Goal: Task Accomplishment & Management: Manage account settings

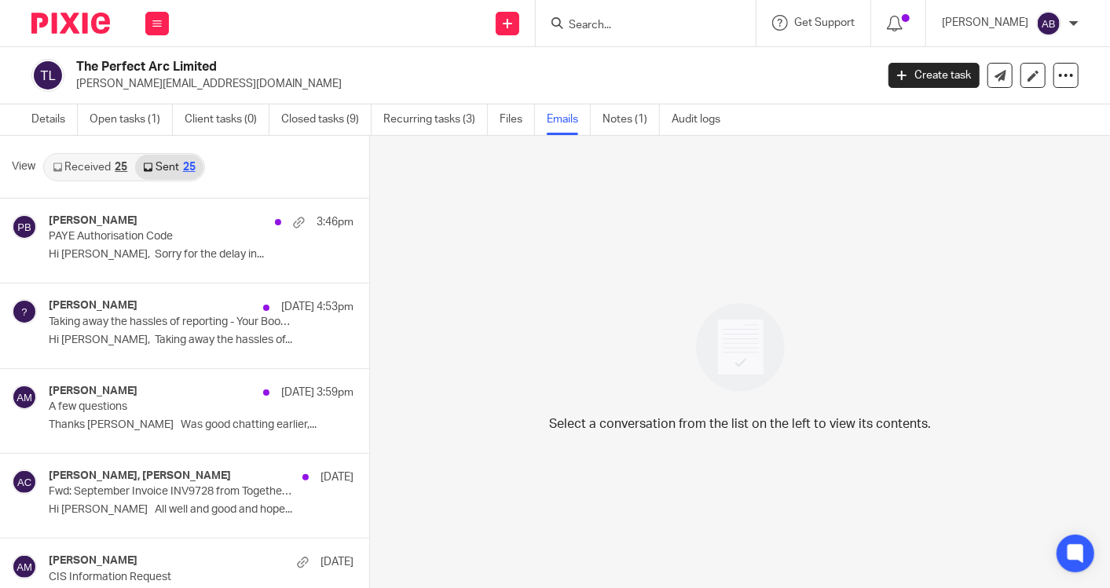
scroll to position [2, 0]
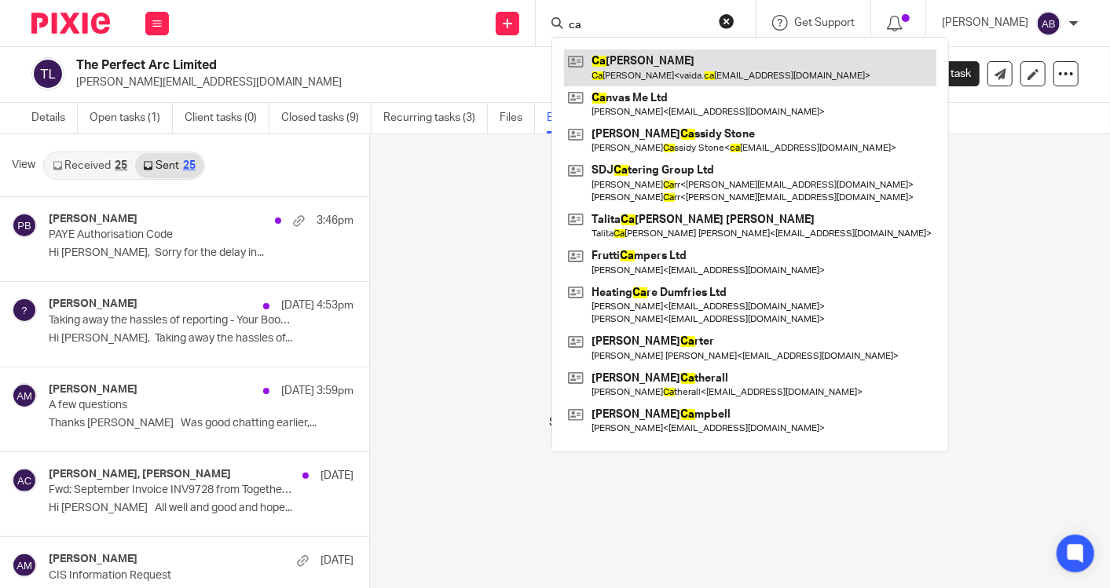
type input "ca"
click at [660, 72] on link at bounding box center [750, 67] width 372 height 36
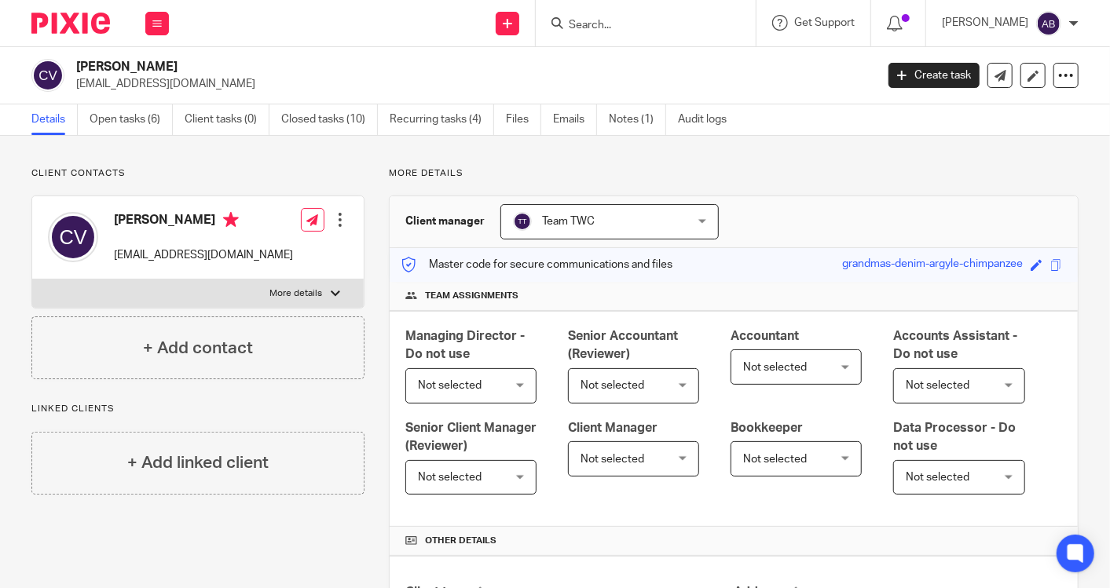
click at [648, 27] on input "Search" at bounding box center [637, 26] width 141 height 14
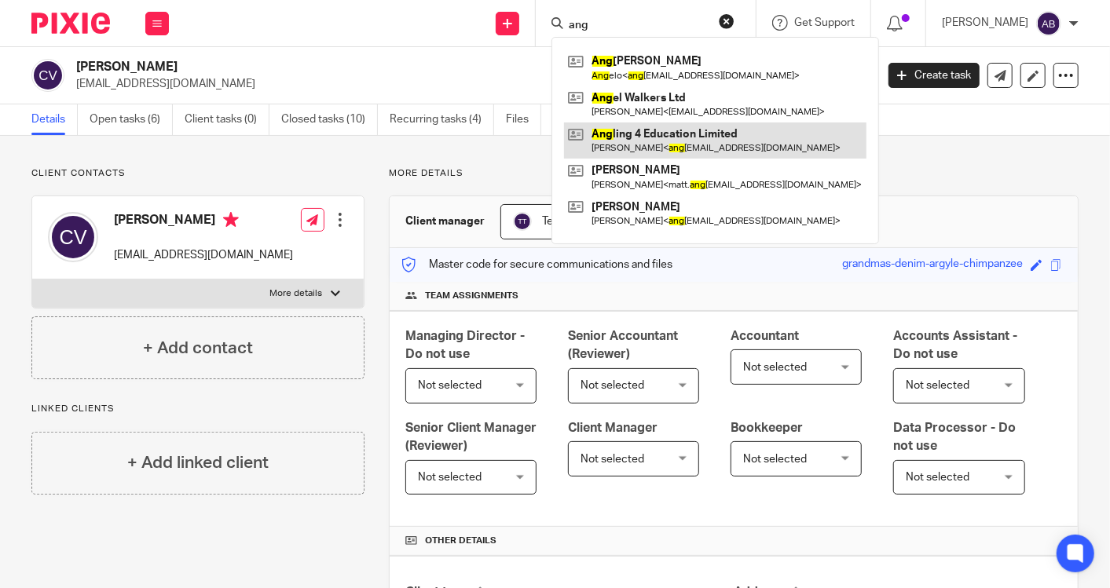
type input "ang"
click at [672, 150] on link at bounding box center [715, 141] width 302 height 36
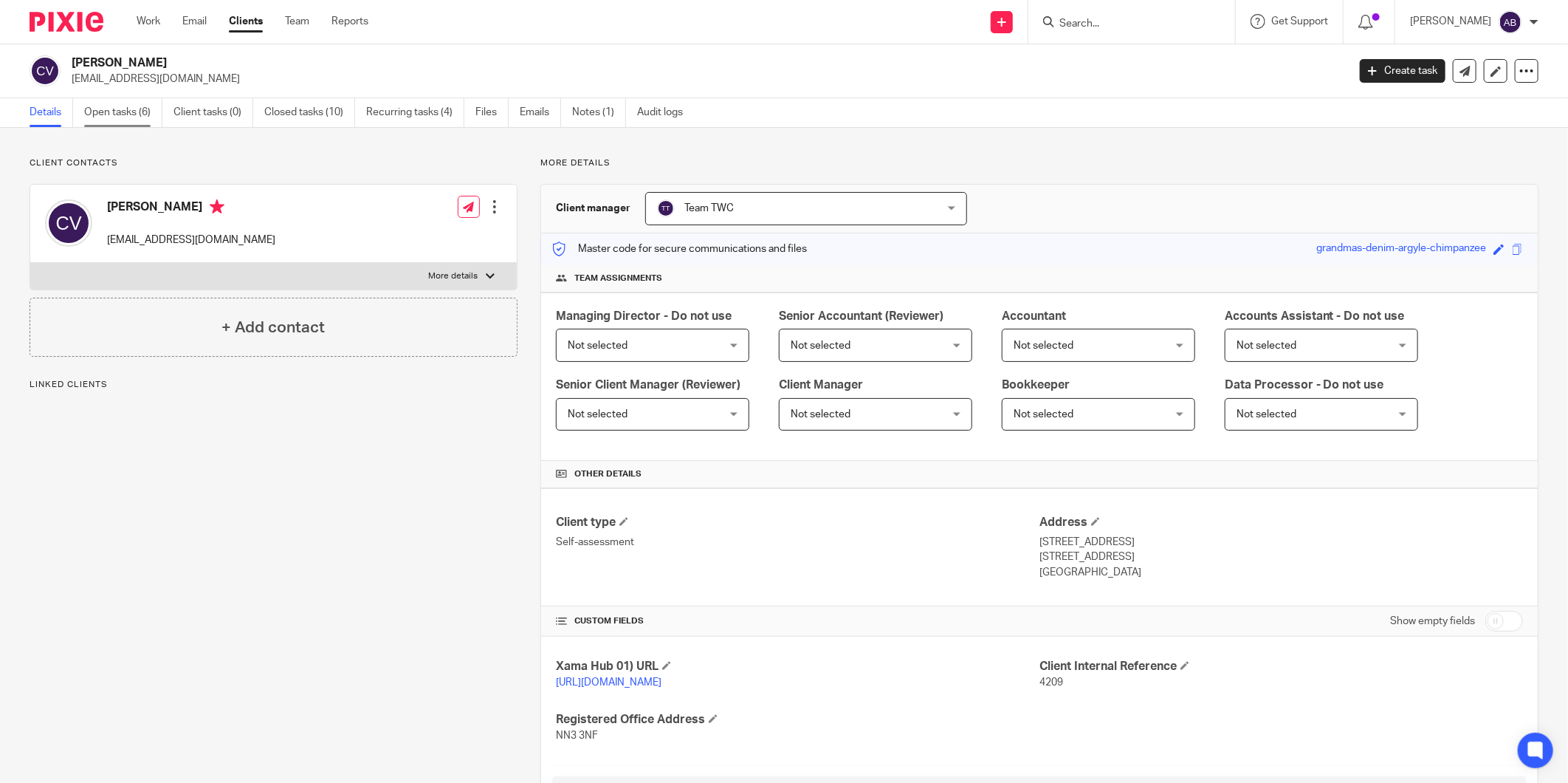
click at [145, 113] on link "Open tasks (6)" at bounding box center [123, 112] width 78 height 29
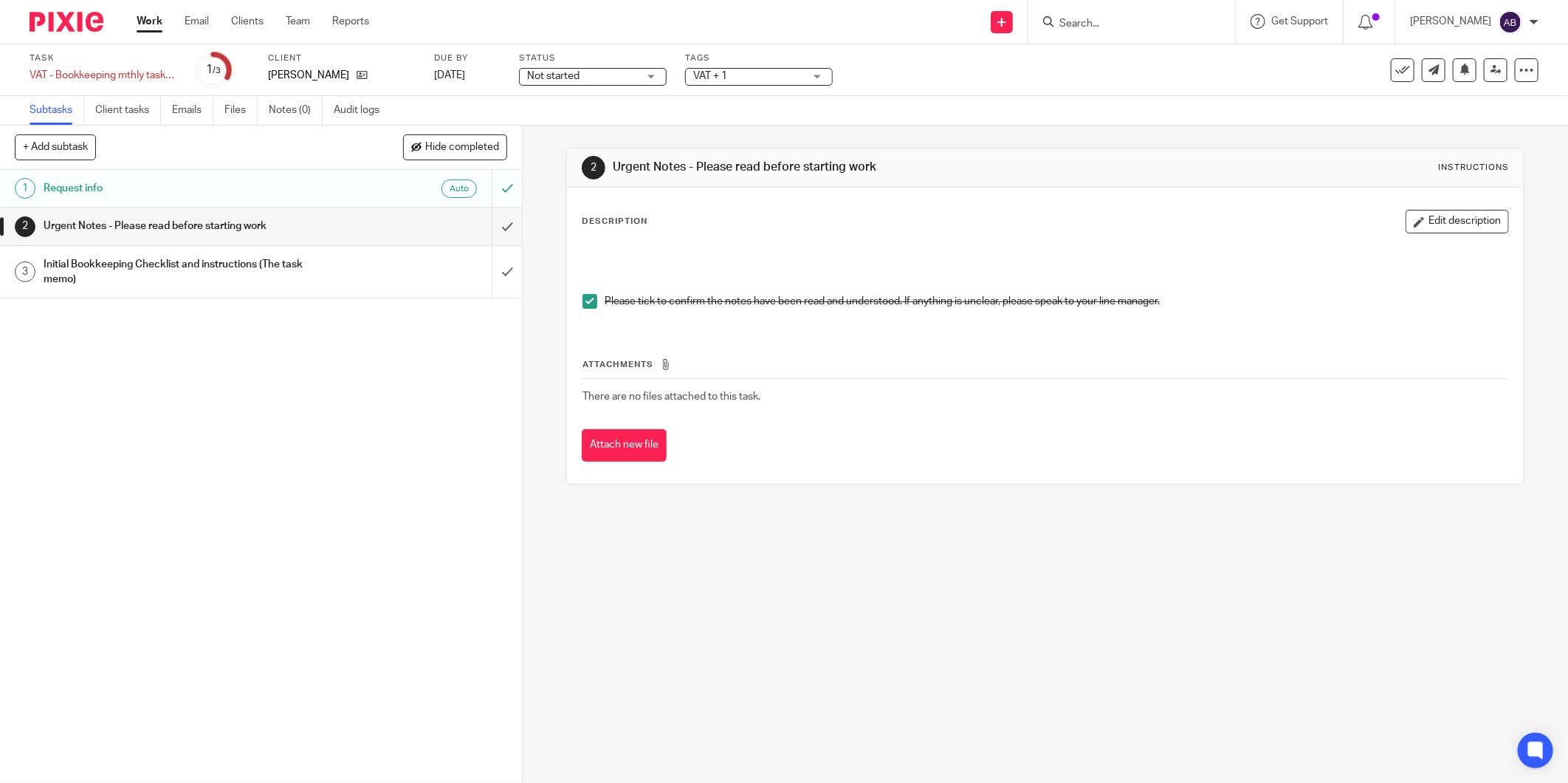
click at [633, 71] on span "Not started" at bounding box center [582, 76] width 111 height 15
click at [272, 222] on h1 "Urgent Notes - Please read before starting work" at bounding box center [188, 227] width 289 height 23
click at [489, 224] on input "submit" at bounding box center [260, 226] width 521 height 37
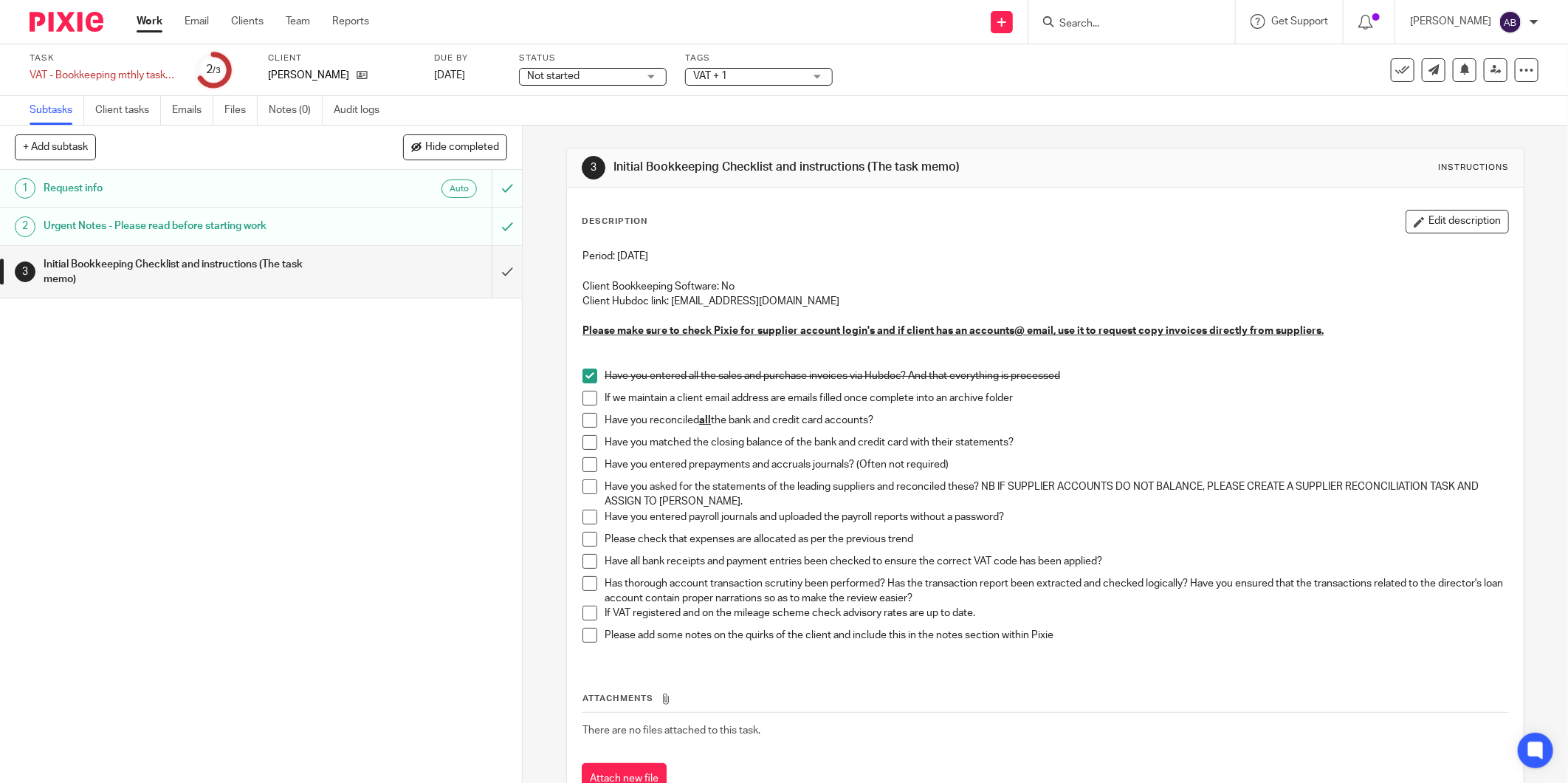
click at [588, 421] on span at bounding box center [590, 420] width 15 height 15
click at [583, 437] on span at bounding box center [590, 443] width 15 height 15
click at [582, 517] on span at bounding box center [590, 517] width 15 height 15
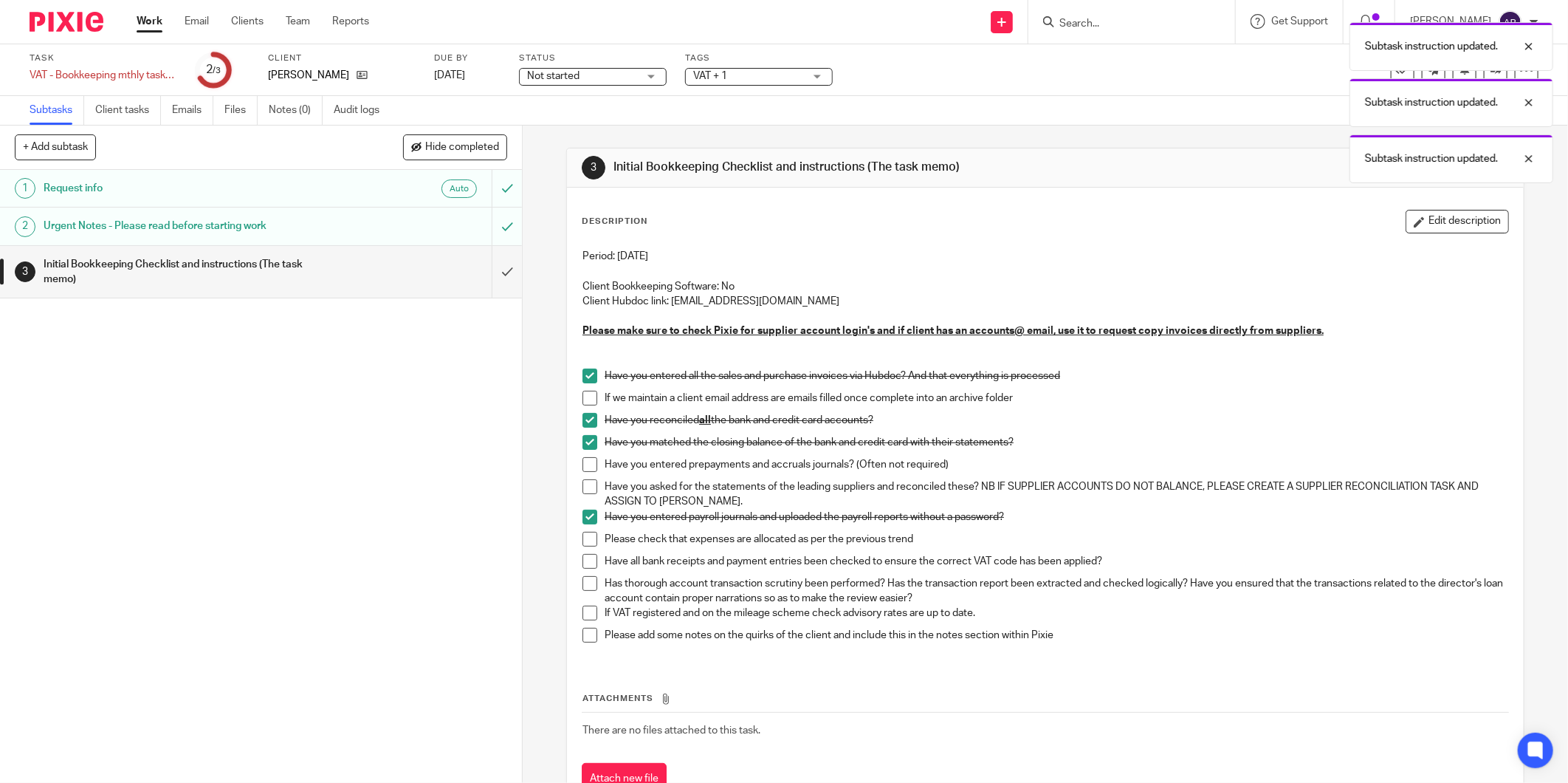
click at [585, 540] on span at bounding box center [590, 540] width 15 height 15
click at [582, 563] on span at bounding box center [590, 561] width 15 height 15
drag, startPoint x: 578, startPoint y: 584, endPoint x: 580, endPoint y: 597, distance: 13.2
click at [582, 584] on span at bounding box center [590, 584] width 15 height 15
click at [366, 288] on div "Initial Bookkeeping Checklist and instructions (The task memo)" at bounding box center [259, 272] width 433 height 38
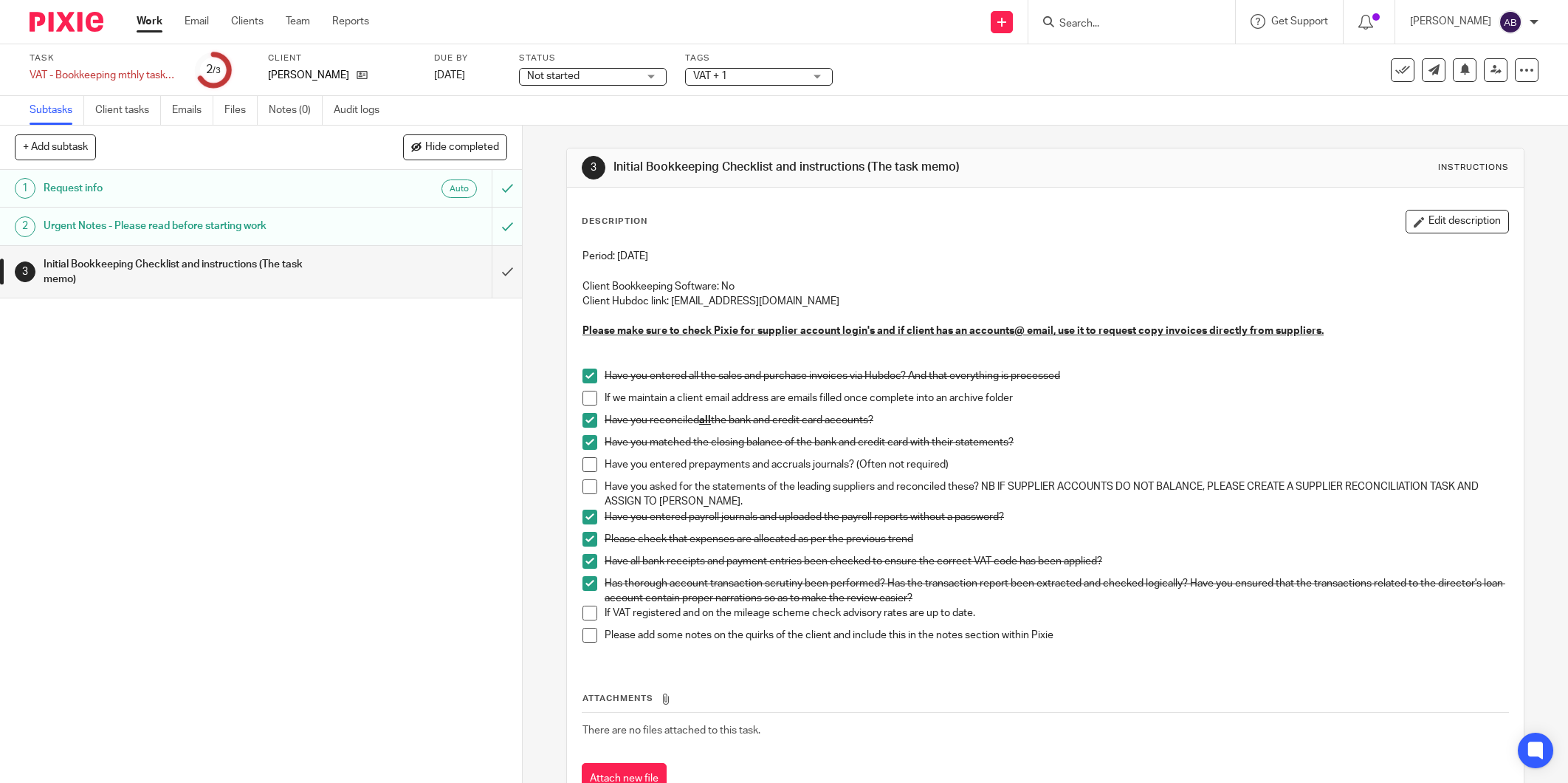
click at [492, 274] on input "submit" at bounding box center [260, 273] width 521 height 53
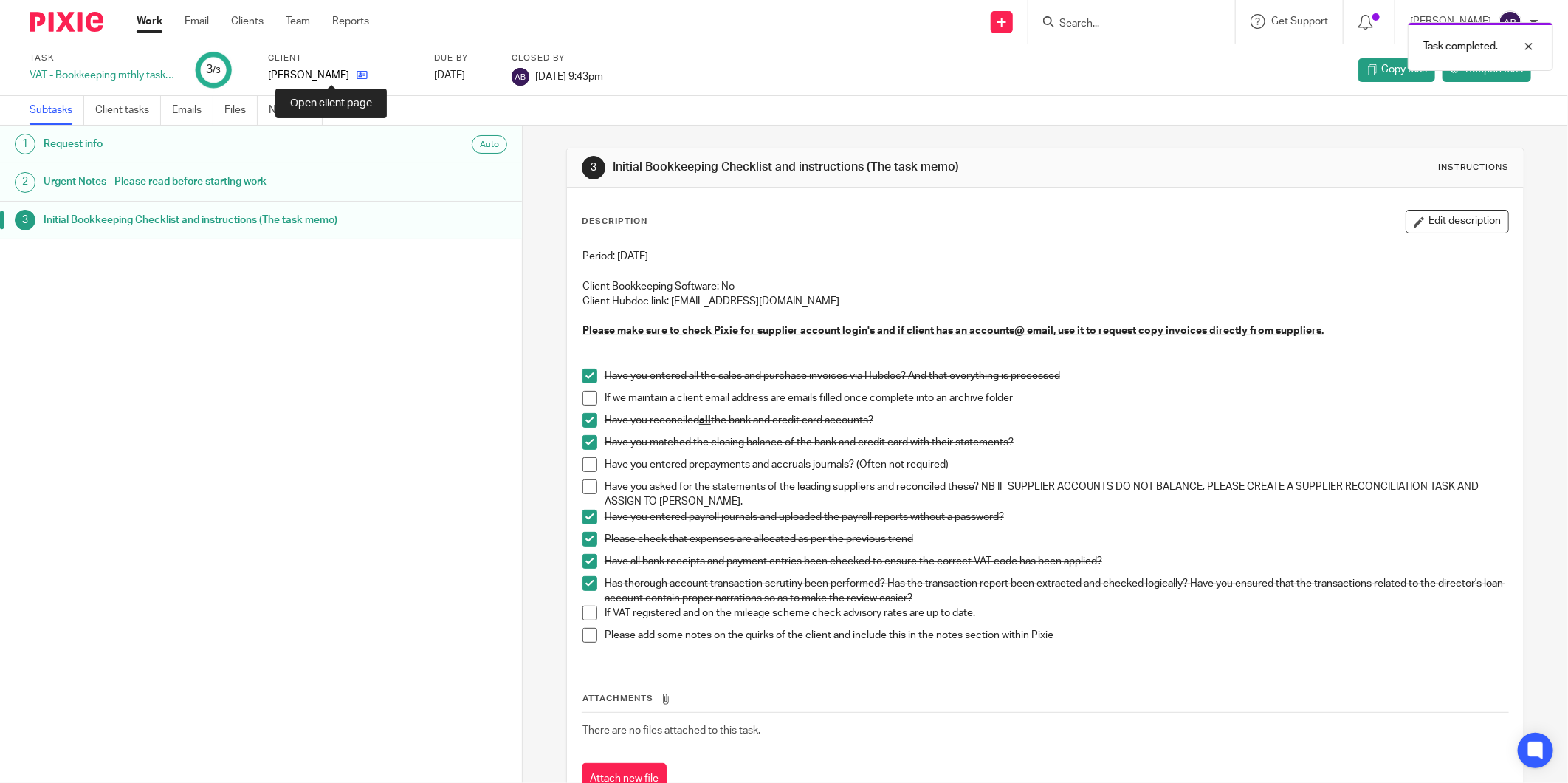
click at [356, 79] on icon at bounding box center [362, 75] width 11 height 11
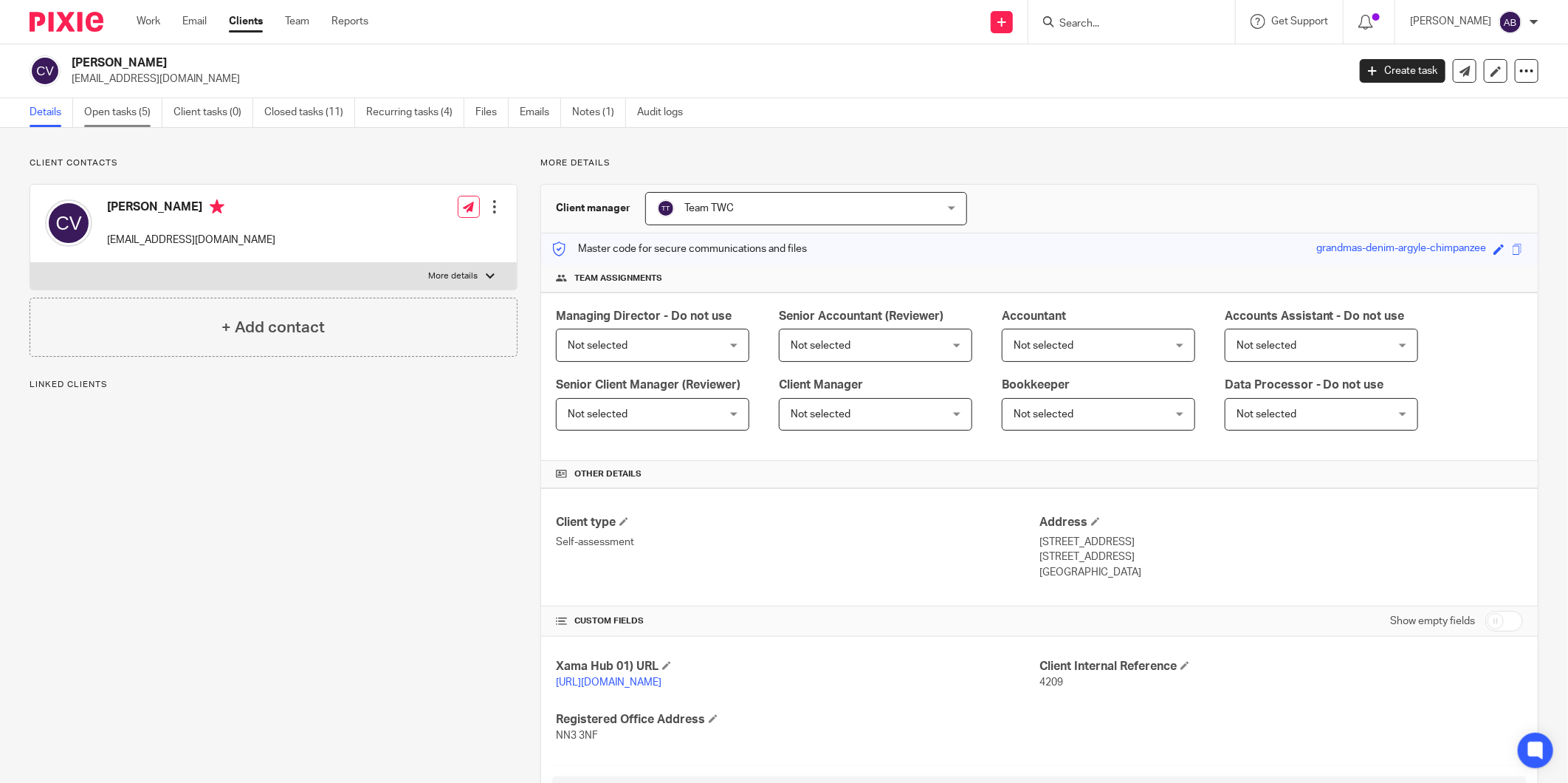
click at [111, 122] on link "Open tasks (5)" at bounding box center [123, 112] width 78 height 29
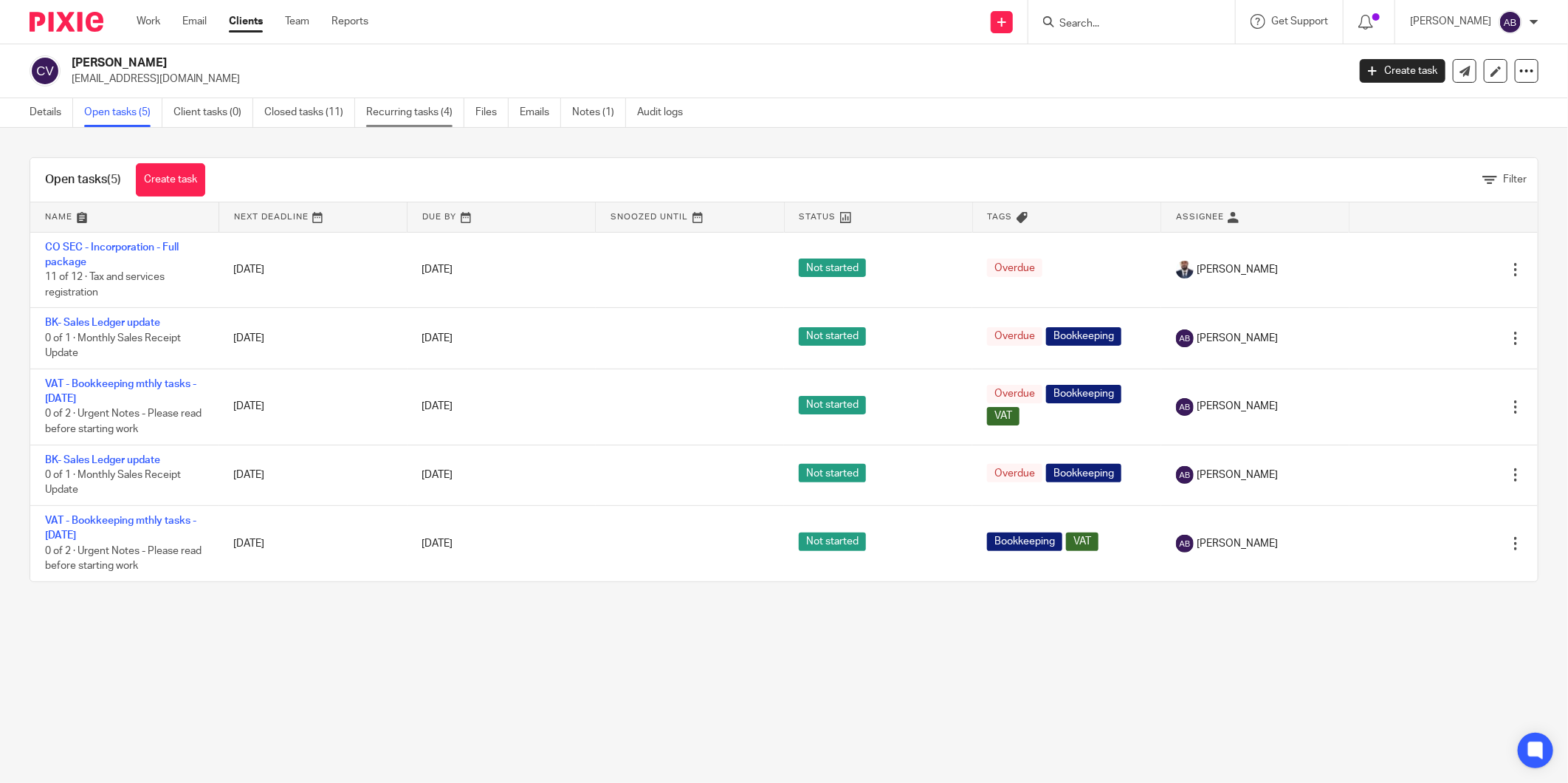
click at [411, 117] on link "Recurring tasks (4)" at bounding box center [415, 112] width 98 height 29
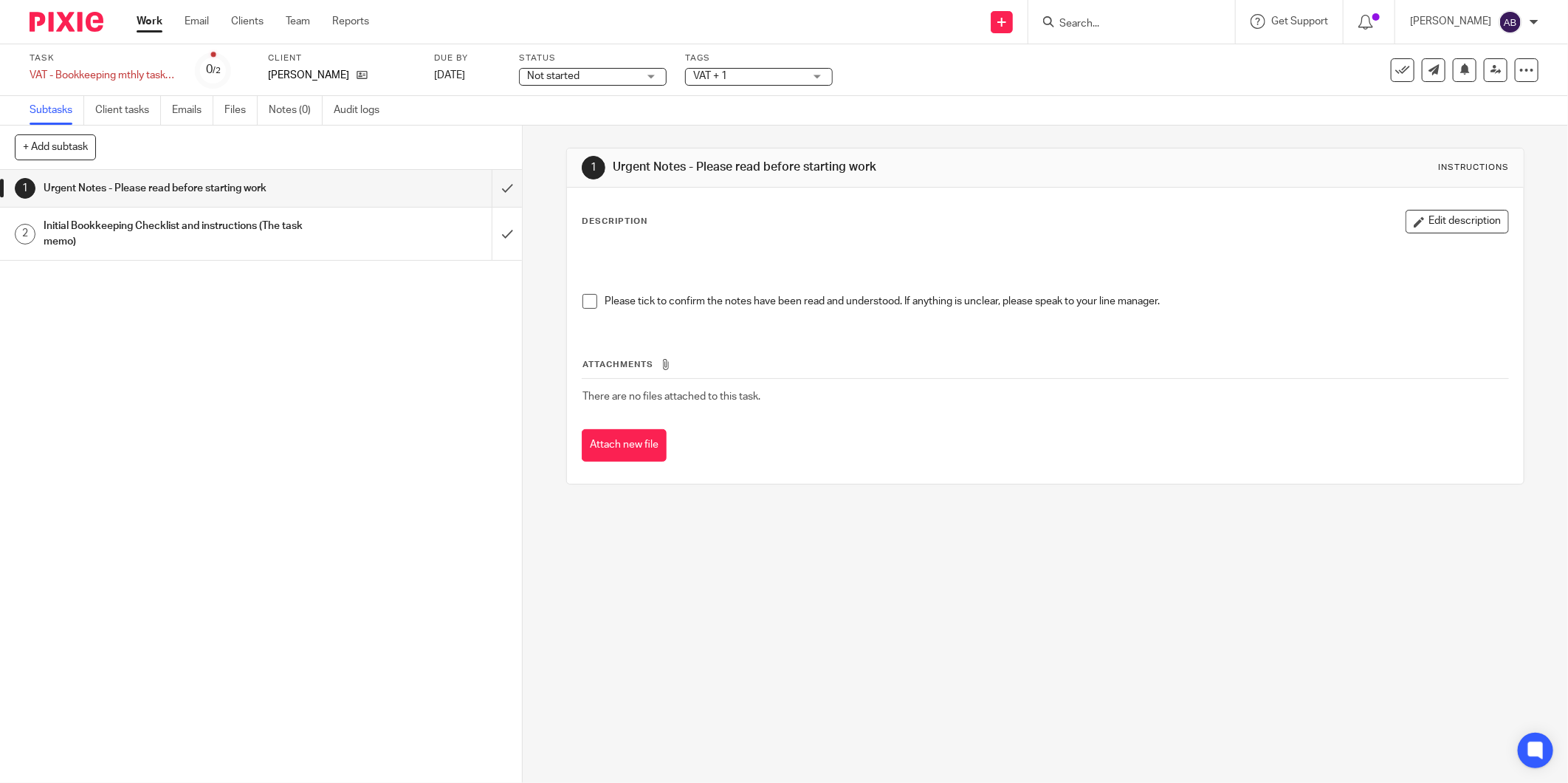
click at [582, 297] on span at bounding box center [590, 302] width 15 height 15
click at [490, 192] on input "submit" at bounding box center [260, 188] width 521 height 37
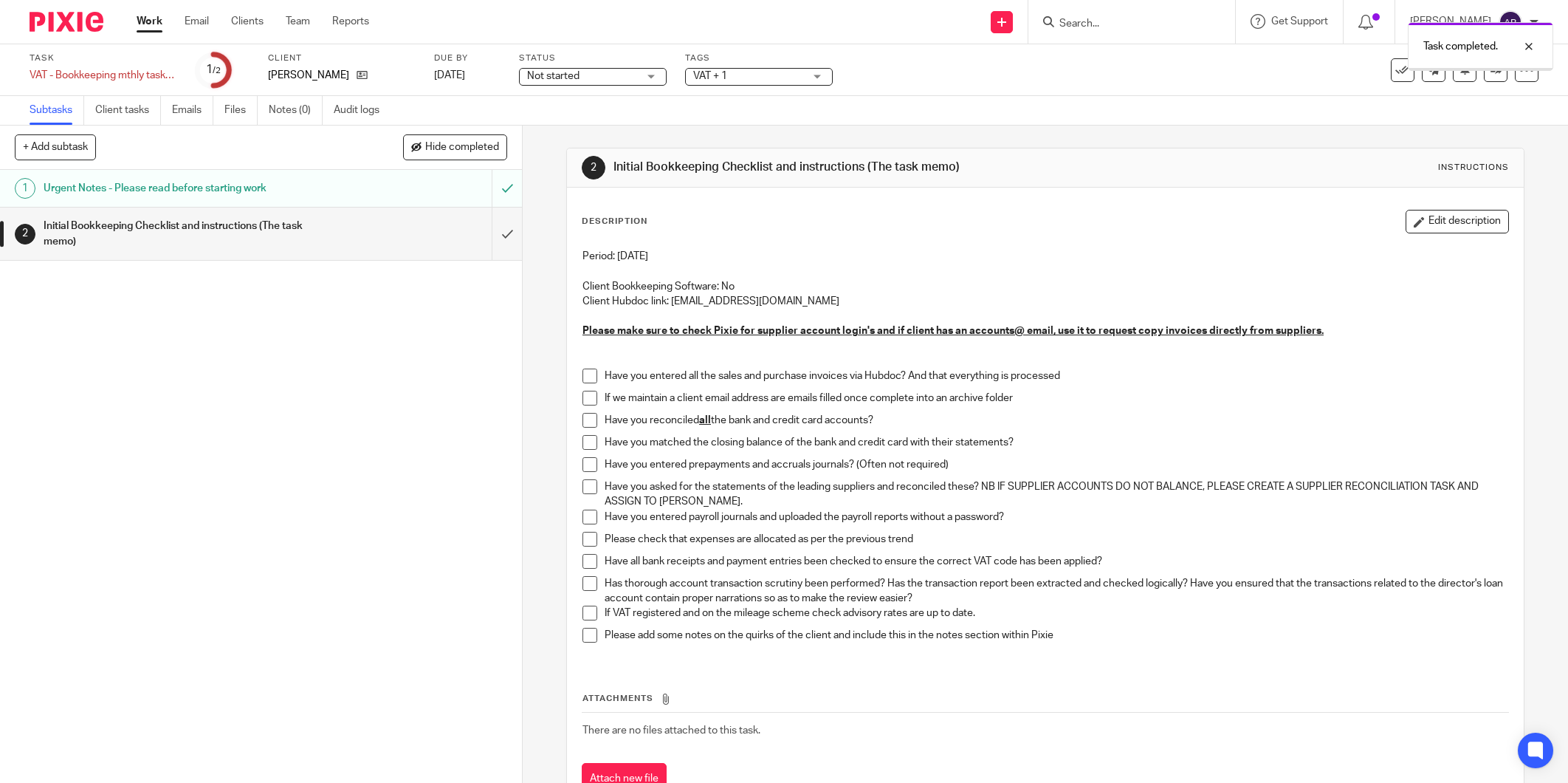
click at [269, 232] on h1 "Initial Bookkeeping Checklist and instructions (The task memo)" at bounding box center [188, 234] width 289 height 38
click at [491, 234] on input "submit" at bounding box center [260, 234] width 521 height 53
click at [582, 378] on span at bounding box center [590, 376] width 15 height 15
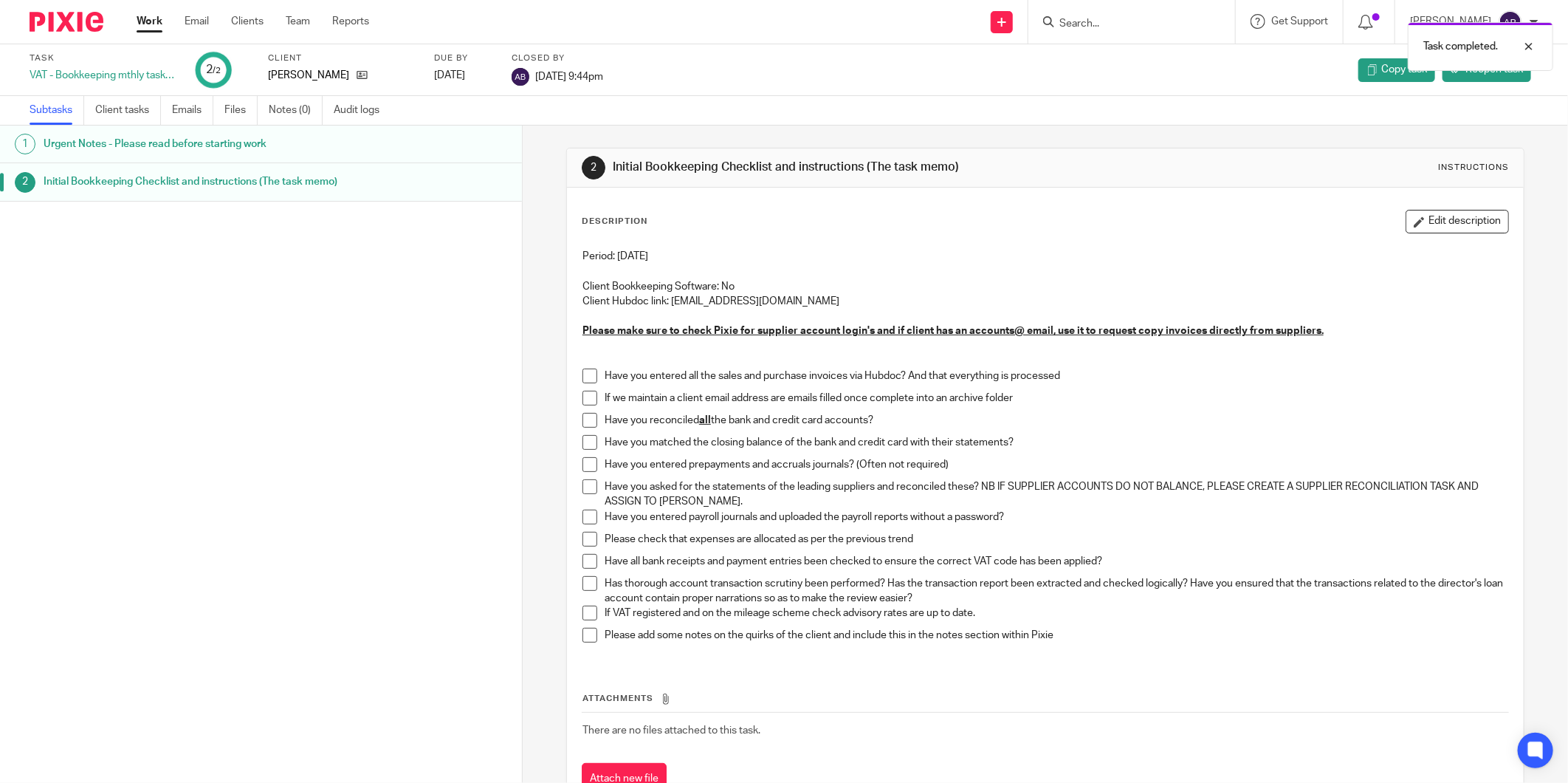
click at [585, 374] on span at bounding box center [590, 376] width 15 height 15
click at [583, 409] on li "If we maintain a client email address are emails filled once complete into an a…" at bounding box center [1045, 402] width 925 height 23
click at [583, 419] on span at bounding box center [590, 420] width 15 height 15
click at [582, 441] on span at bounding box center [590, 443] width 15 height 15
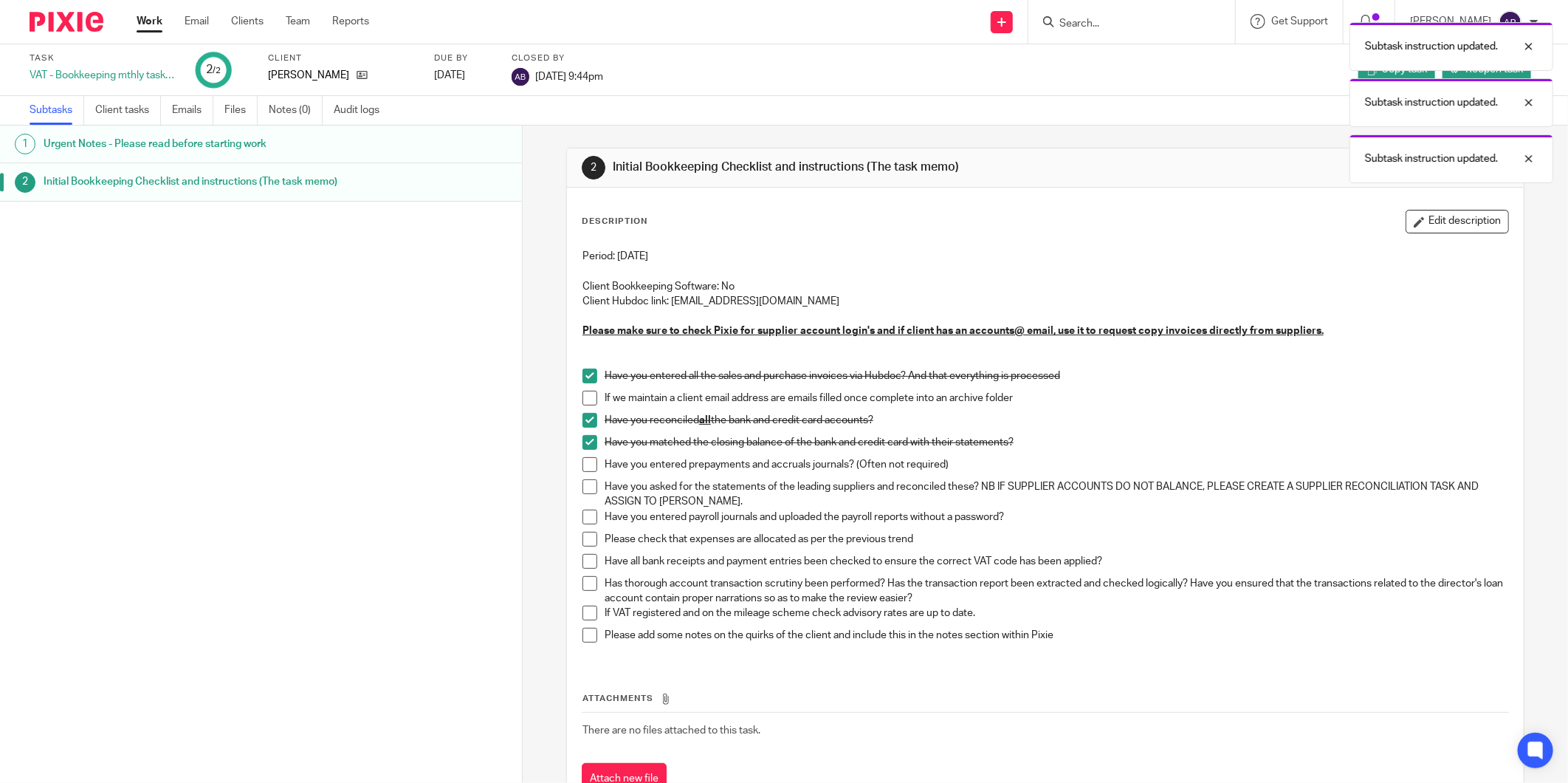
click at [583, 515] on span at bounding box center [590, 517] width 15 height 15
click at [584, 536] on span at bounding box center [590, 540] width 15 height 15
click at [587, 563] on span at bounding box center [590, 561] width 15 height 15
click at [587, 586] on span at bounding box center [590, 584] width 15 height 15
click at [444, 267] on div "1 Urgent Notes - Please read before starting work 2 Initial Bookkeeping Checkli…" at bounding box center [260, 432] width 521 height 613
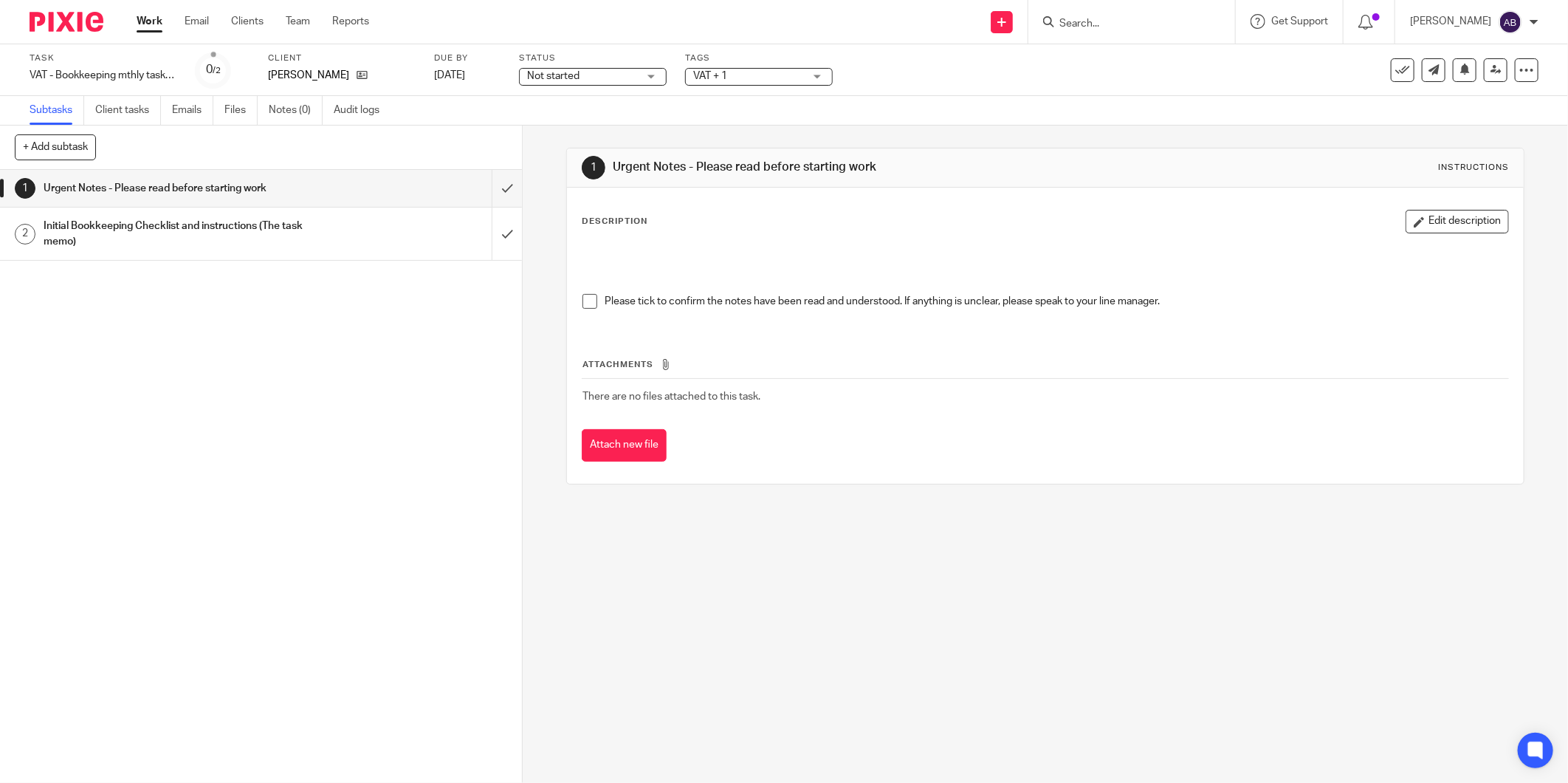
click at [281, 193] on h1 "Urgent Notes - Please read before starting work" at bounding box center [188, 189] width 289 height 23
click at [285, 224] on h1 "Initial Bookkeeping Checklist and instructions (The task memo)" at bounding box center [188, 234] width 289 height 38
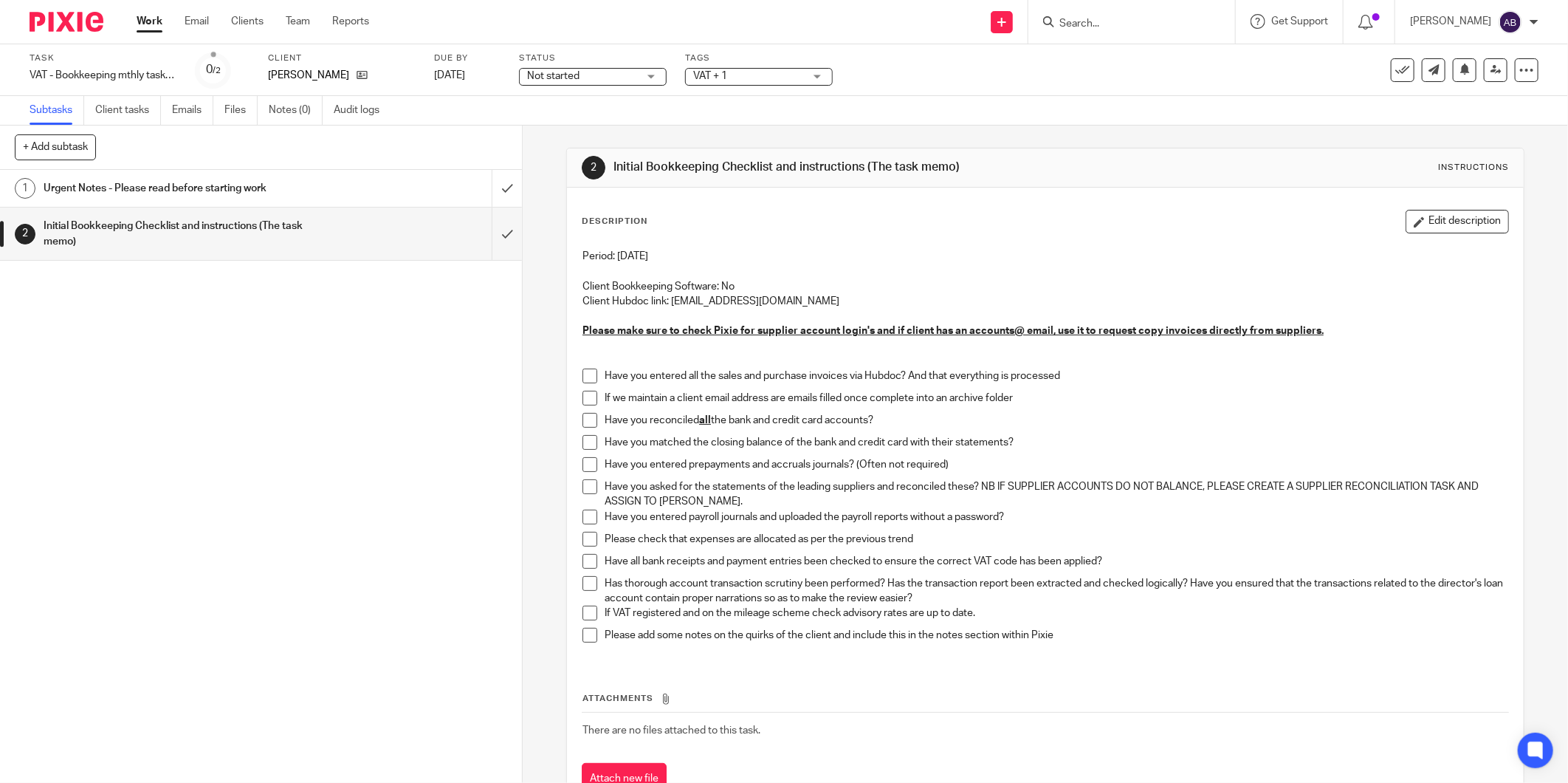
click at [310, 458] on div "1 Urgent Notes - Please read before starting work 2 Initial Bookkeeping Checkli…" at bounding box center [260, 477] width 521 height 613
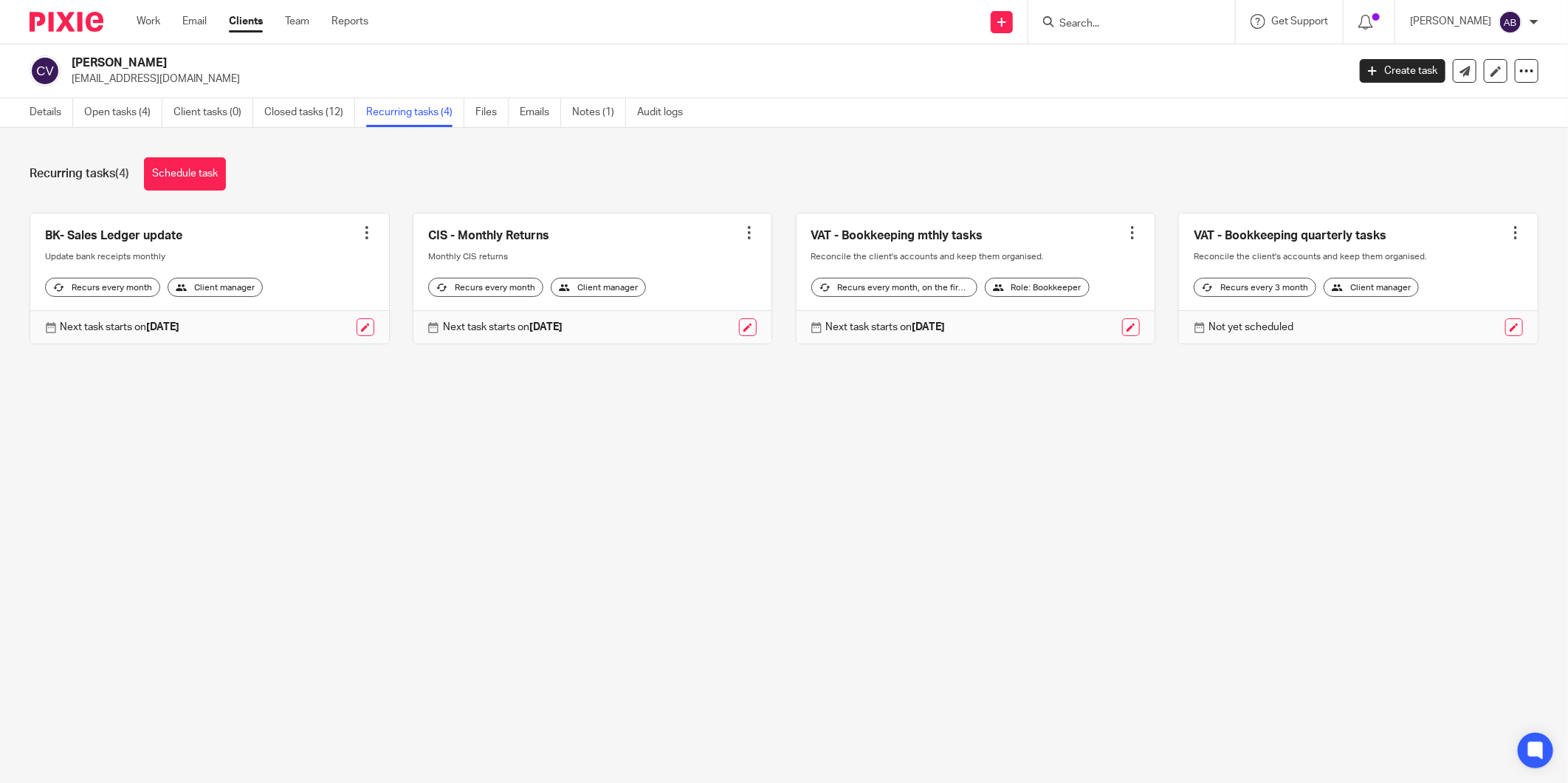
click at [1403, 232] on link at bounding box center [1358, 278] width 359 height 131
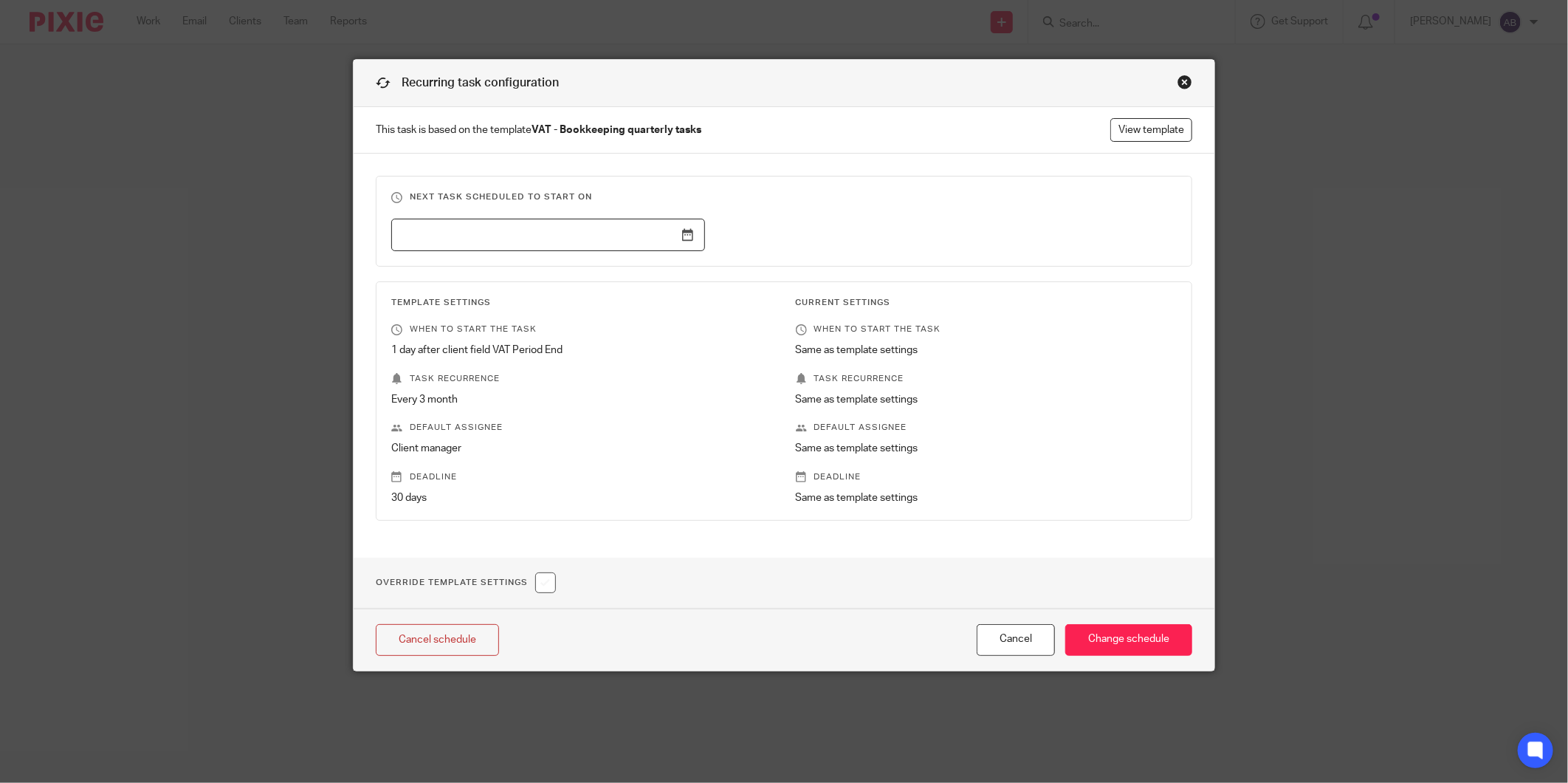
click at [600, 226] on input "text" at bounding box center [548, 235] width 314 height 33
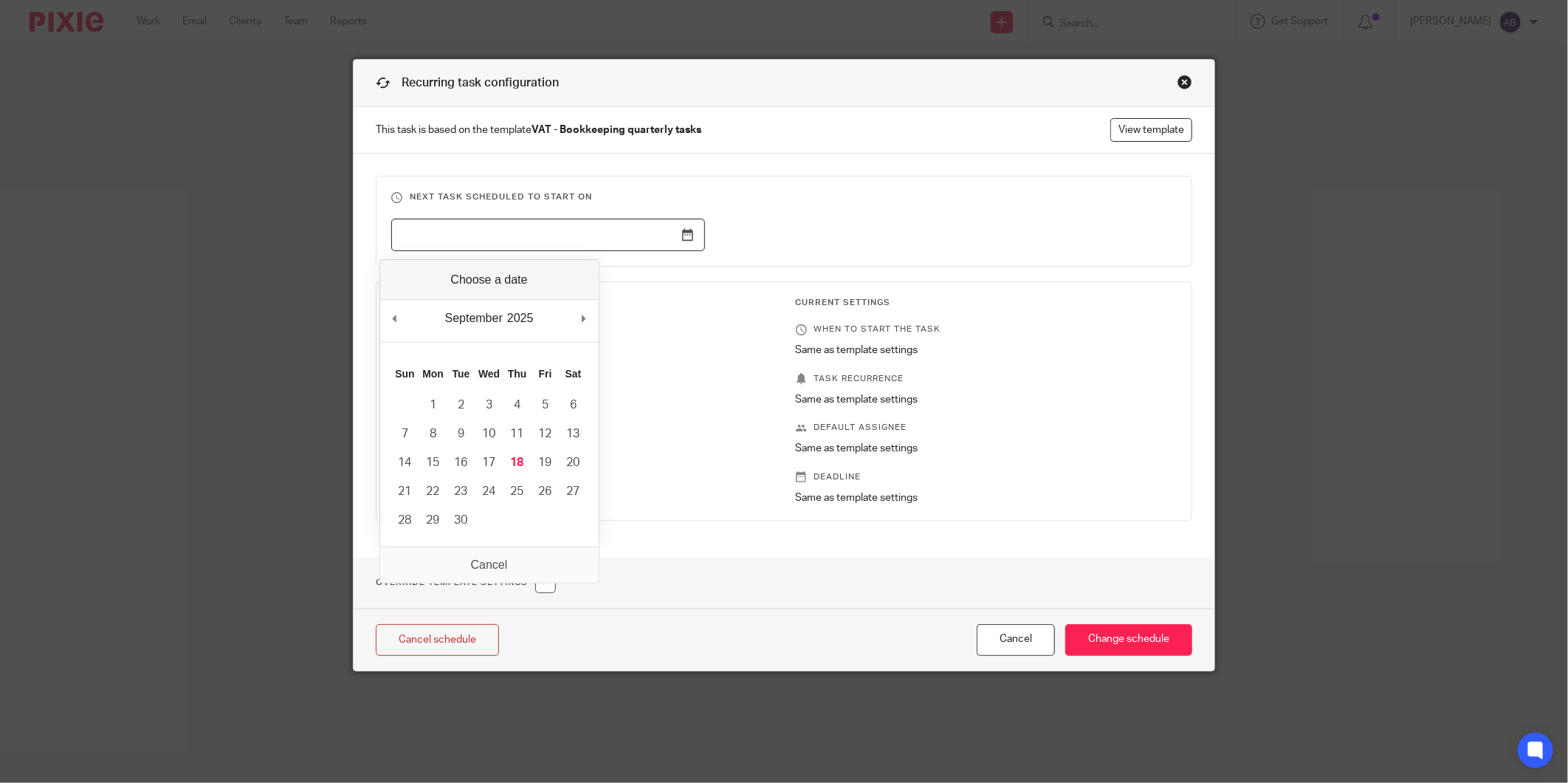
click at [1349, 165] on div "Recurring task configuration This task is based on the template VAT - Bookkeepi…" at bounding box center [784, 391] width 1568 height 783
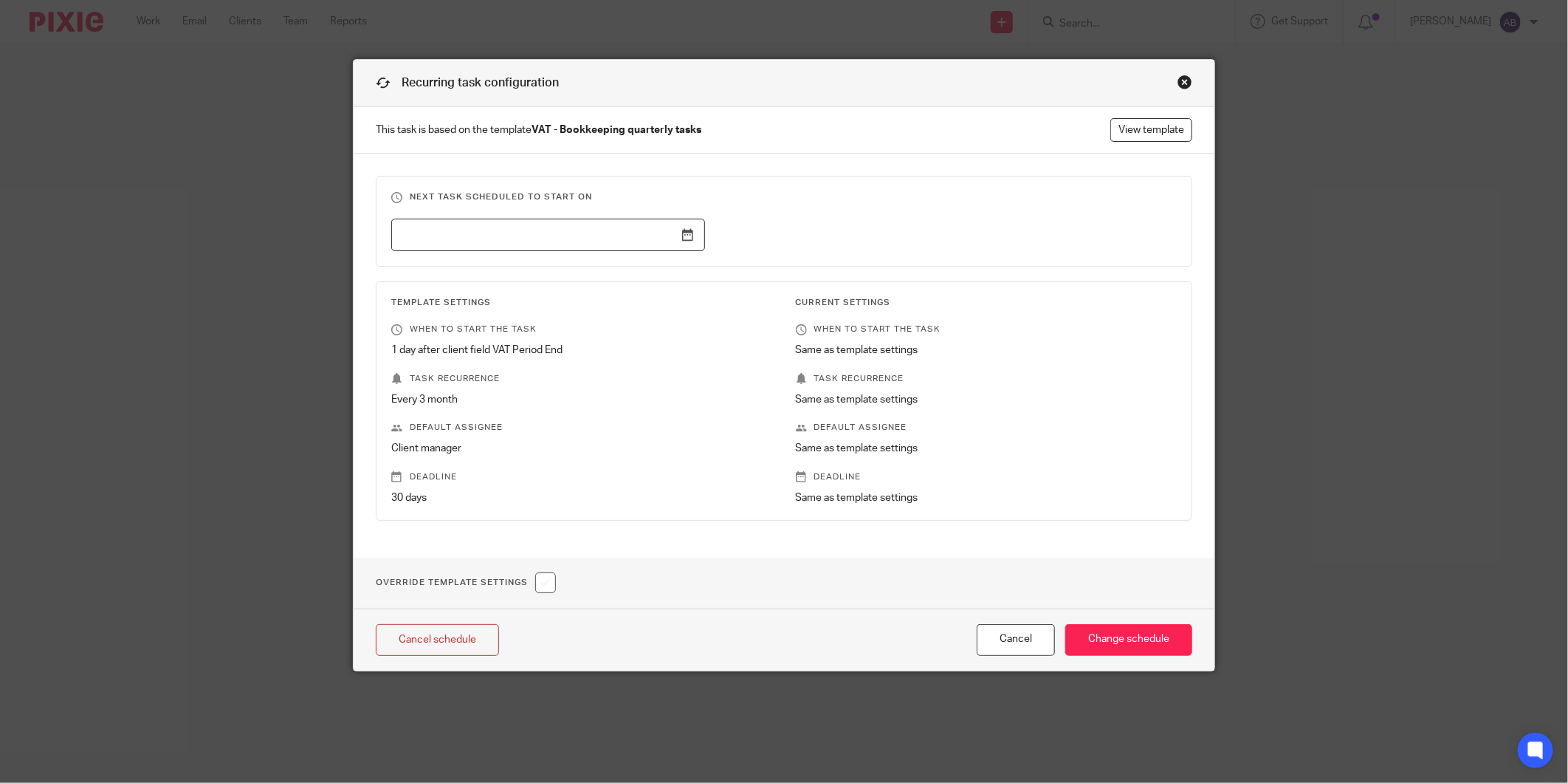
click at [1177, 82] on div "Close this dialog window" at bounding box center [1185, 82] width 15 height 15
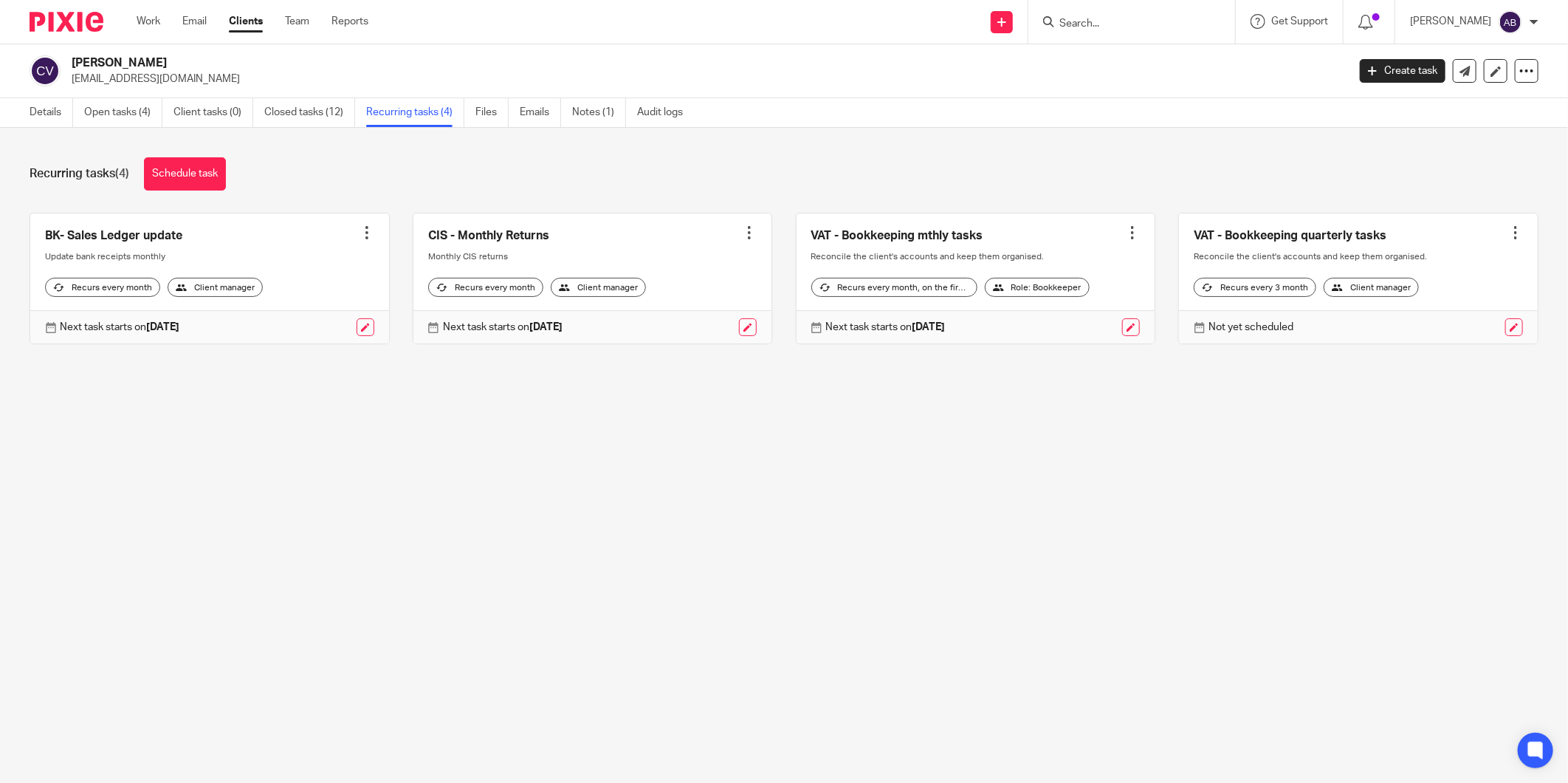
click at [1508, 232] on div at bounding box center [1515, 233] width 15 height 15
click at [1427, 264] on link "Create task" at bounding box center [1436, 265] width 118 height 22
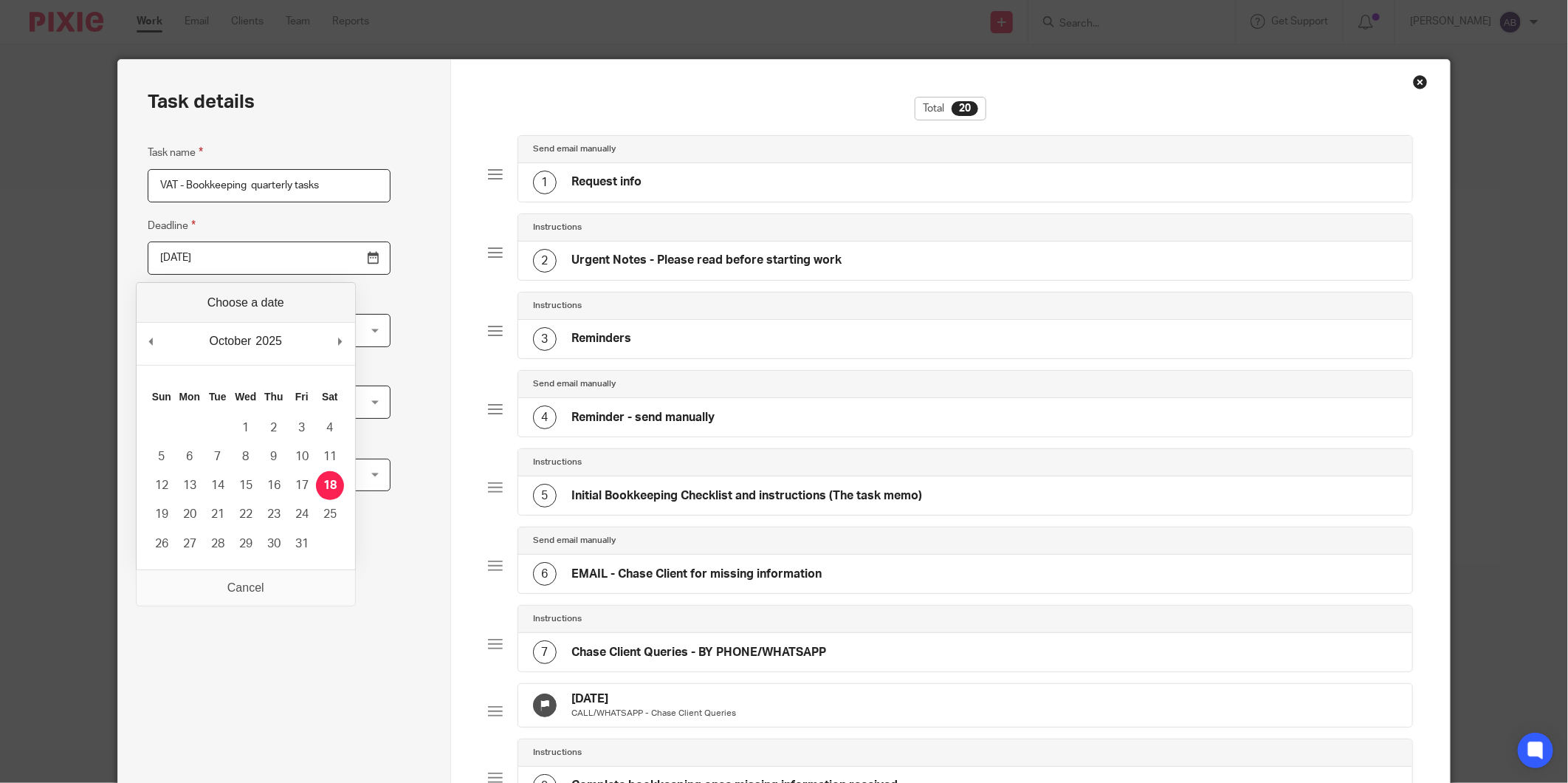
click at [335, 256] on input "[DATE]" at bounding box center [269, 258] width 242 height 33
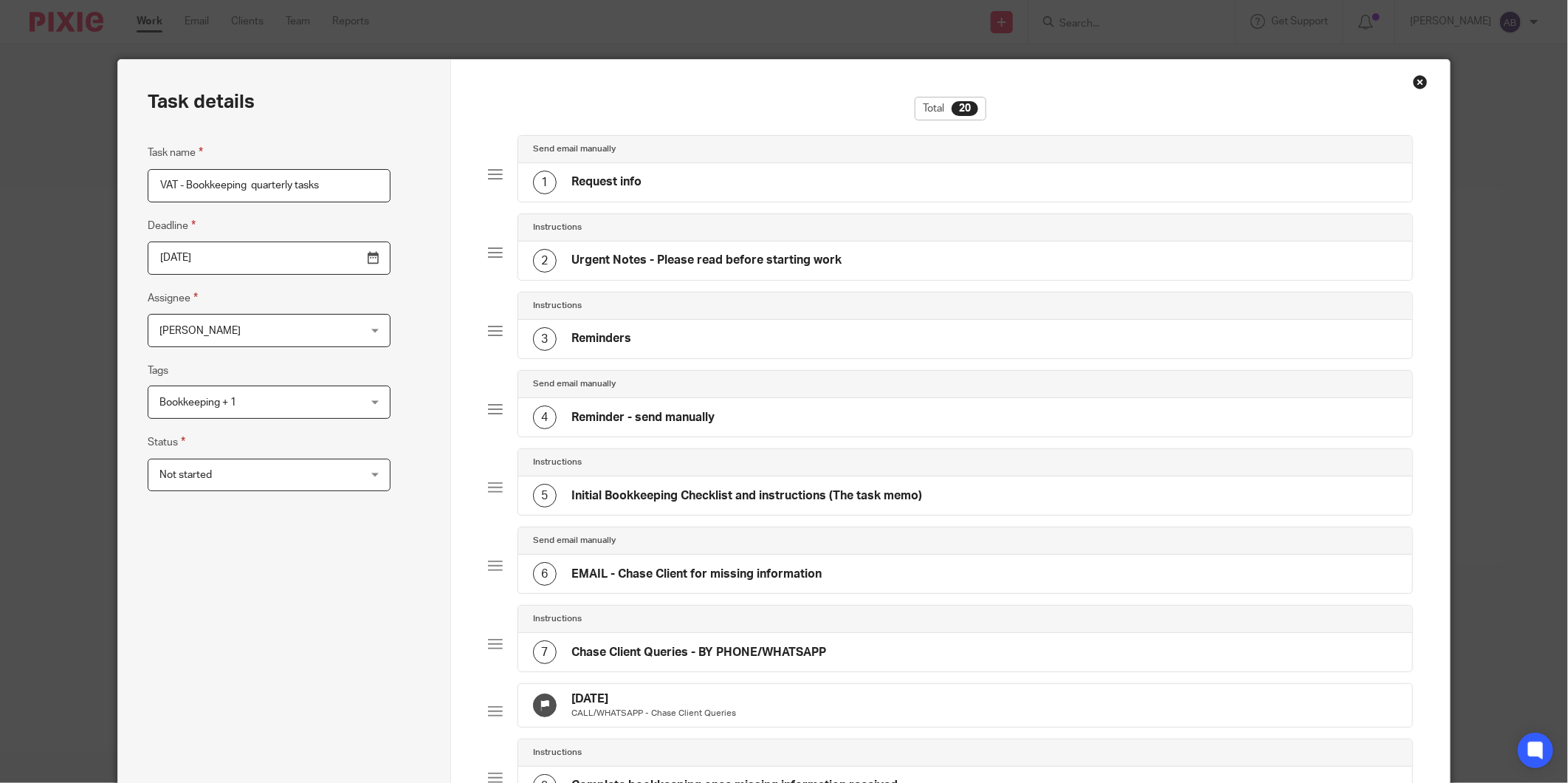
click at [333, 260] on input "2025-10-17" at bounding box center [269, 258] width 242 height 33
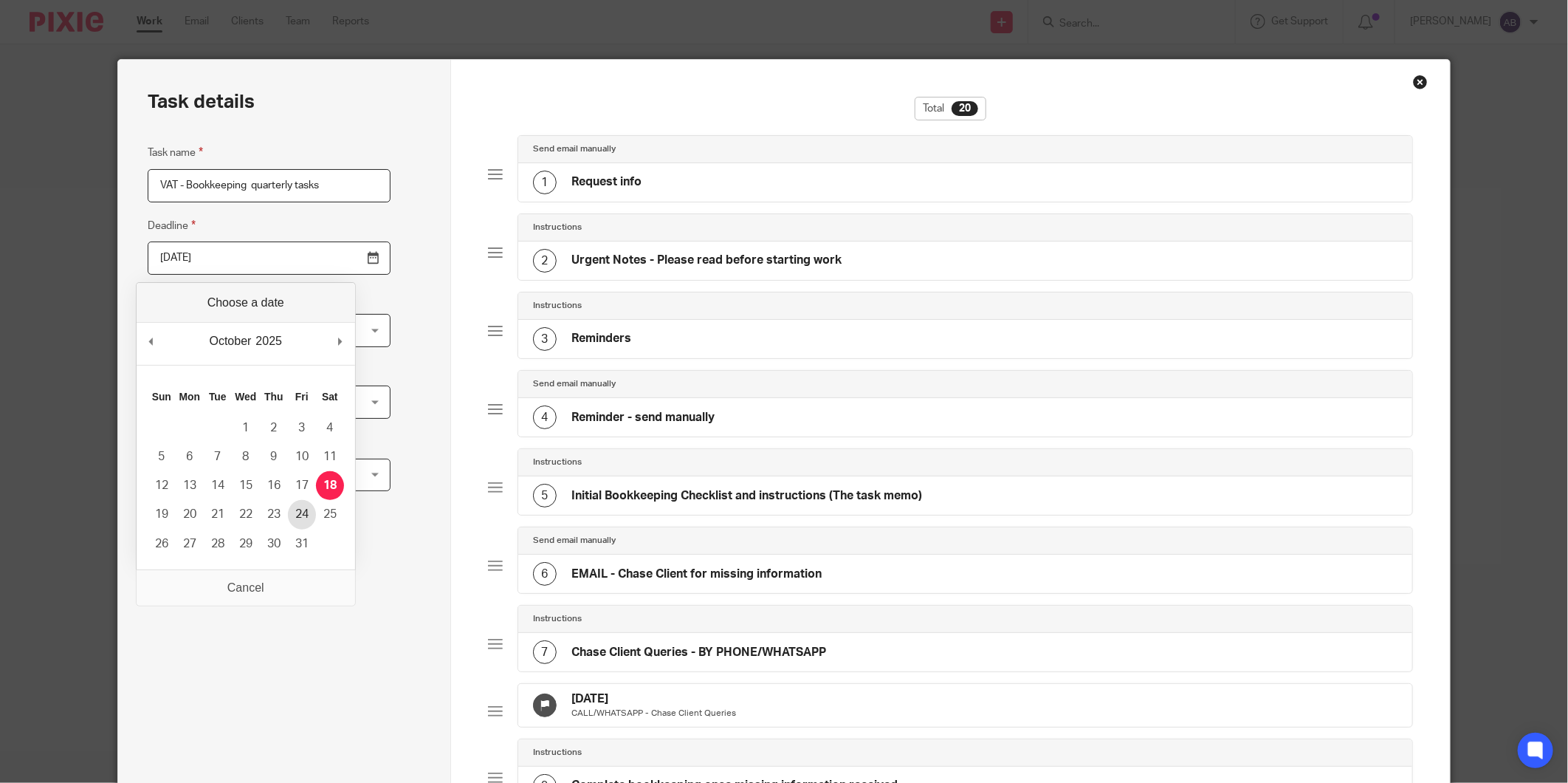
type input "2025-10-23"
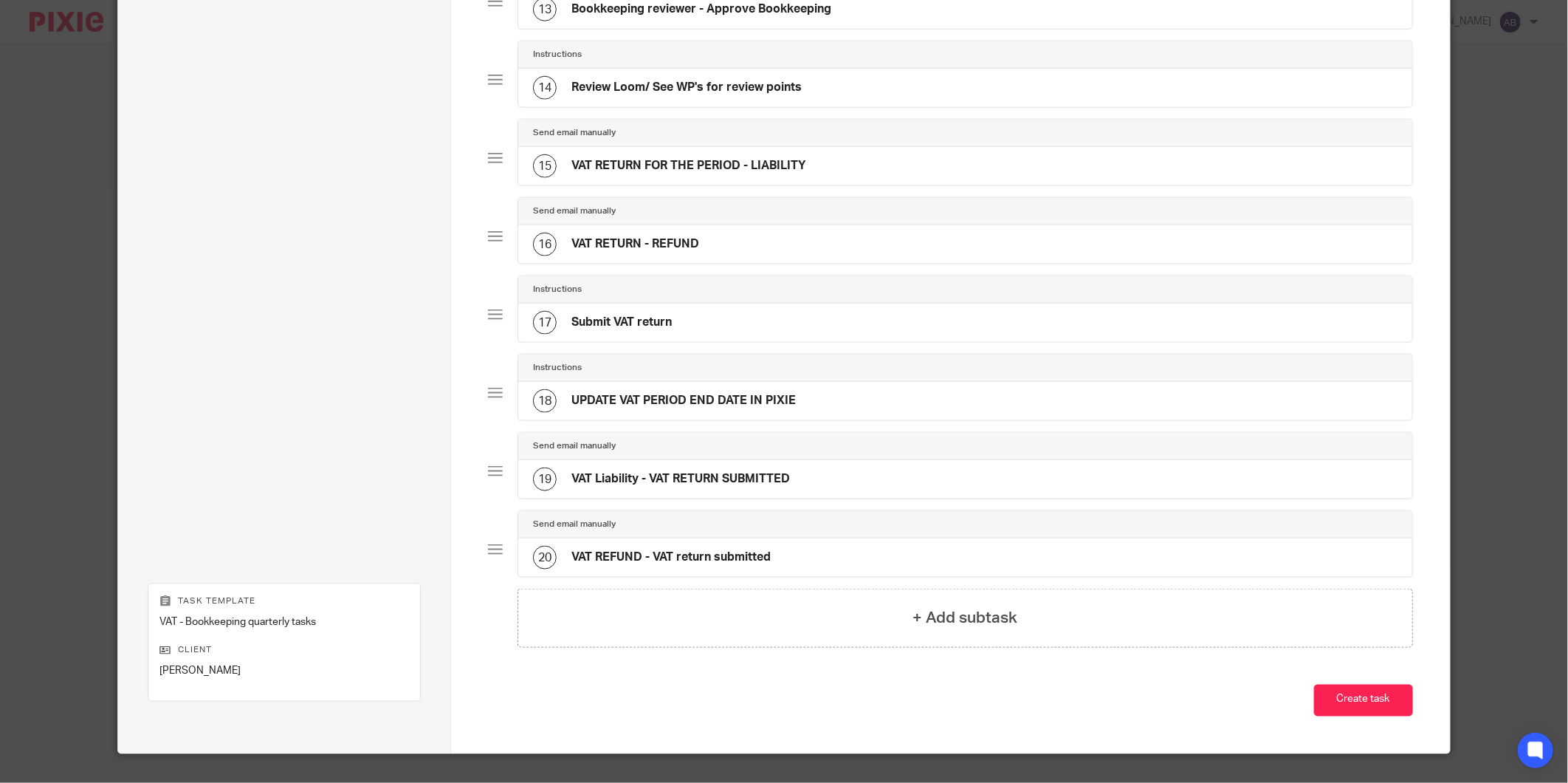
scroll to position [1125, 0]
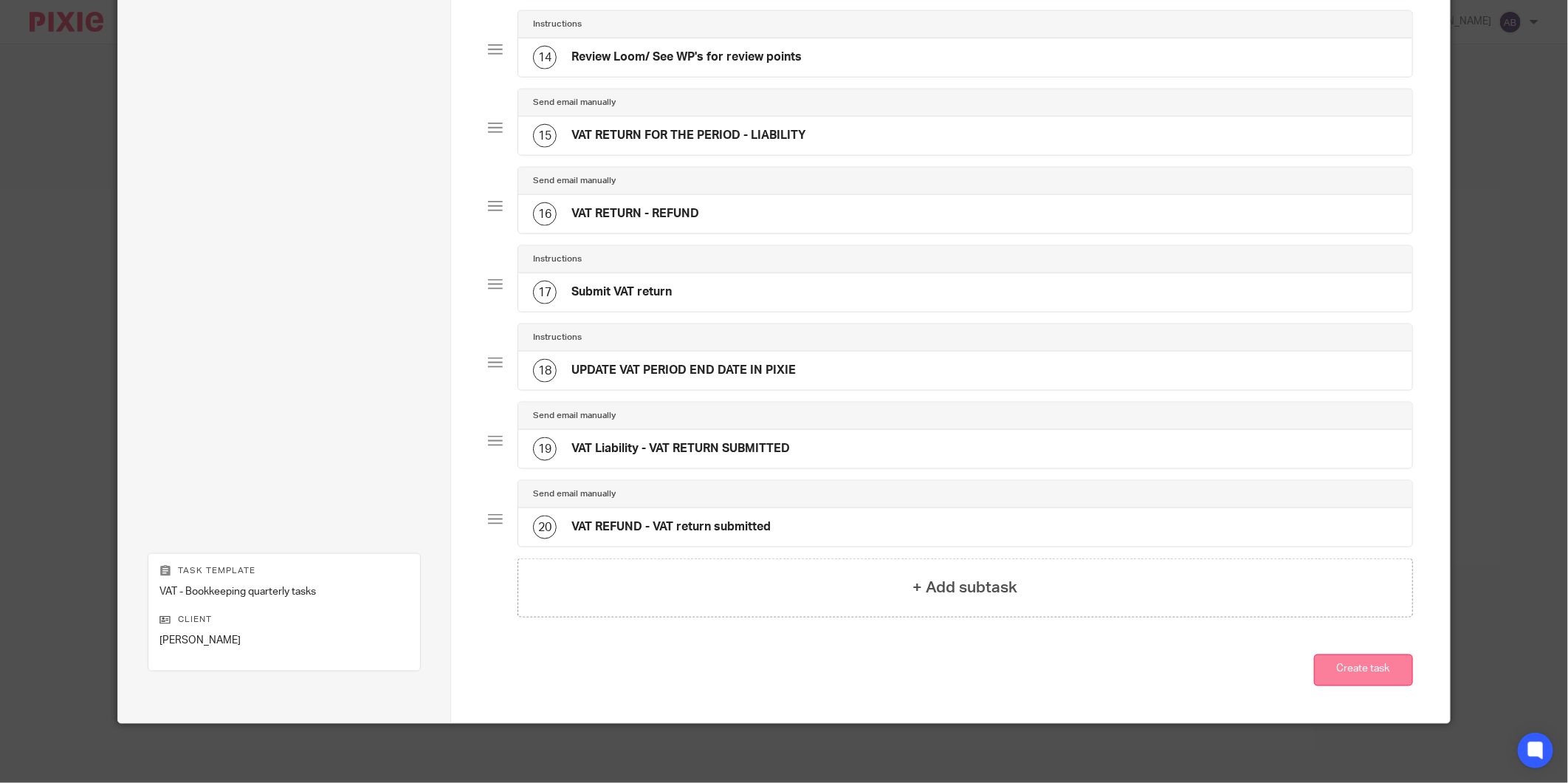
click at [1356, 673] on button "Create task" at bounding box center [1363, 670] width 99 height 32
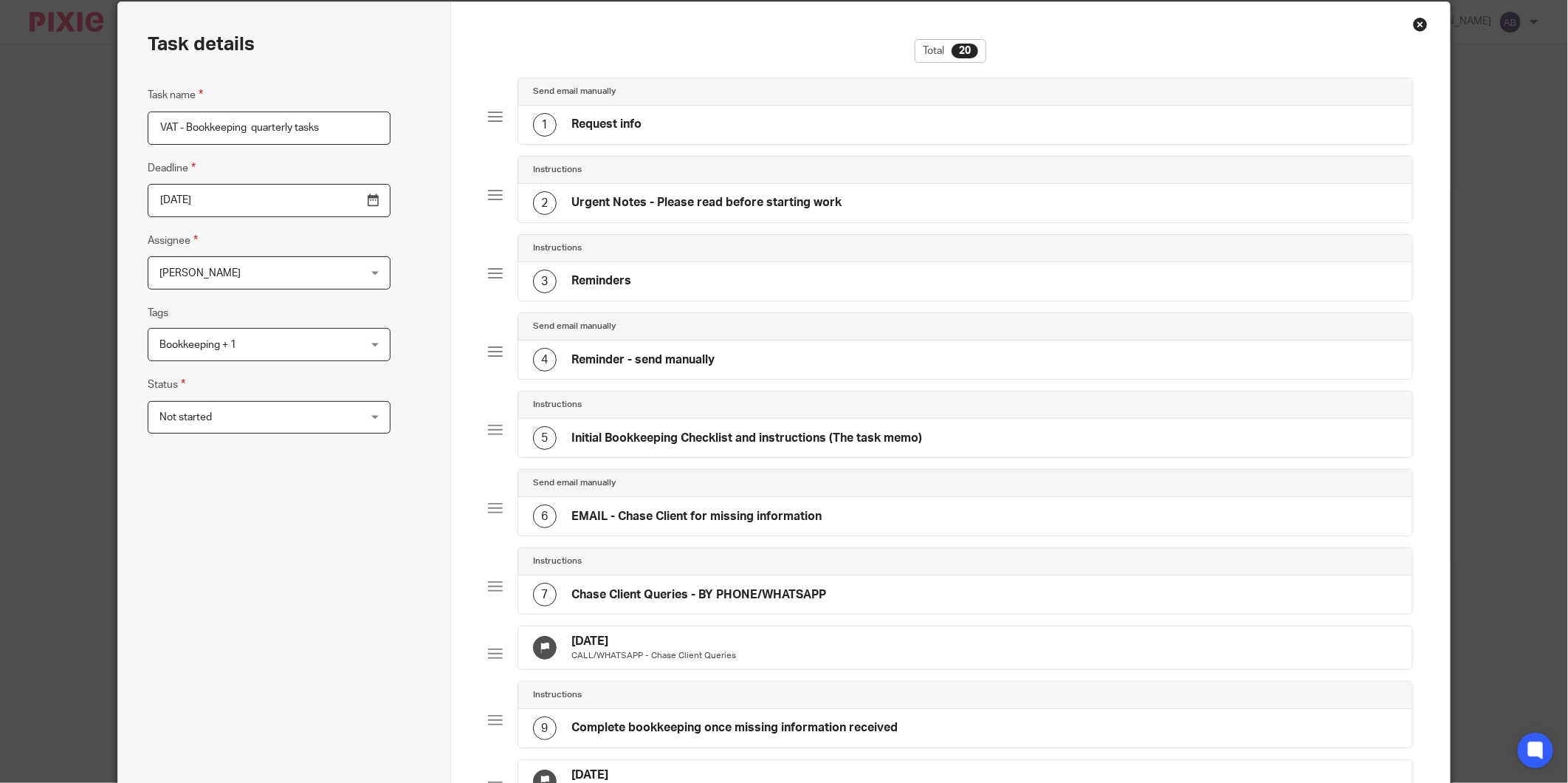
scroll to position [19, 0]
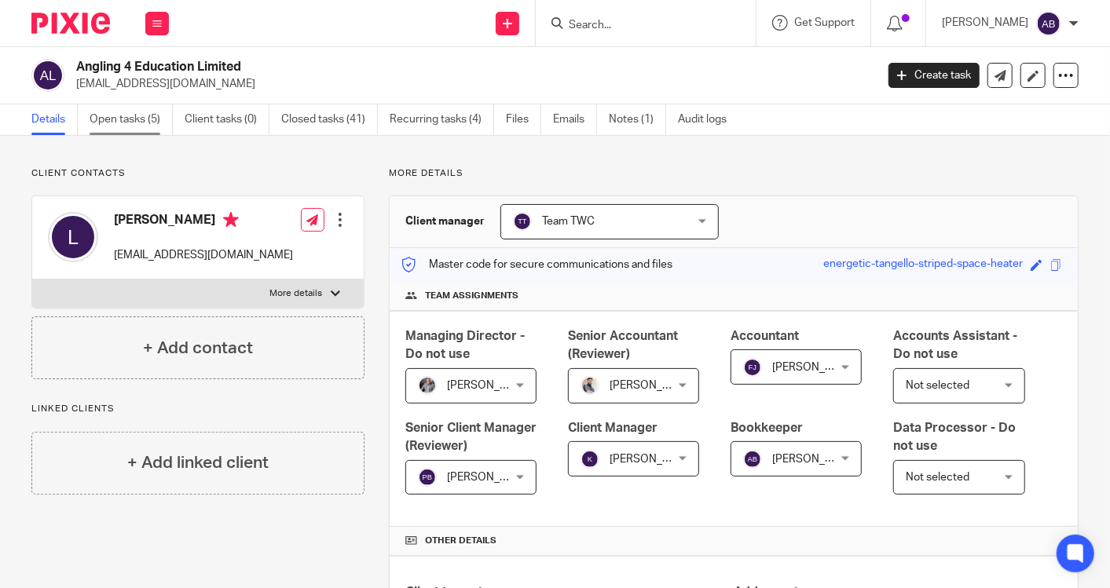
click at [148, 116] on link "Open tasks (5)" at bounding box center [131, 119] width 83 height 31
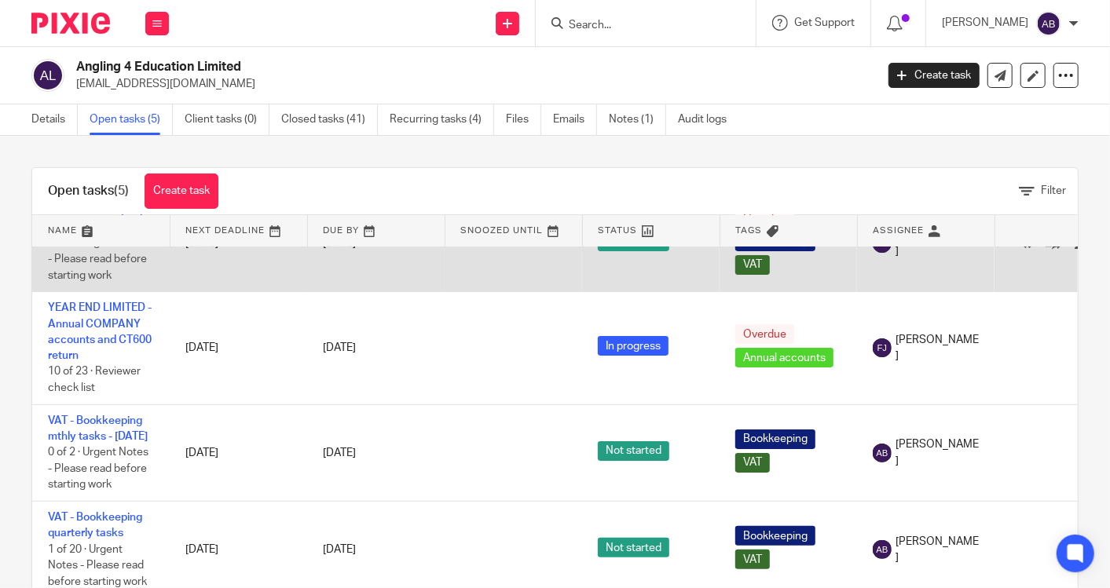
scroll to position [210, 0]
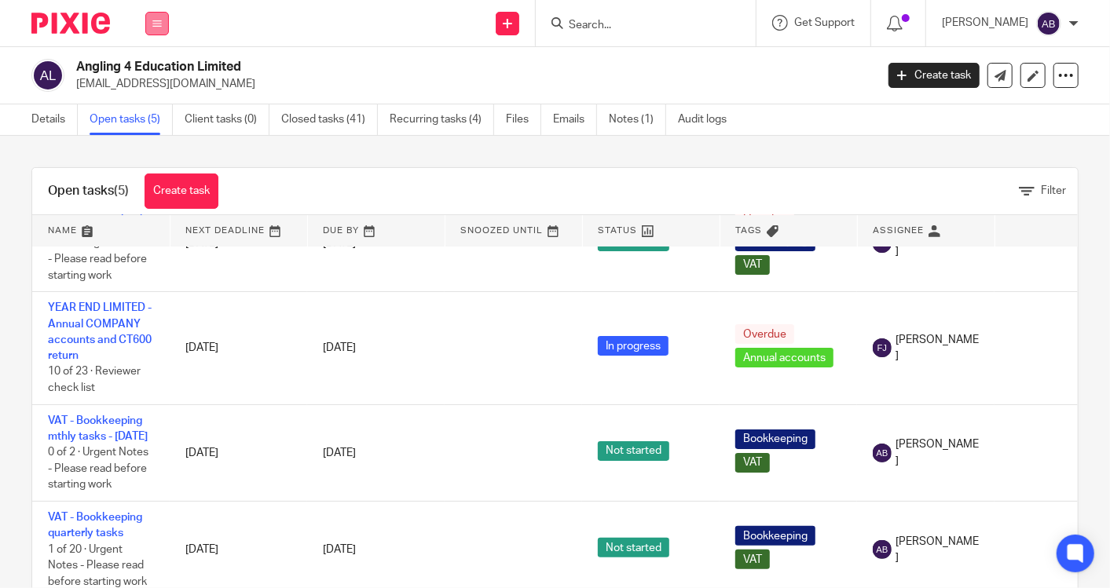
click at [162, 31] on button at bounding box center [157, 24] width 24 height 24
click at [567, 24] on input "Search" at bounding box center [637, 26] width 141 height 14
click at [581, 25] on input "Search" at bounding box center [637, 26] width 141 height 14
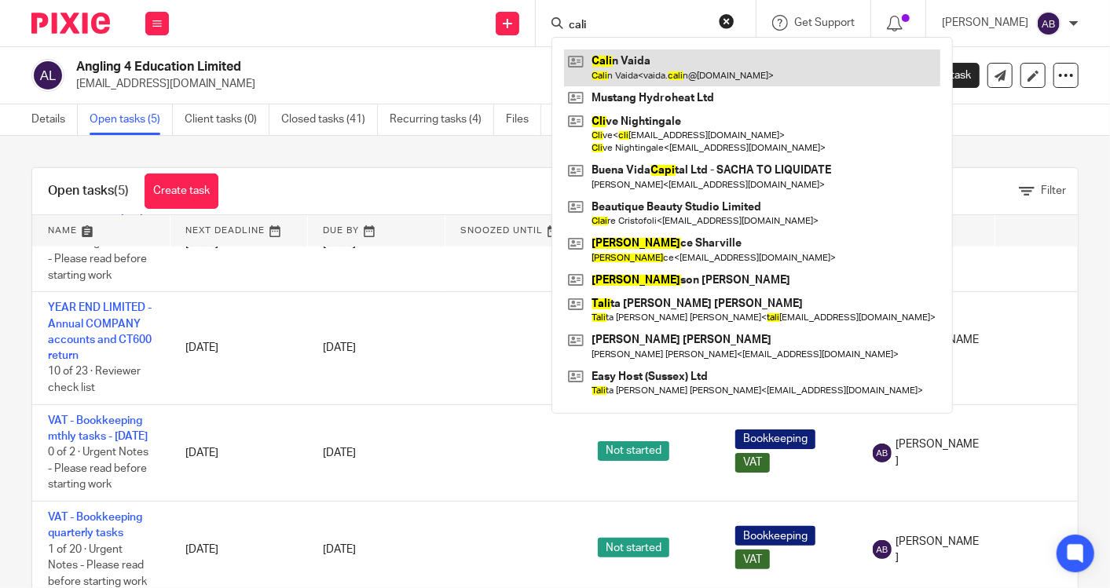
type input "cali"
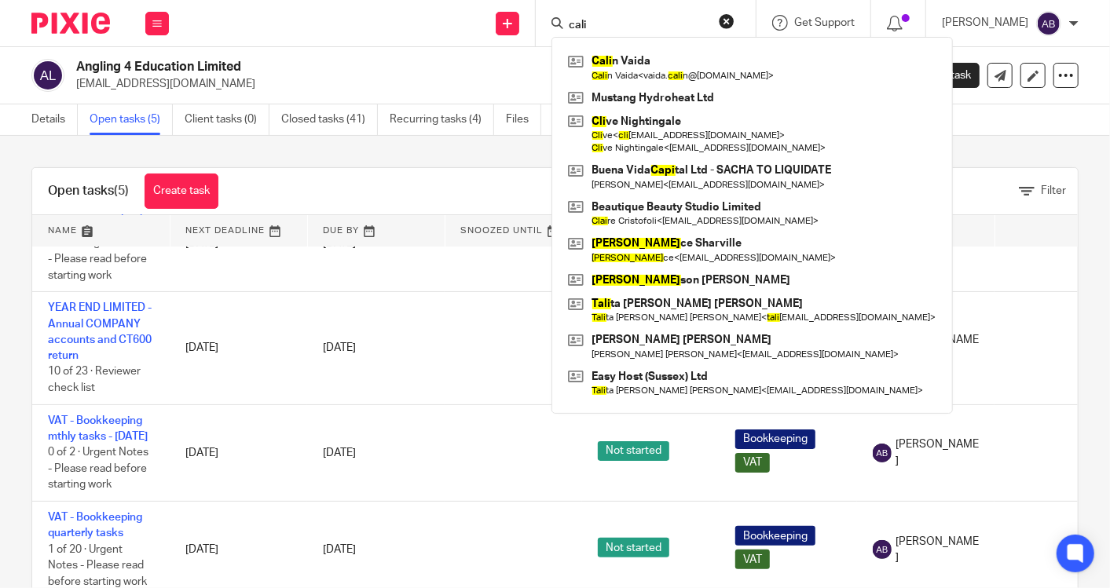
drag, startPoint x: 621, startPoint y: 53, endPoint x: 629, endPoint y: 31, distance: 23.9
click at [622, 53] on link at bounding box center [752, 67] width 376 height 36
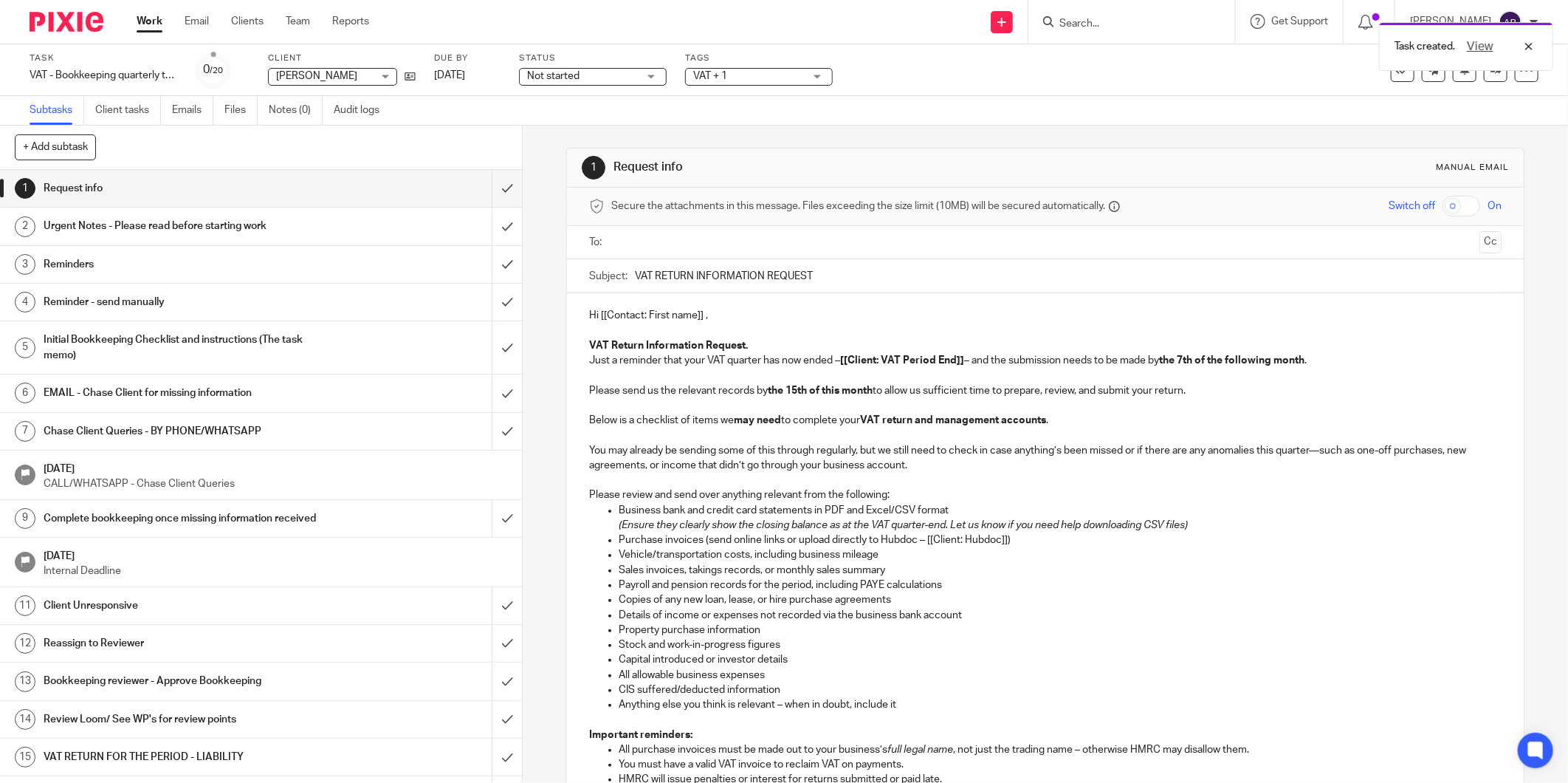
drag, startPoint x: 528, startPoint y: 77, endPoint x: 537, endPoint y: 85, distance: 12.0
click at [528, 77] on span "Not started" at bounding box center [553, 75] width 53 height 10
click at [554, 126] on span "In progress" at bounding box center [554, 130] width 52 height 10
click at [489, 186] on input "submit" at bounding box center [260, 188] width 521 height 37
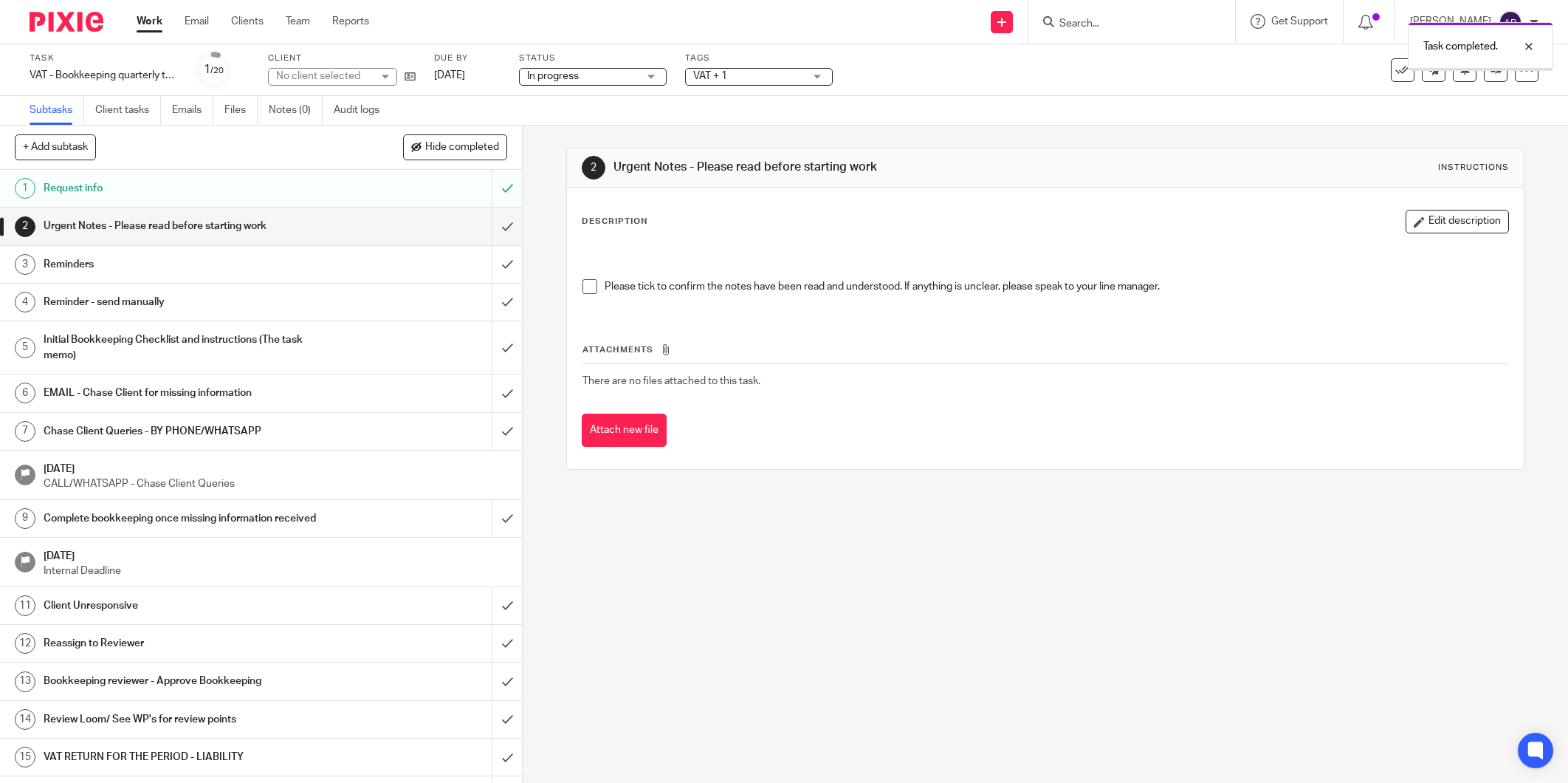
click at [247, 223] on h1 "Urgent Notes - Please read before starting work" at bounding box center [188, 227] width 289 height 23
click at [593, 288] on li "Please tick to confirm the notes have been read and understood. If anything is …" at bounding box center [1045, 290] width 925 height 23
click at [319, 264] on h1 "Reminders" at bounding box center [188, 264] width 289 height 23
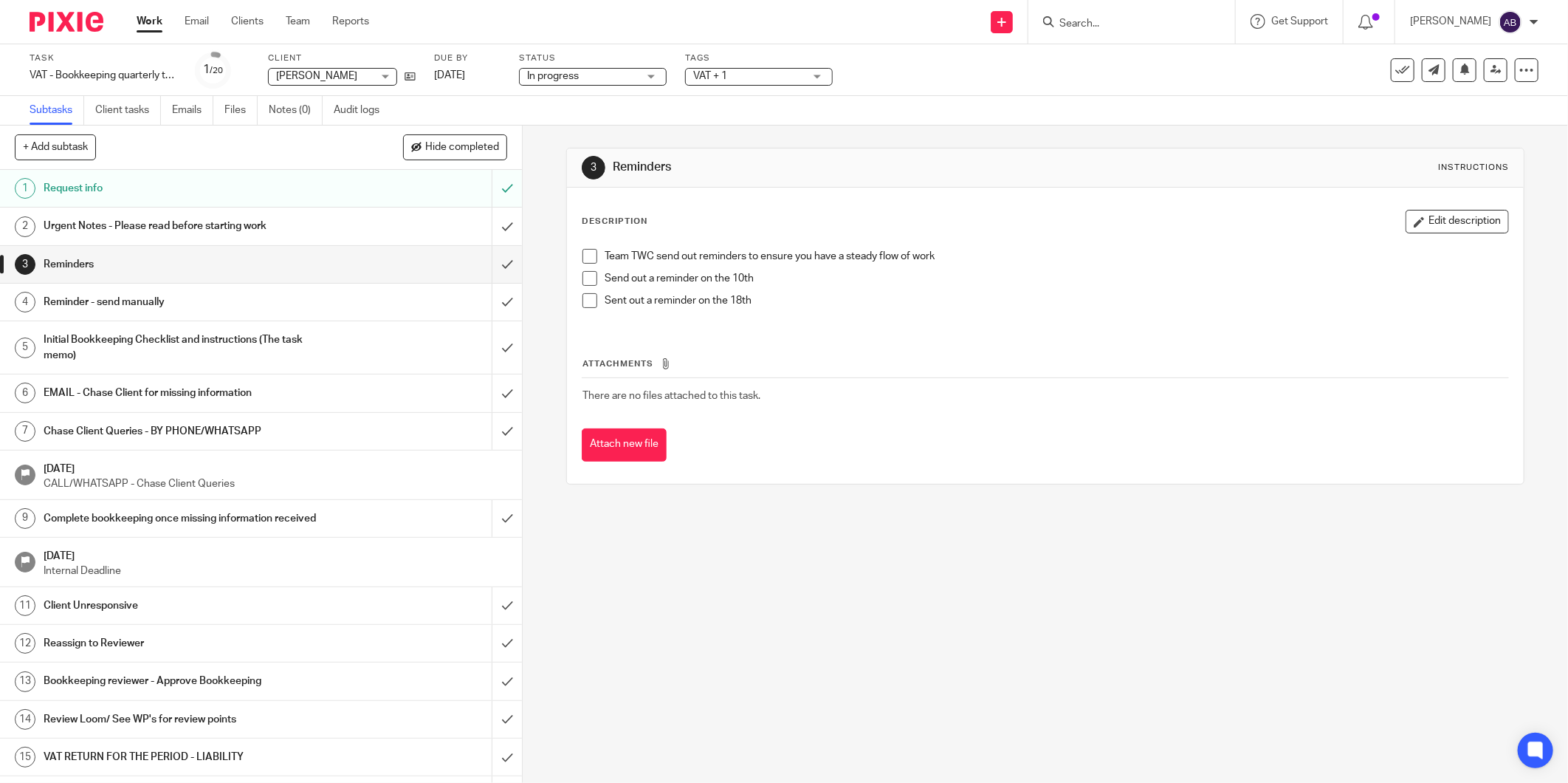
click at [360, 292] on div "Reminder - send manually" at bounding box center [259, 303] width 433 height 23
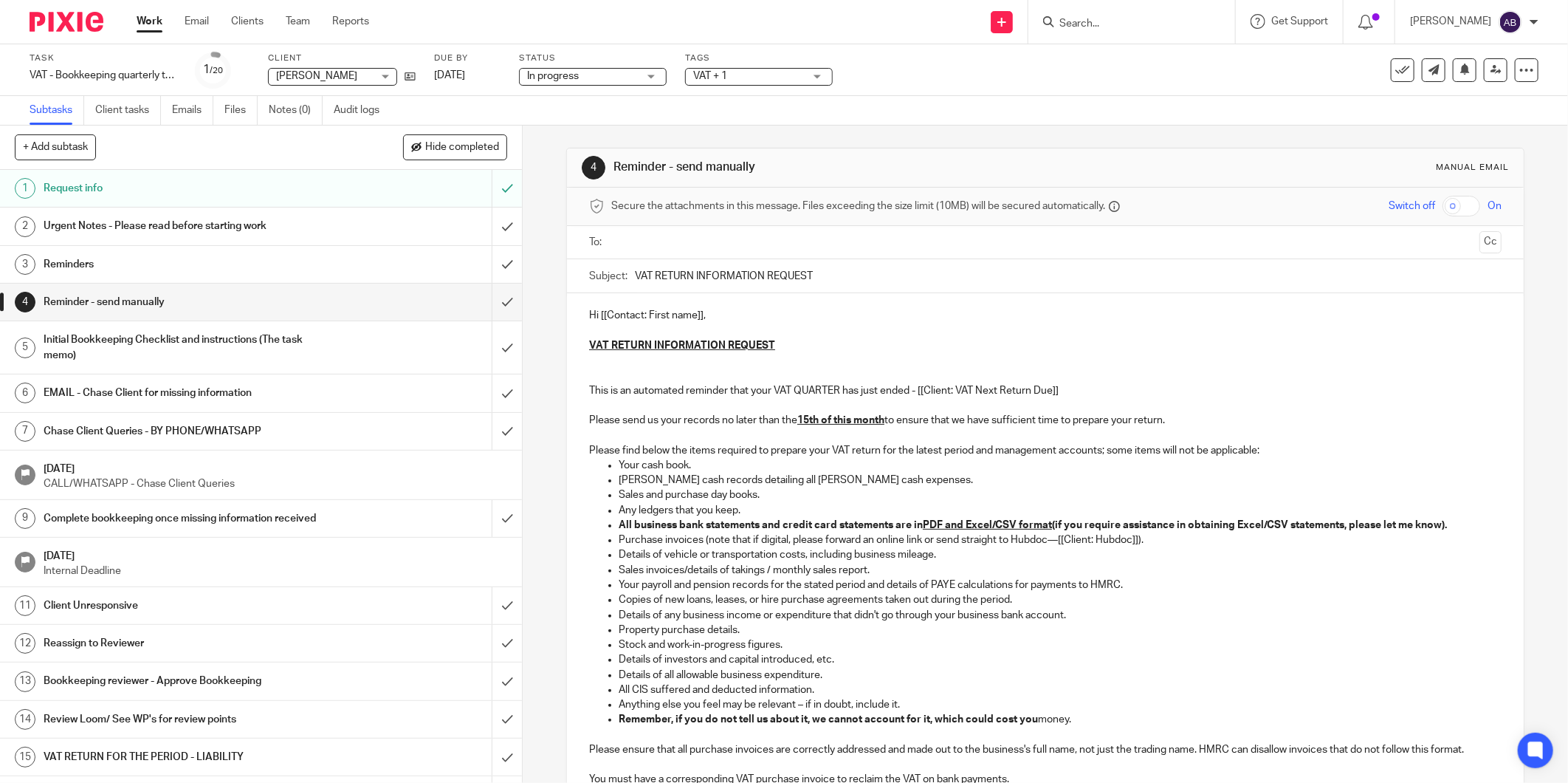
click at [320, 355] on h1 "Initial Bookkeeping Checklist and instructions (The task memo)" at bounding box center [188, 348] width 289 height 38
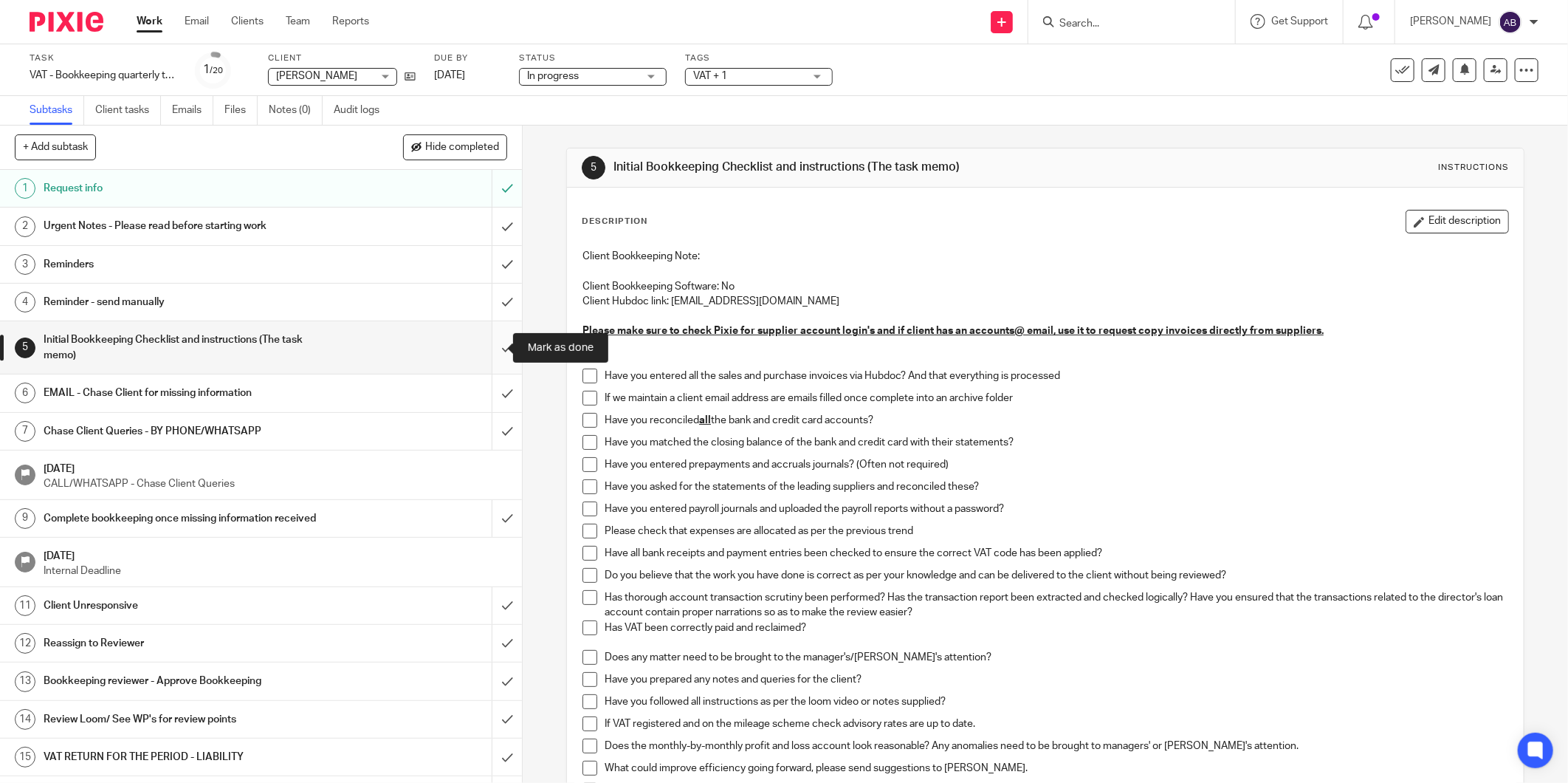
click at [495, 352] on input "submit" at bounding box center [260, 348] width 521 height 53
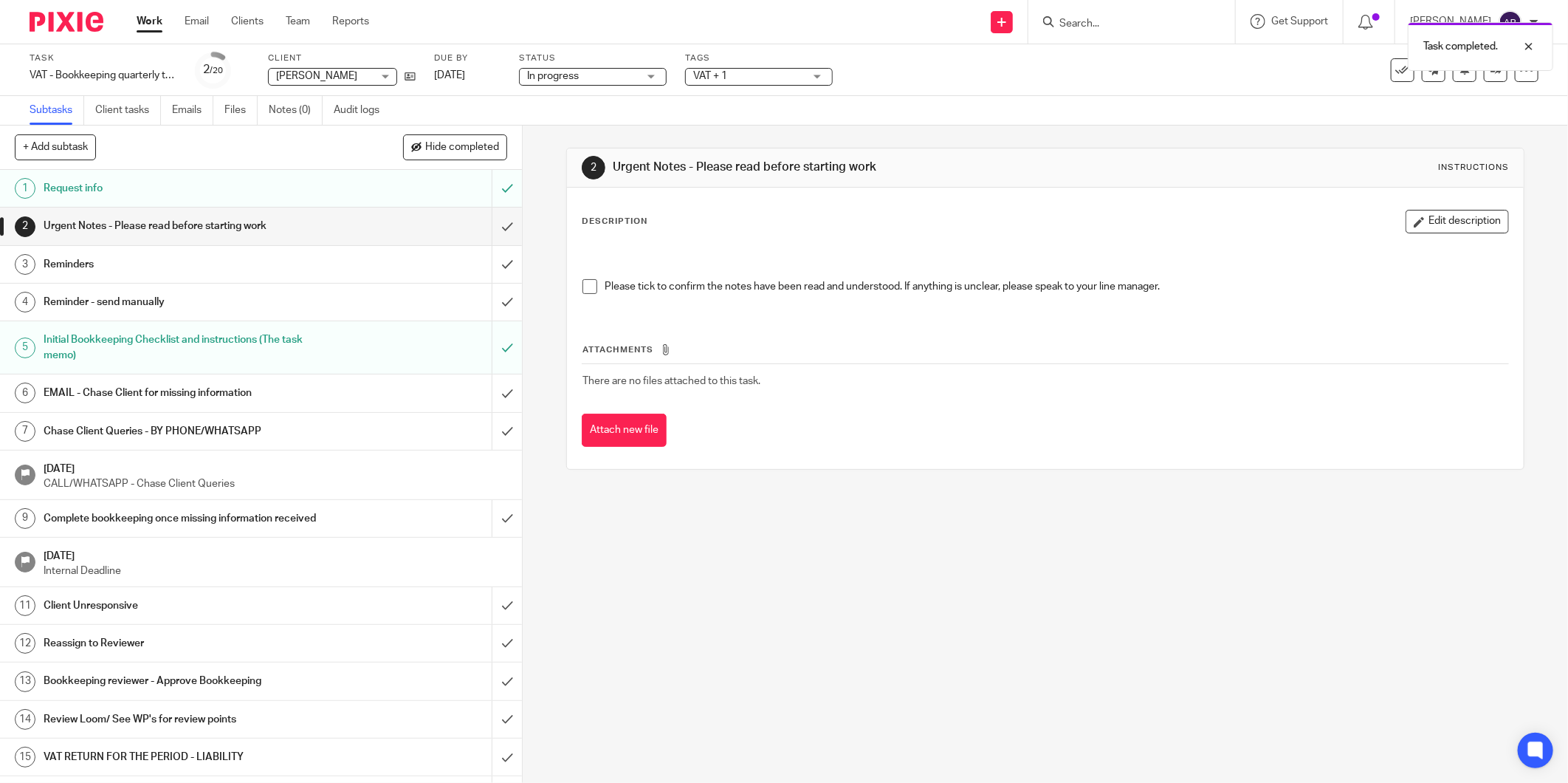
click at [320, 343] on h1 "Initial Bookkeeping Checklist and instructions (The task memo)" at bounding box center [188, 348] width 289 height 38
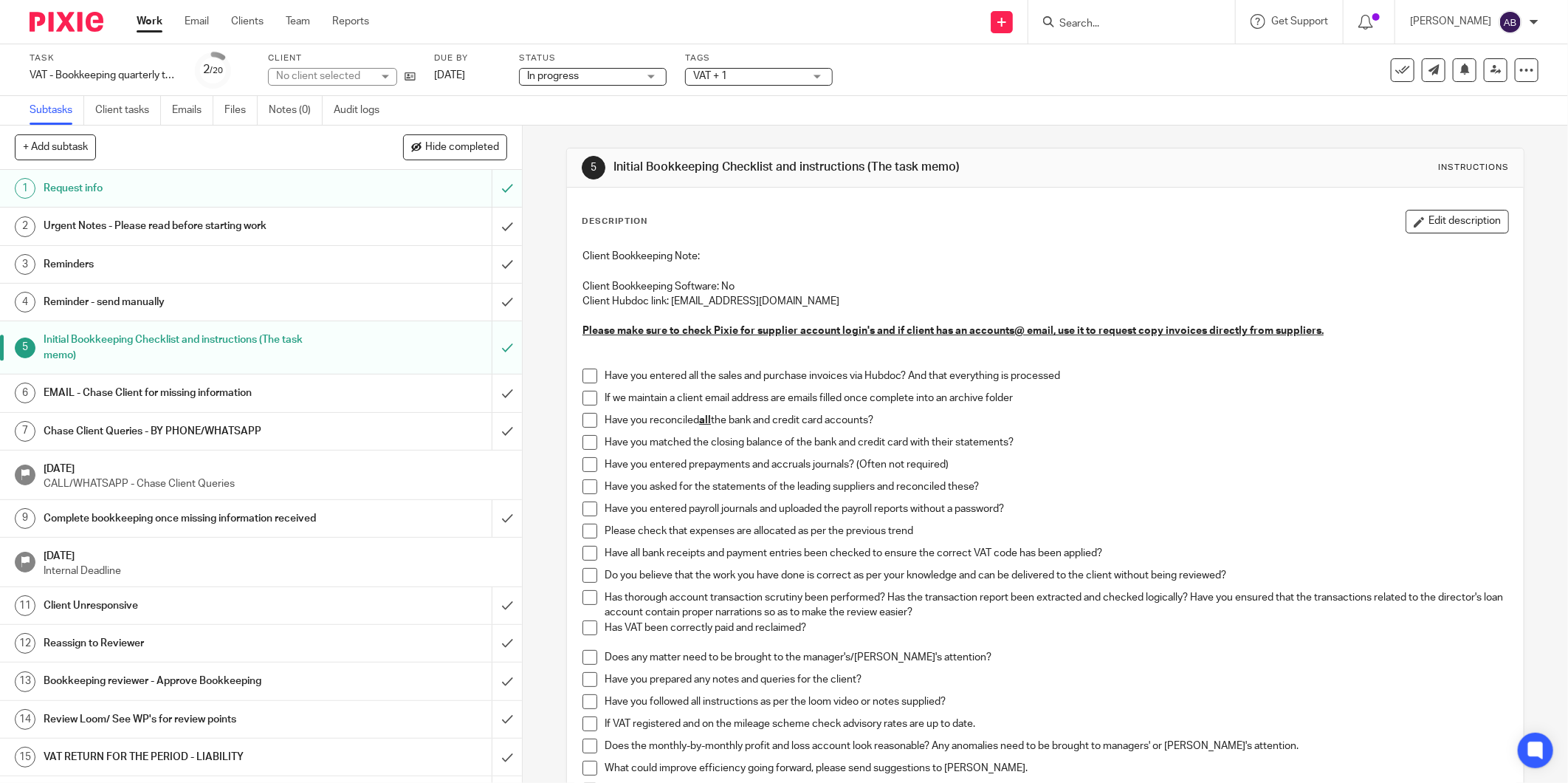
click at [575, 373] on div "Client Bookkeeping Note: Client Bookkeeping Software: No Client Hubdoc link: cv…" at bounding box center [1045, 528] width 940 height 574
click at [584, 374] on span at bounding box center [590, 376] width 15 height 15
click at [585, 415] on span at bounding box center [590, 420] width 15 height 15
click at [582, 435] on span at bounding box center [590, 443] width 15 height 15
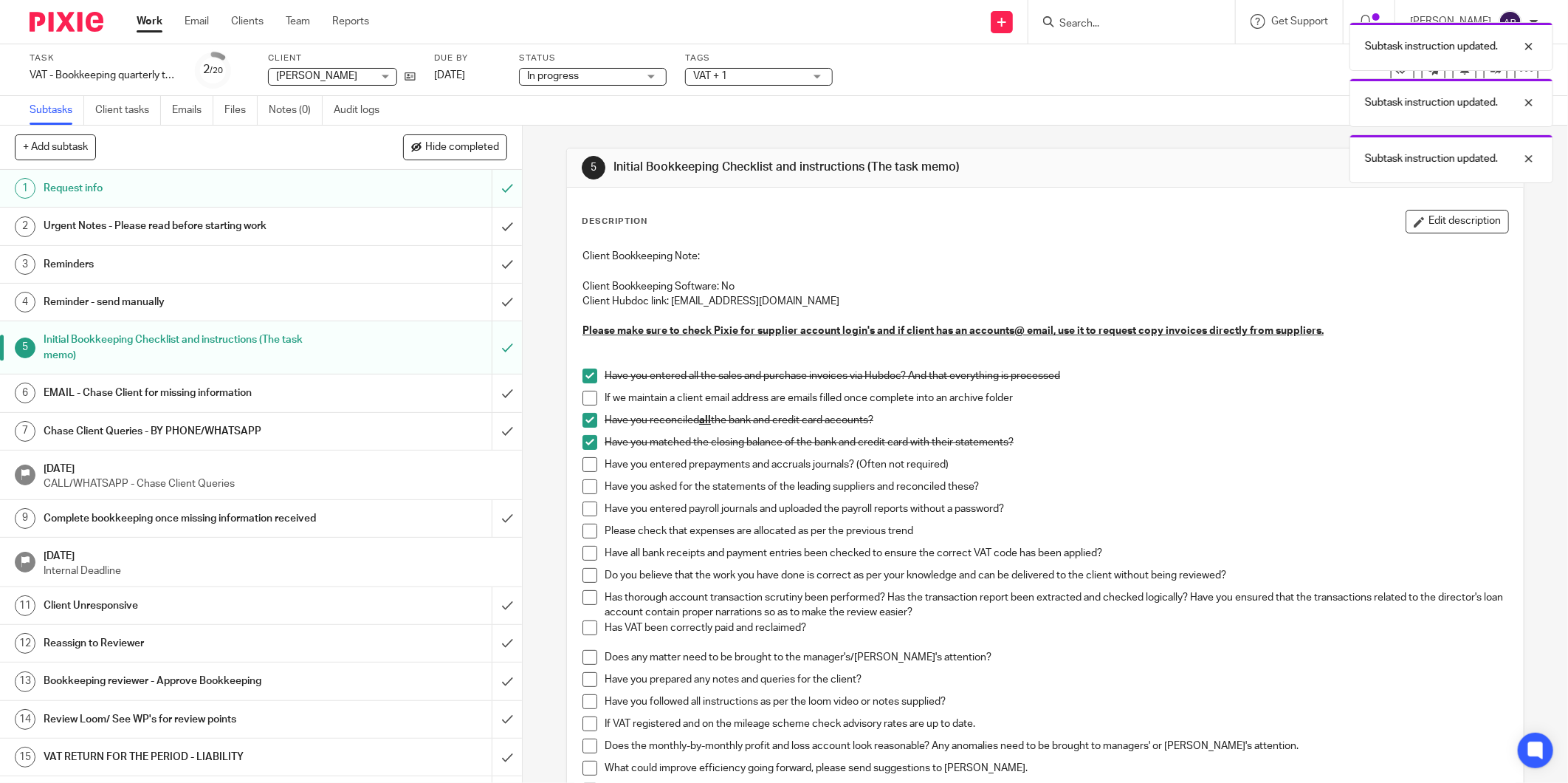
click at [585, 485] on span at bounding box center [590, 487] width 15 height 15
click at [583, 509] on span at bounding box center [590, 509] width 15 height 15
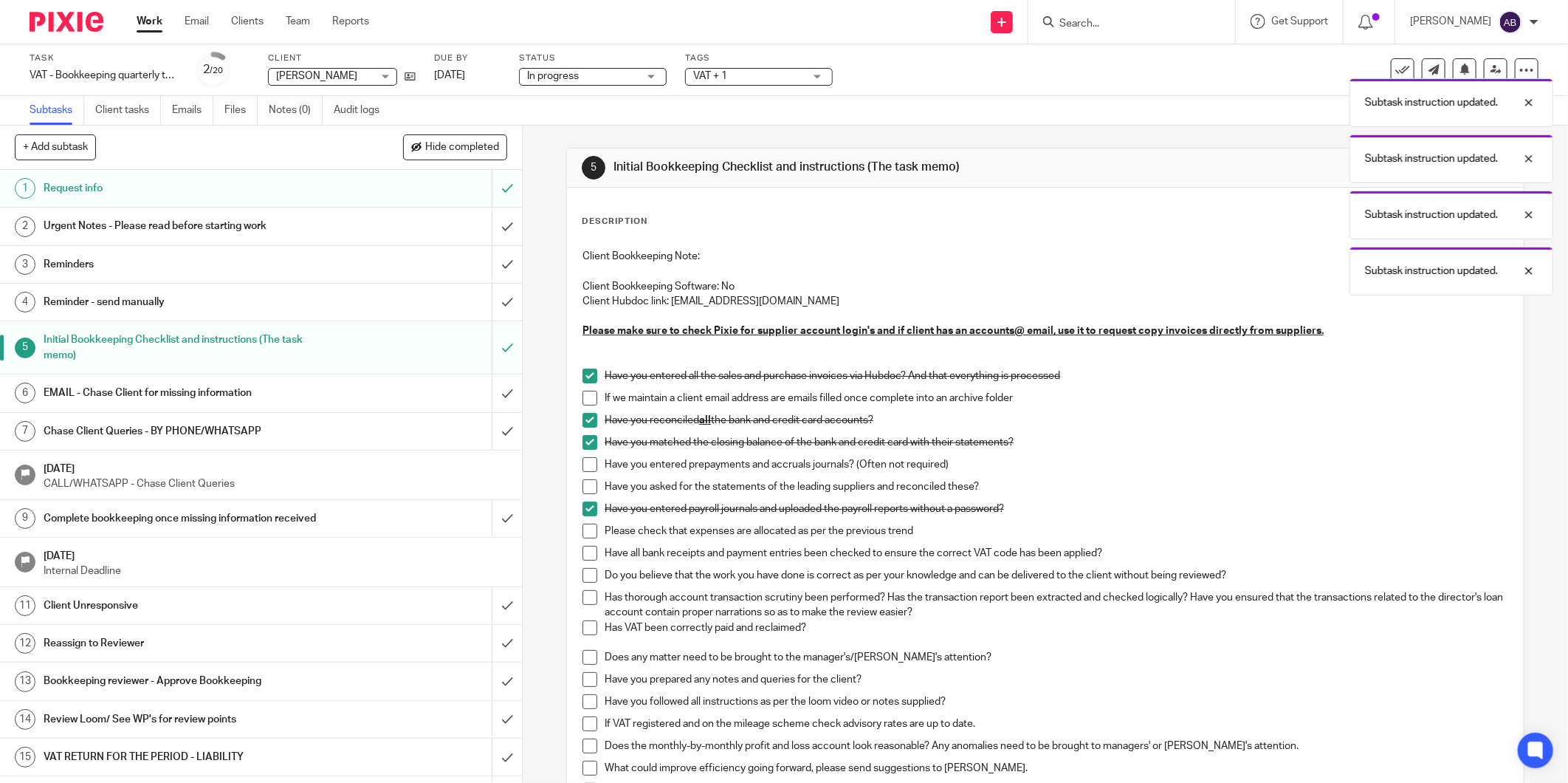
click at [583, 529] on span at bounding box center [590, 531] width 15 height 15
click at [583, 549] on span at bounding box center [590, 554] width 15 height 15
click at [583, 571] on span at bounding box center [590, 575] width 15 height 15
click at [582, 597] on span at bounding box center [590, 598] width 15 height 15
click at [583, 626] on span at bounding box center [590, 628] width 15 height 15
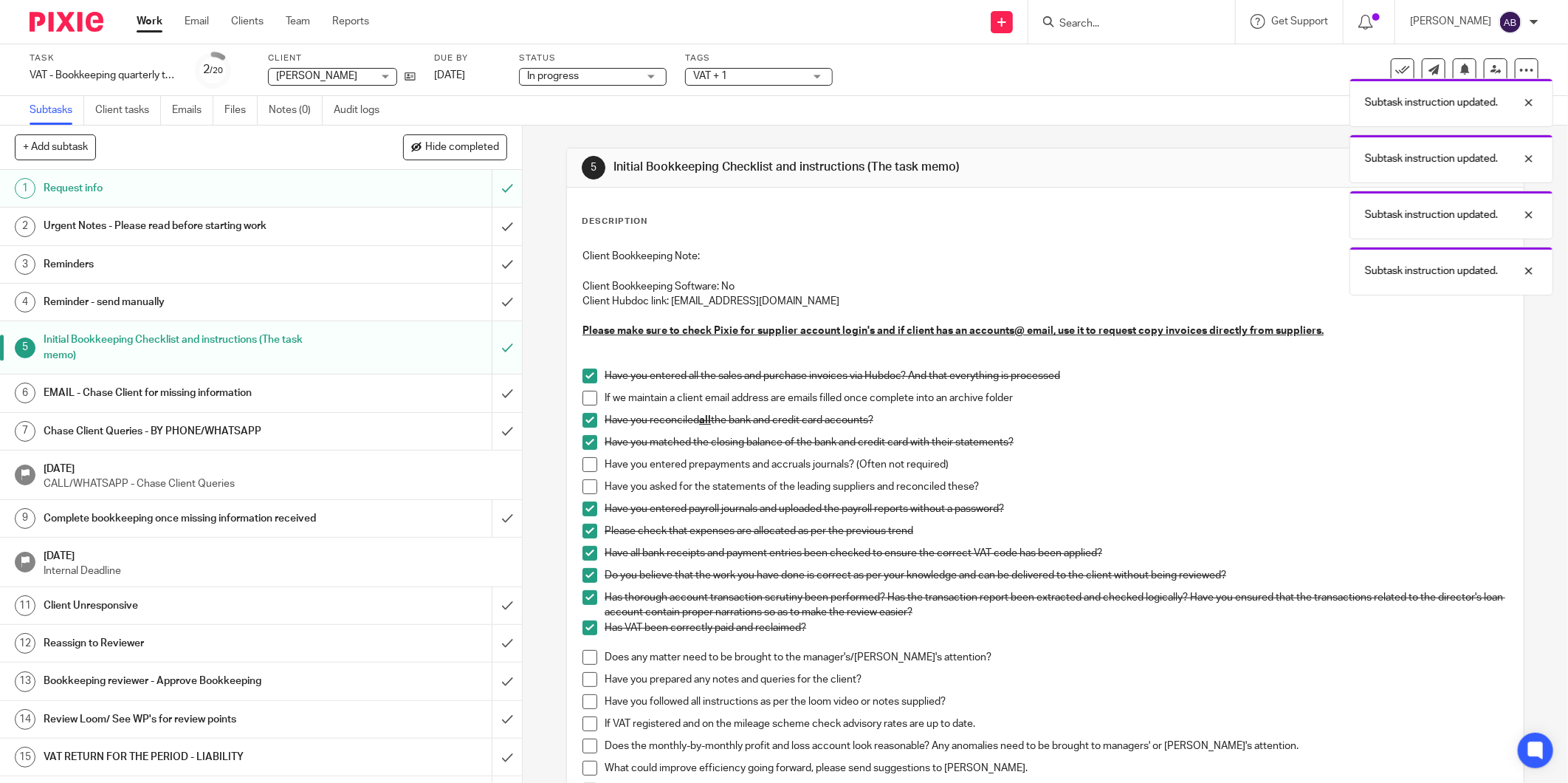
click at [582, 647] on li "Has VAT been correctly paid and reclaimed?" at bounding box center [1045, 635] width 925 height 30
click at [585, 674] on span at bounding box center [590, 680] width 15 height 15
click at [585, 652] on span at bounding box center [590, 657] width 15 height 15
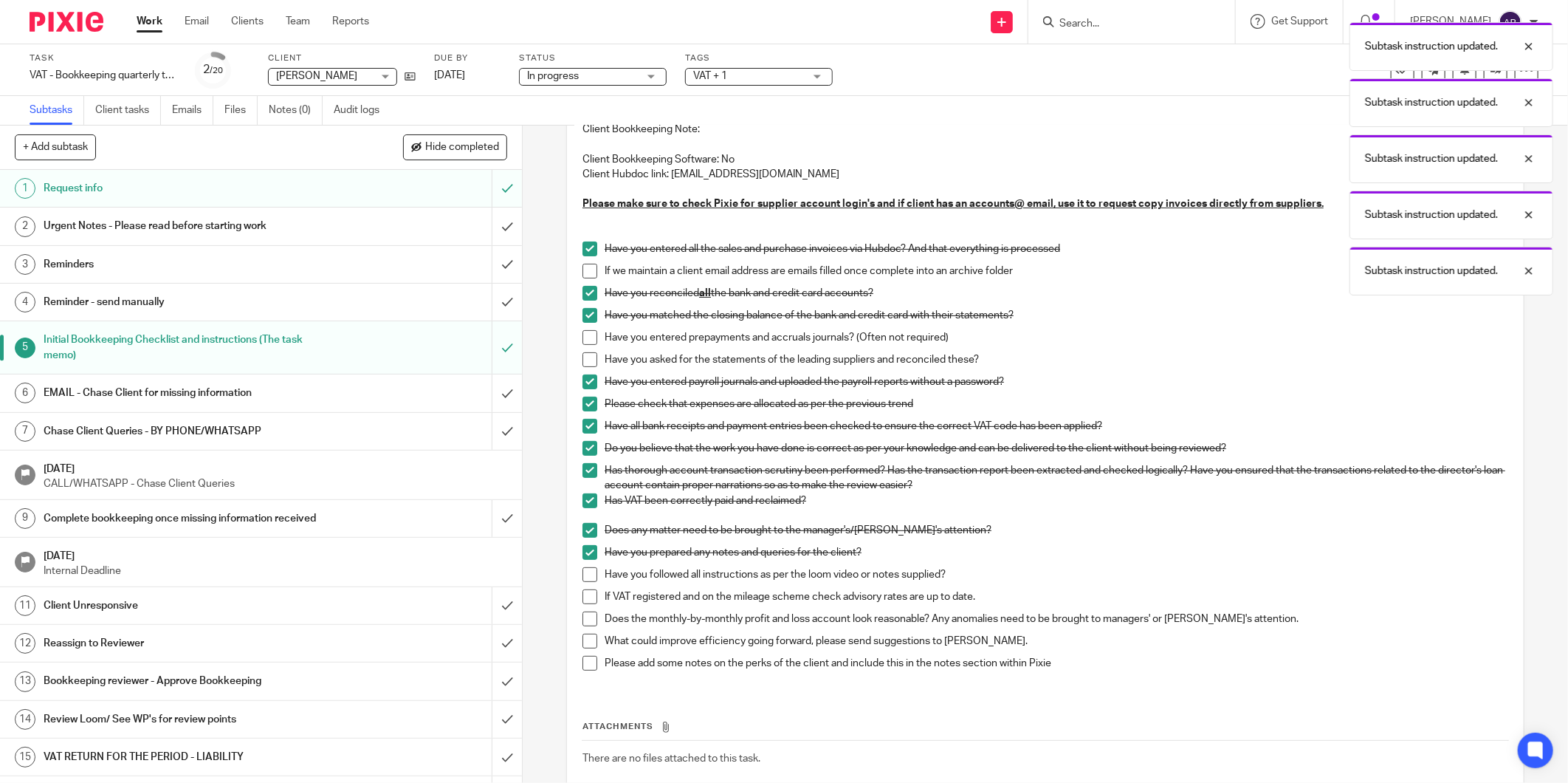
scroll to position [164, 0]
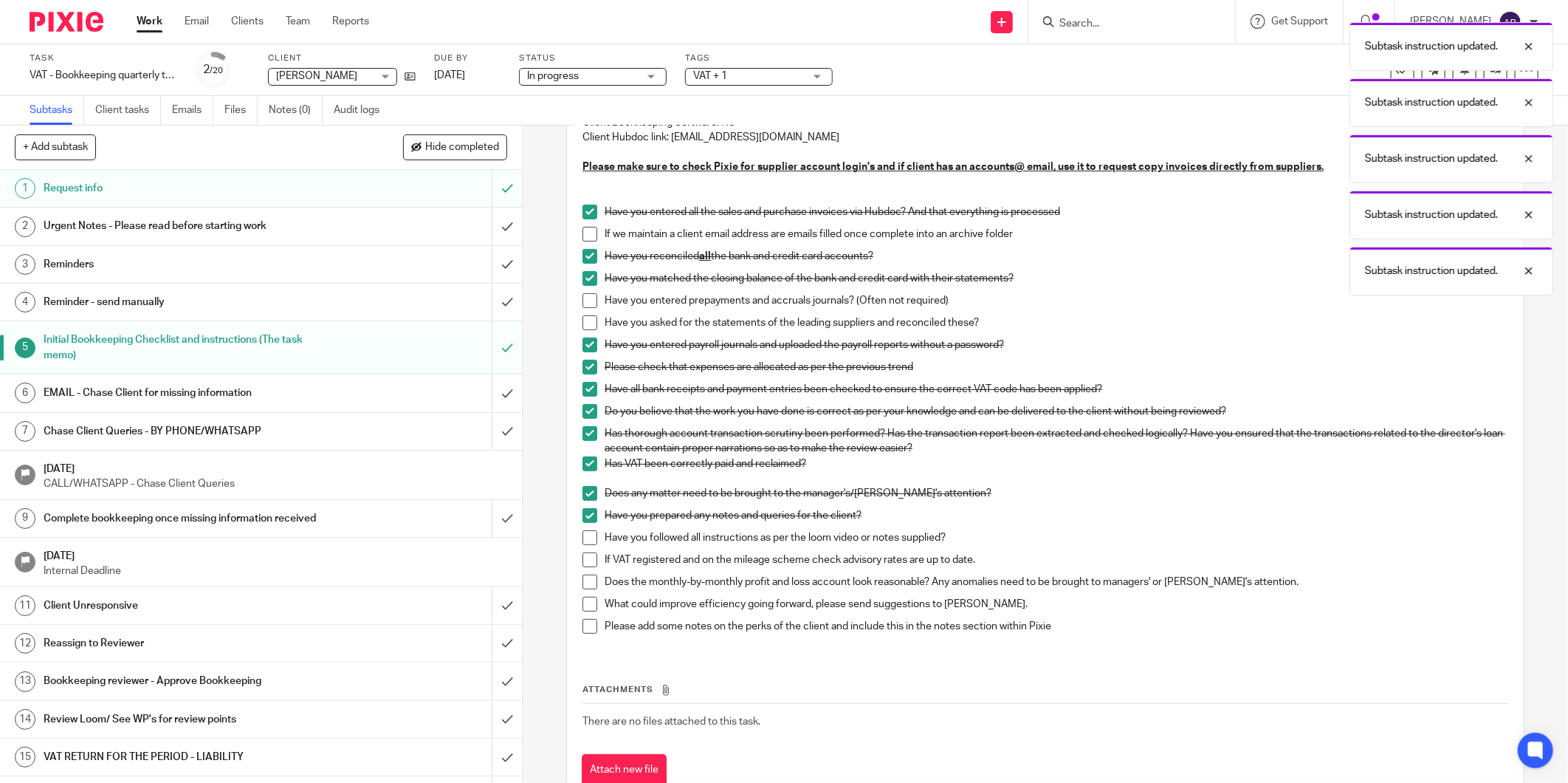
click at [591, 537] on span at bounding box center [590, 538] width 15 height 15
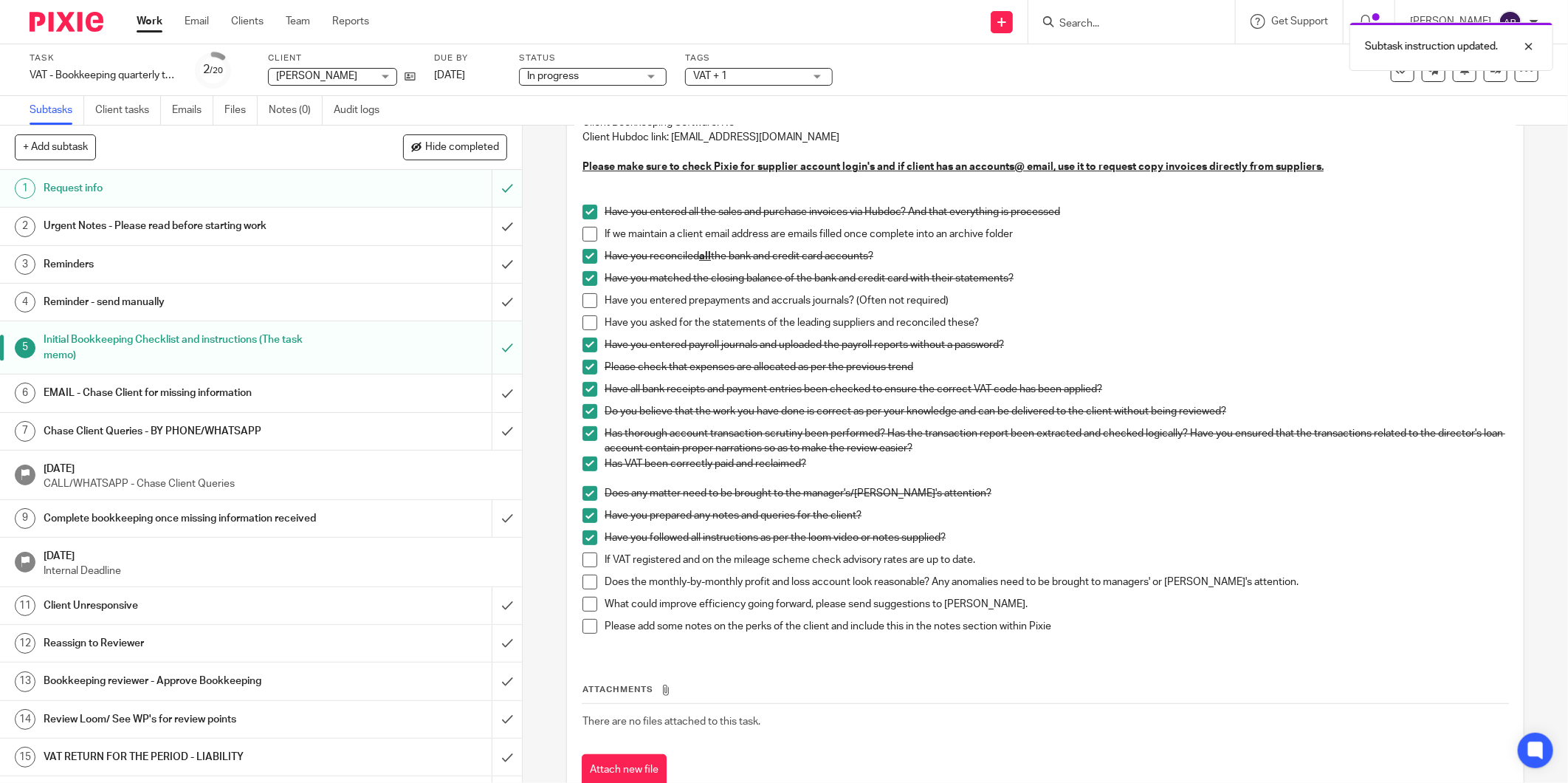
click at [301, 398] on h1 "EMAIL - Chase Client for missing information" at bounding box center [188, 393] width 289 height 23
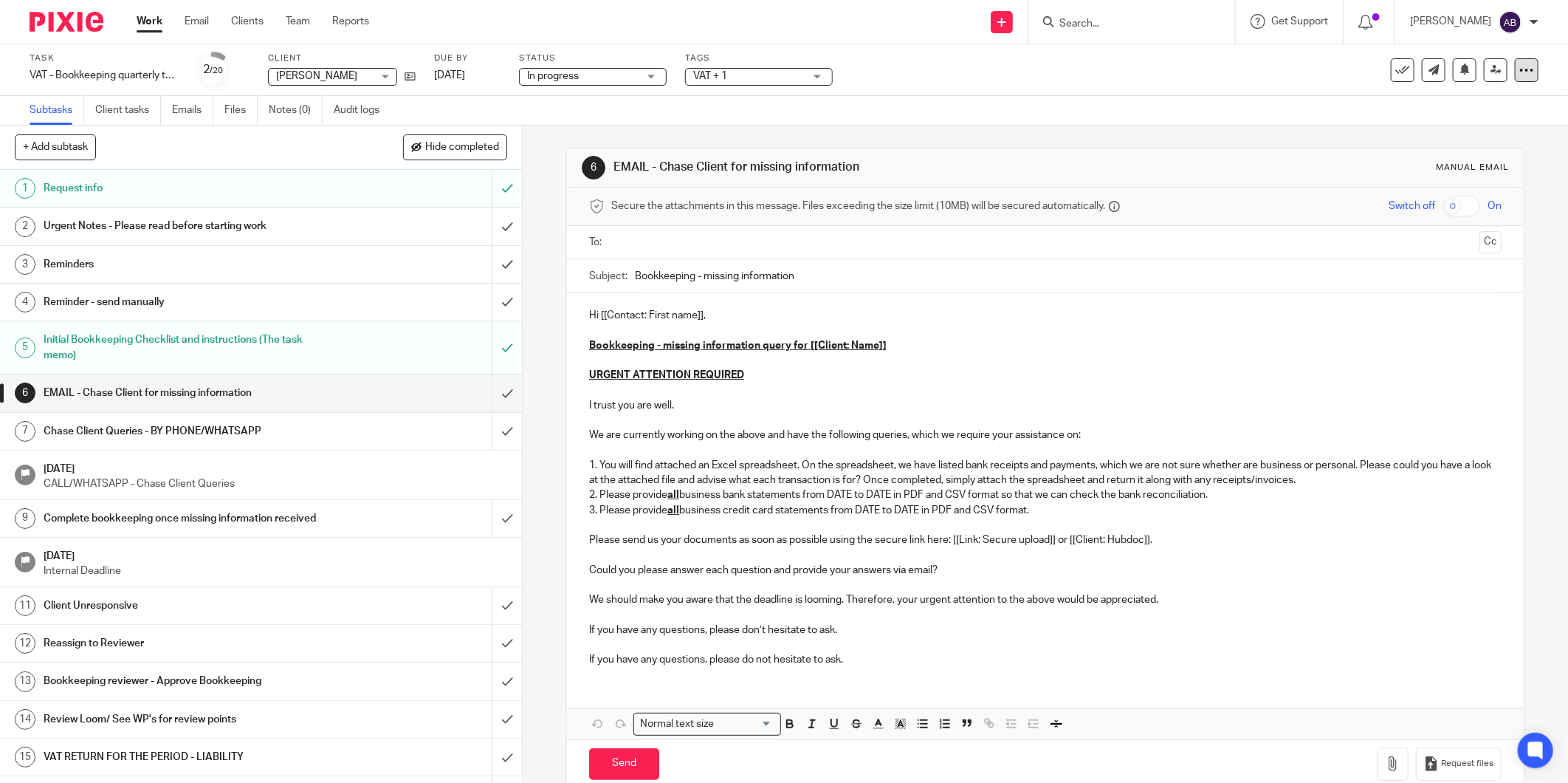
click at [1519, 74] on icon at bounding box center [1527, 70] width 15 height 15
click at [1480, 129] on link "Advanced task editor" at bounding box center [1469, 128] width 98 height 10
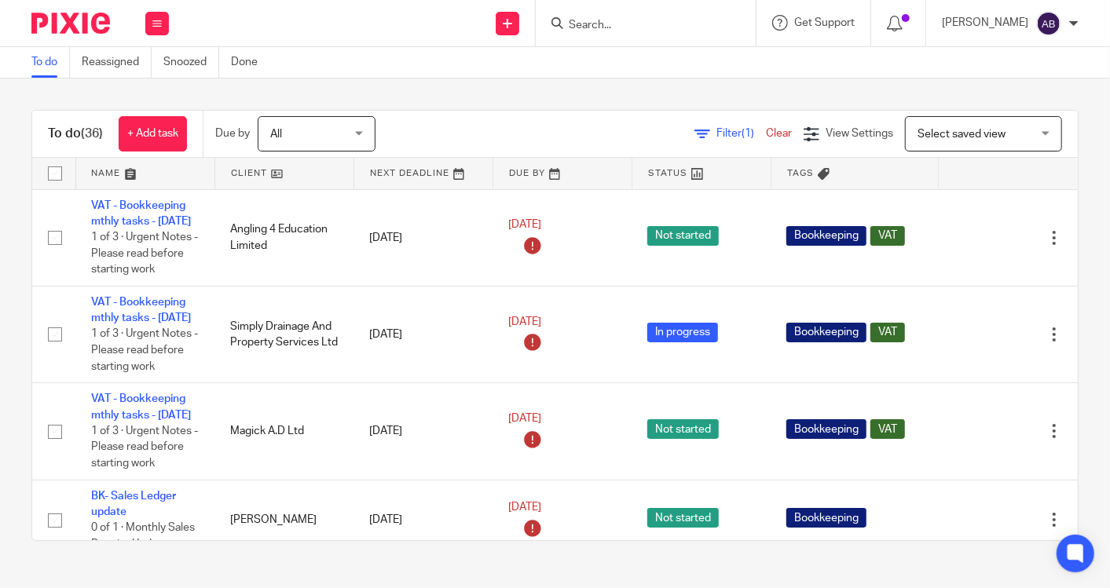
click at [716, 69] on div "To do Reassigned Snoozed Done" at bounding box center [555, 62] width 1110 height 31
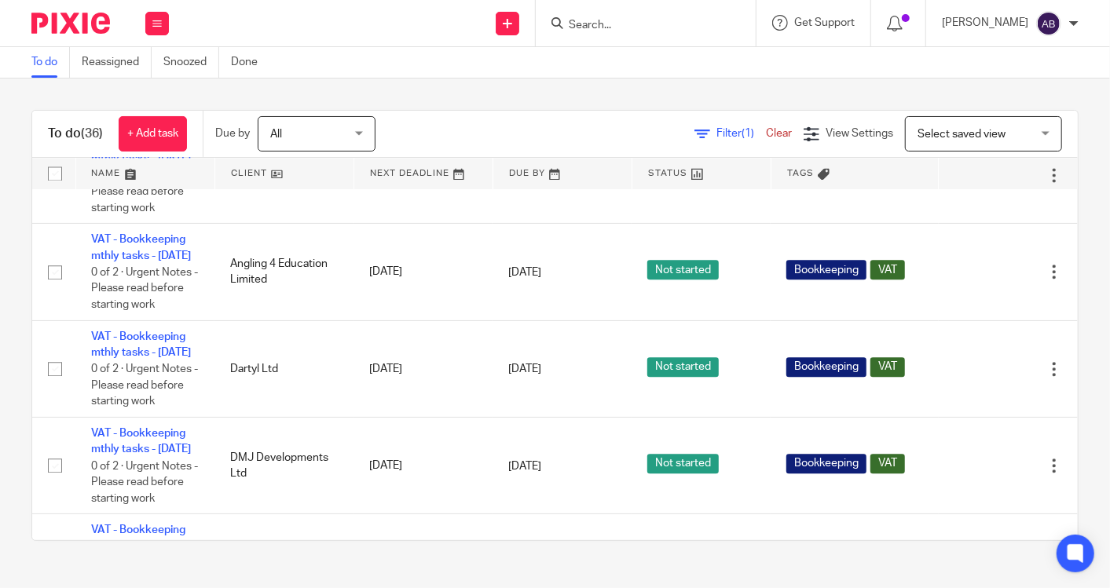
scroll to position [3614, 0]
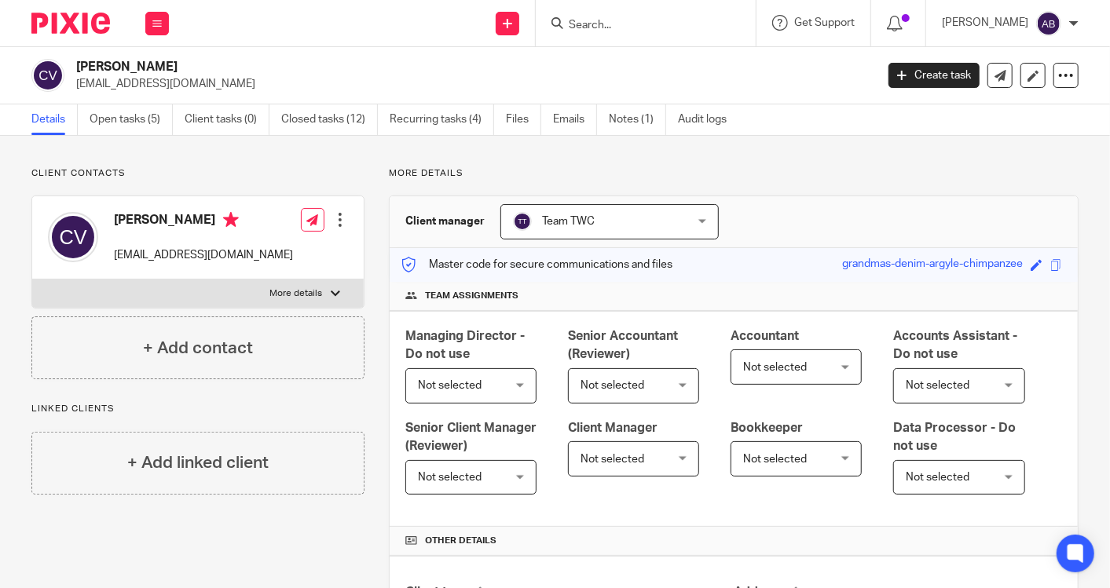
drag, startPoint x: 574, startPoint y: 122, endPoint x: 609, endPoint y: 49, distance: 80.1
click at [575, 122] on link "Emails" at bounding box center [575, 119] width 44 height 31
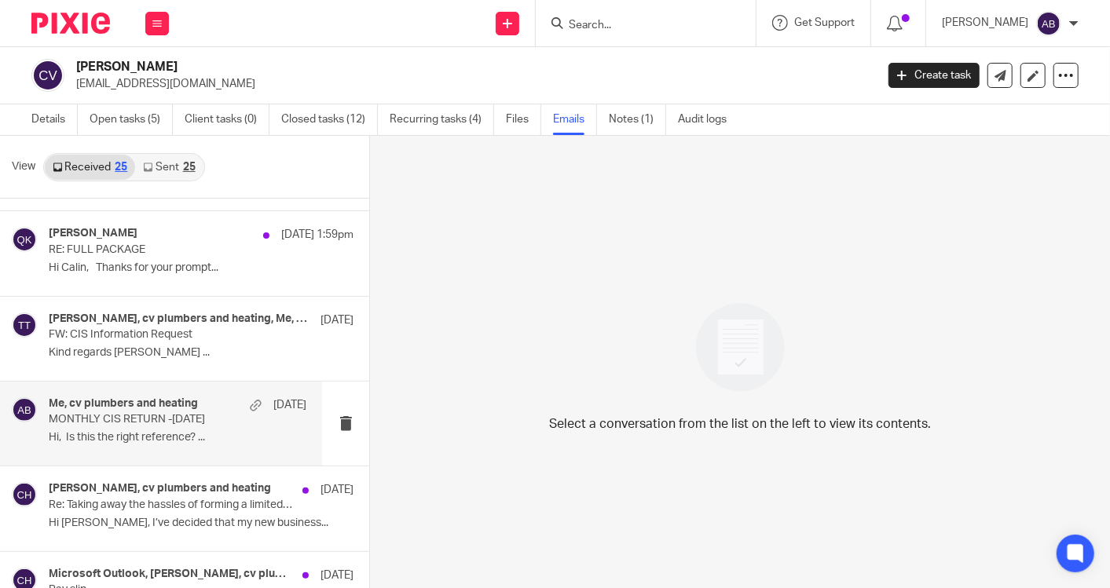
scroll to position [87, 0]
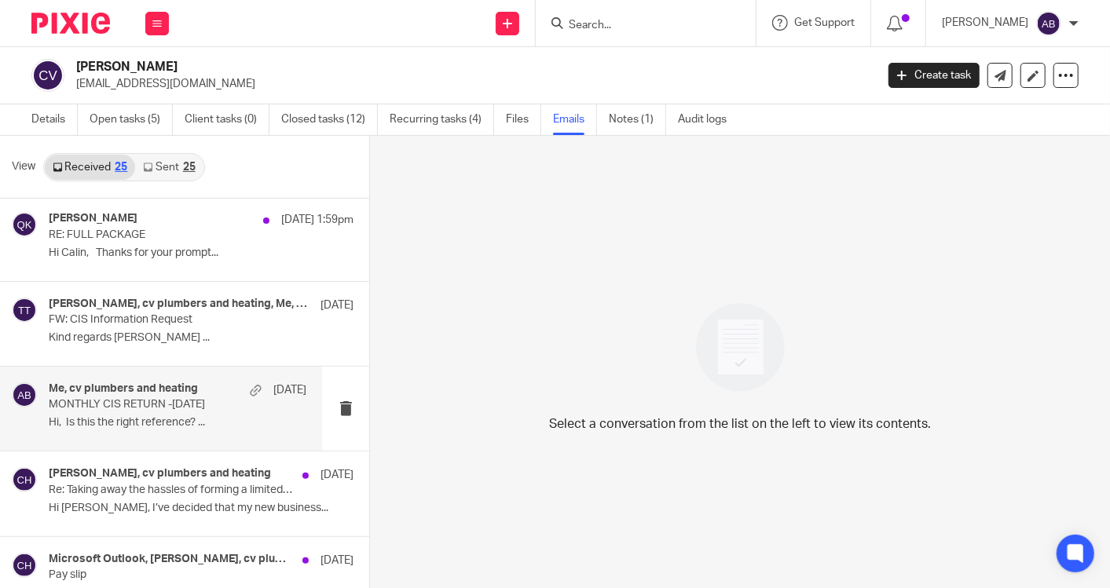
click at [137, 420] on p "Hi, Is this the right reference? ..." at bounding box center [178, 422] width 258 height 13
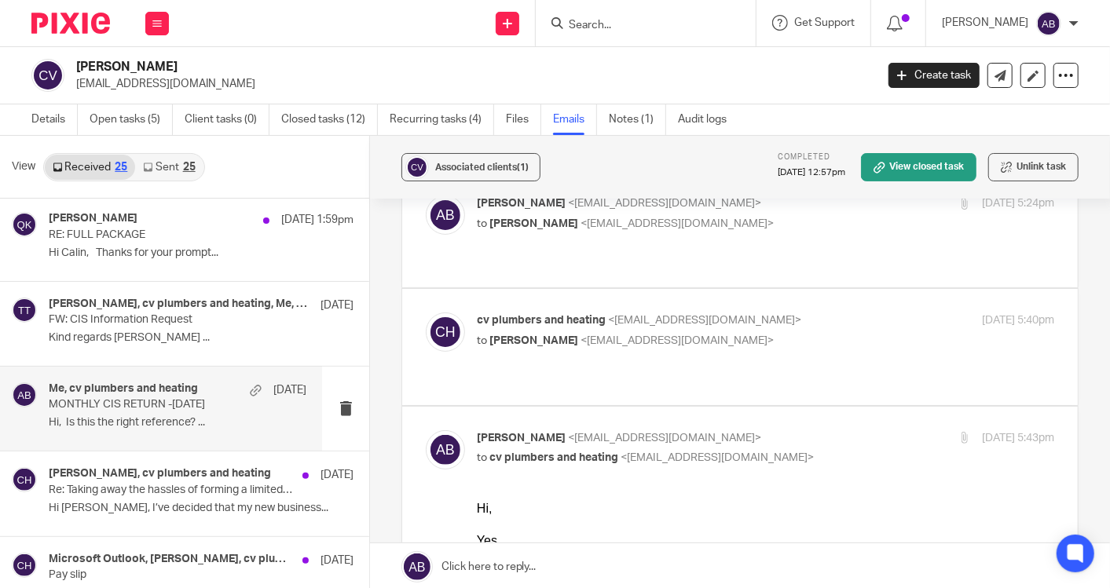
click at [808, 313] on div "cv plumbers and heating <vaida.calin@gmail.com> to Akshay Bhanushali <akshay@to…" at bounding box center [669, 331] width 385 height 36
checkbox input "true"
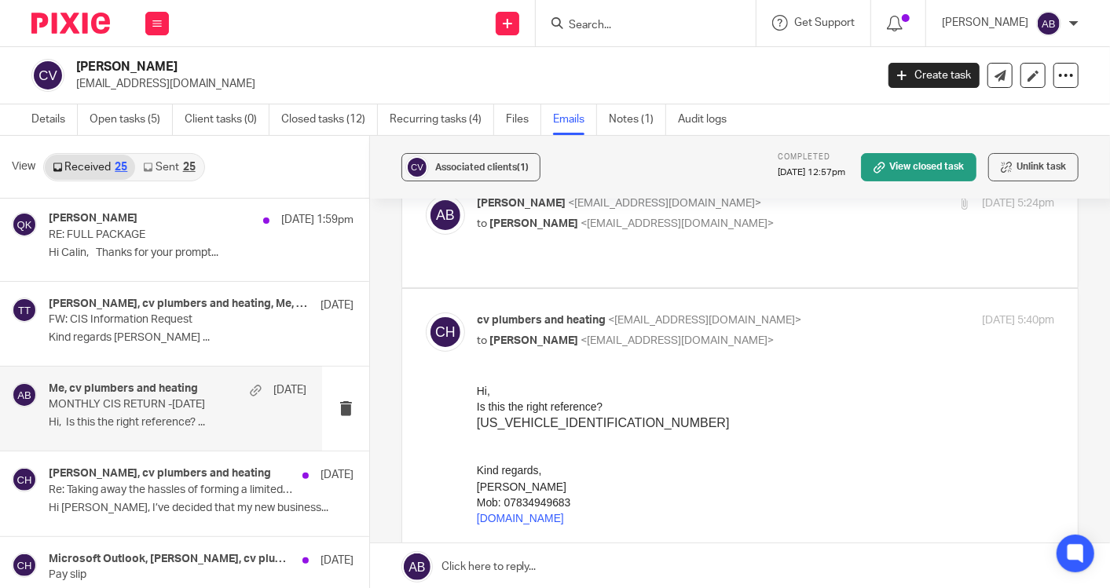
scroll to position [0, 0]
click at [777, 228] on p "to Calin Vaida <vaida.calin@gmail.com>" at bounding box center [669, 224] width 385 height 16
checkbox input "true"
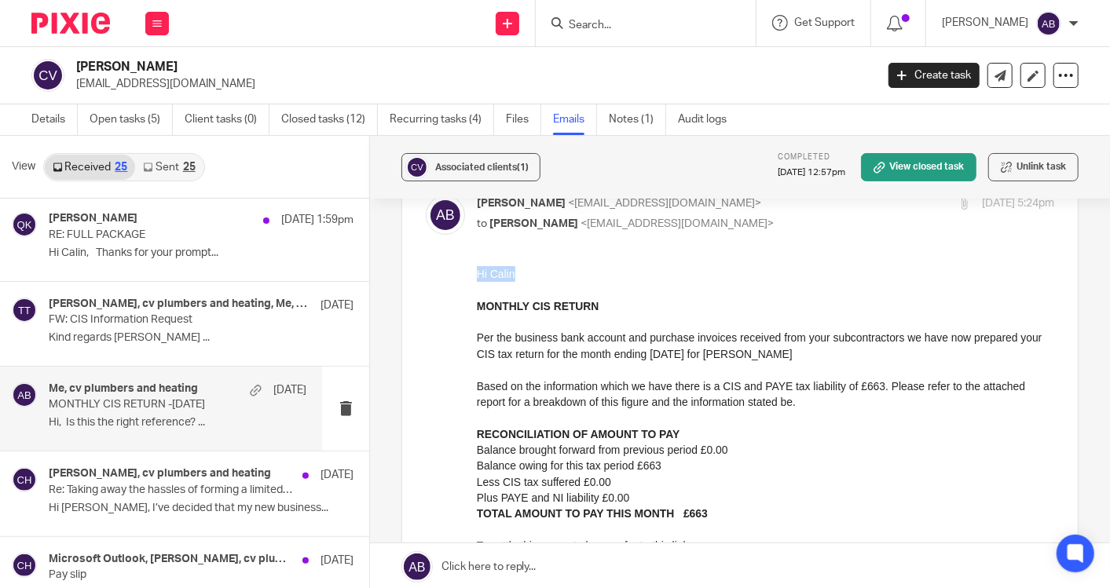
drag, startPoint x: 515, startPoint y: 273, endPoint x: 475, endPoint y: 275, distance: 39.3
click at [476, 275] on p "Hi Calin" at bounding box center [764, 274] width 577 height 16
copy p "Hi Calin"
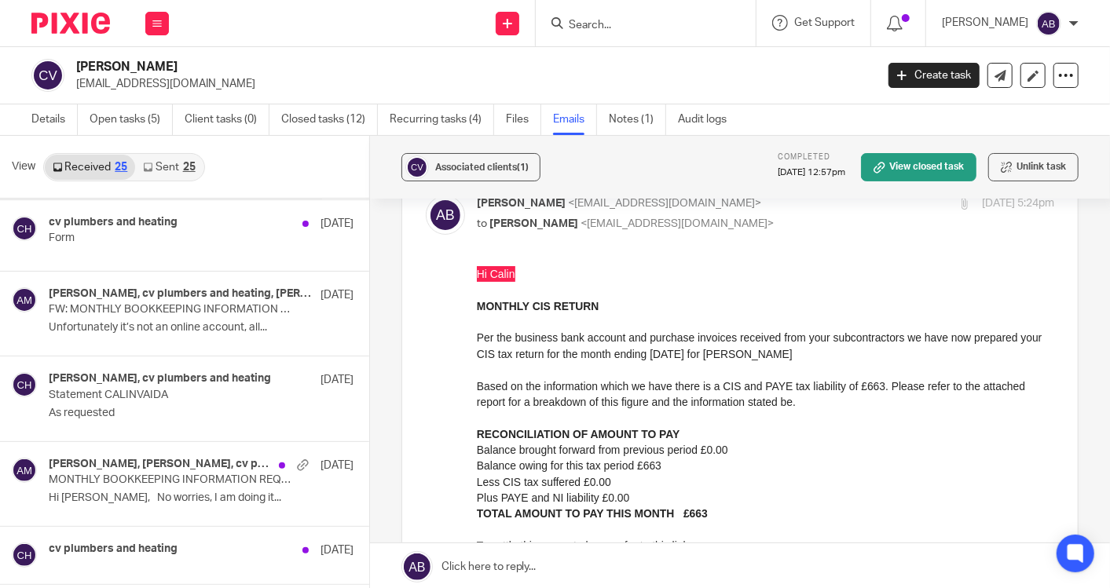
scroll to position [873, 0]
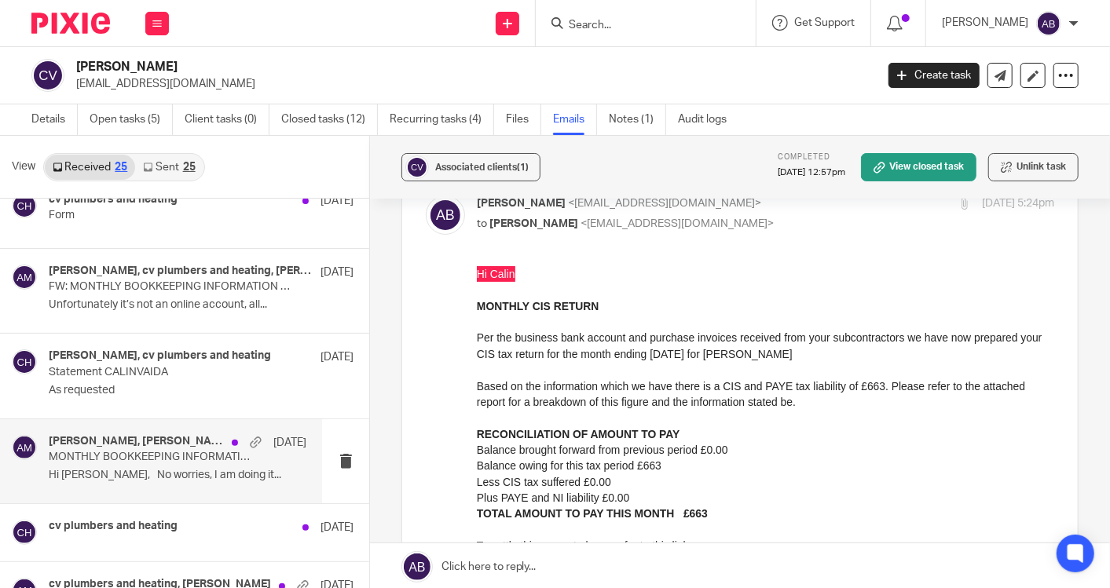
click at [204, 464] on div "Bisma Dilawar, Aaron Mcleish, cv plumbers and heating 2 Jul MONTHLY BOOKKEEPING…" at bounding box center [178, 461] width 258 height 53
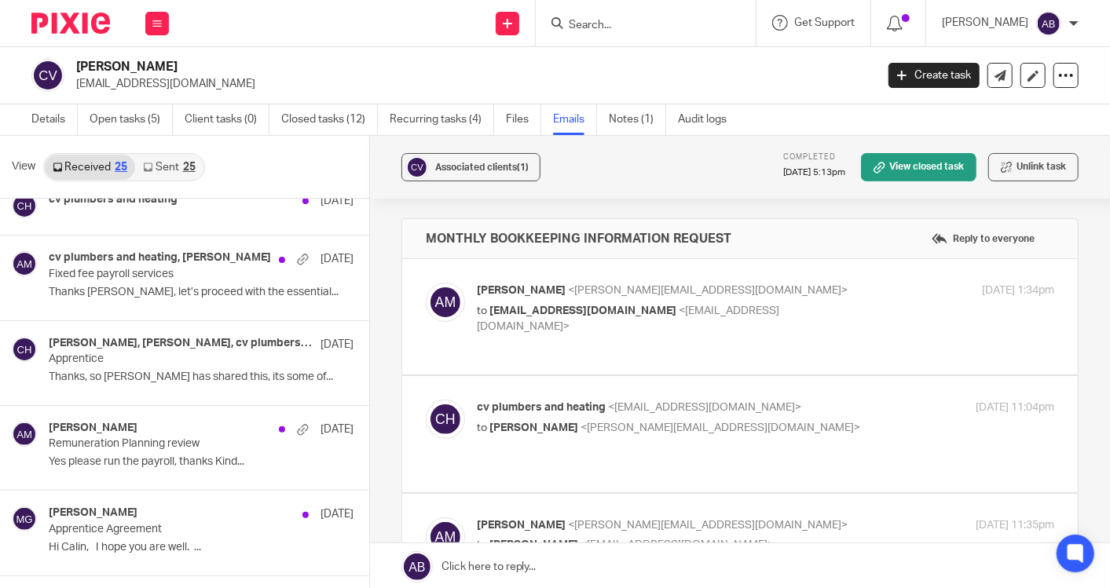
scroll to position [1222, 0]
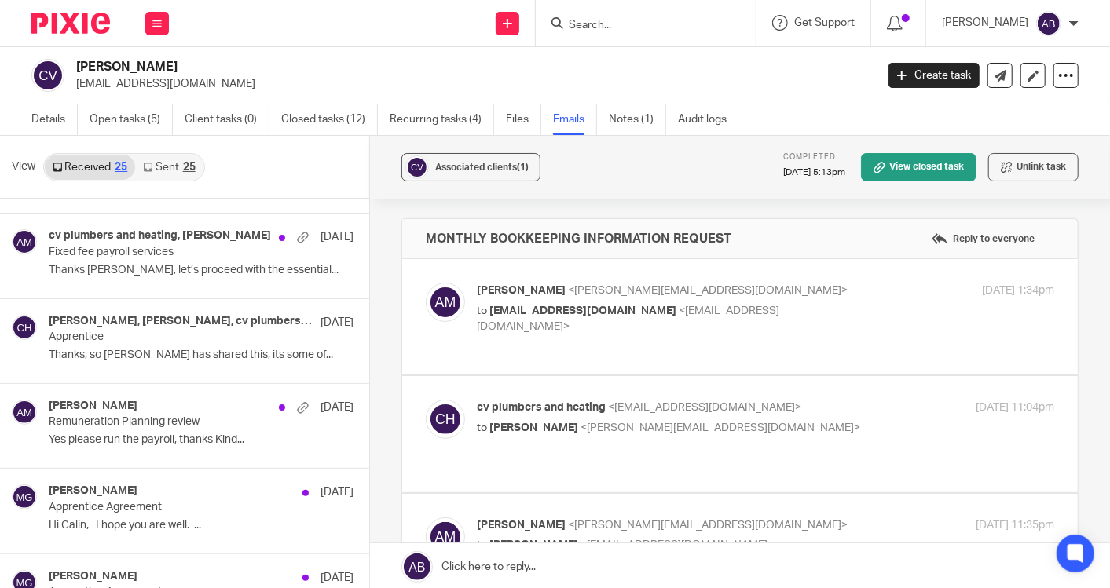
click at [793, 305] on p "to vaida.calin@gmail.com <vaida.calin@gmail.com>" at bounding box center [669, 319] width 385 height 32
checkbox input "true"
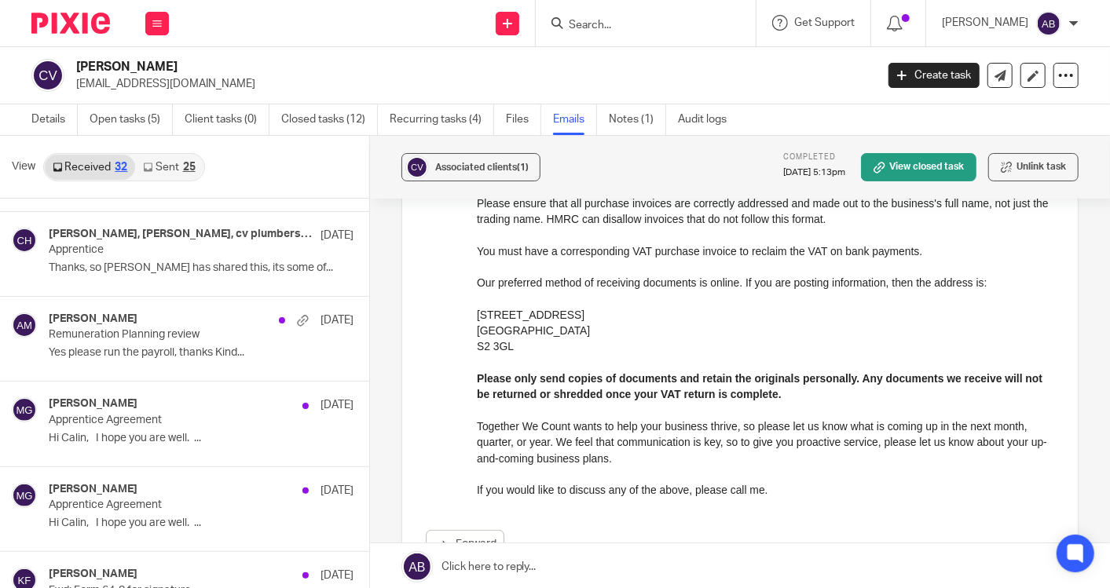
scroll to position [873, 0]
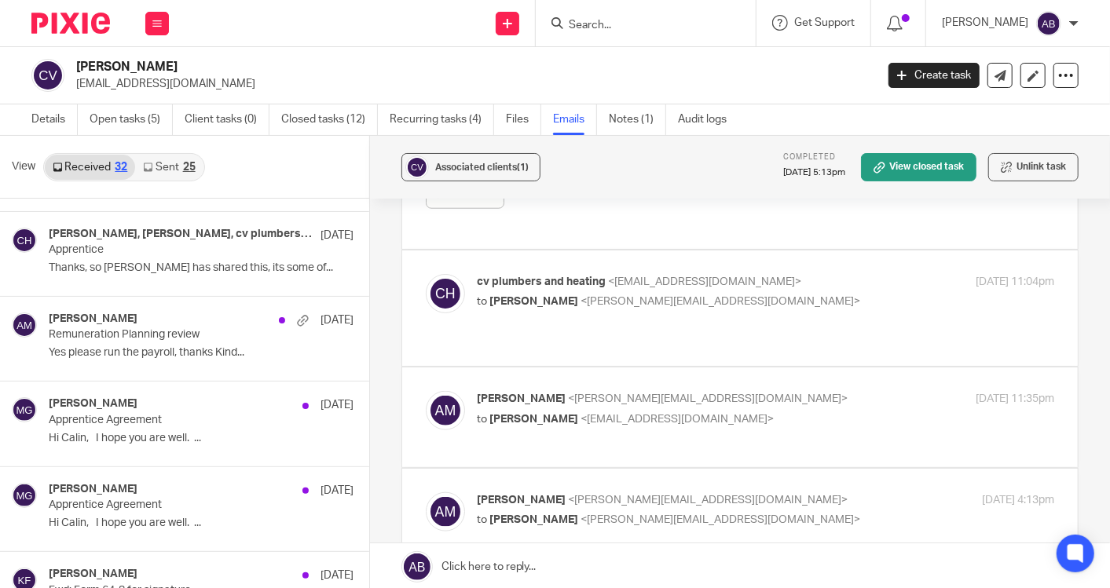
click at [783, 282] on p "cv plumbers and heating <vaida.calin@gmail.com>" at bounding box center [669, 282] width 385 height 16
checkbox input "true"
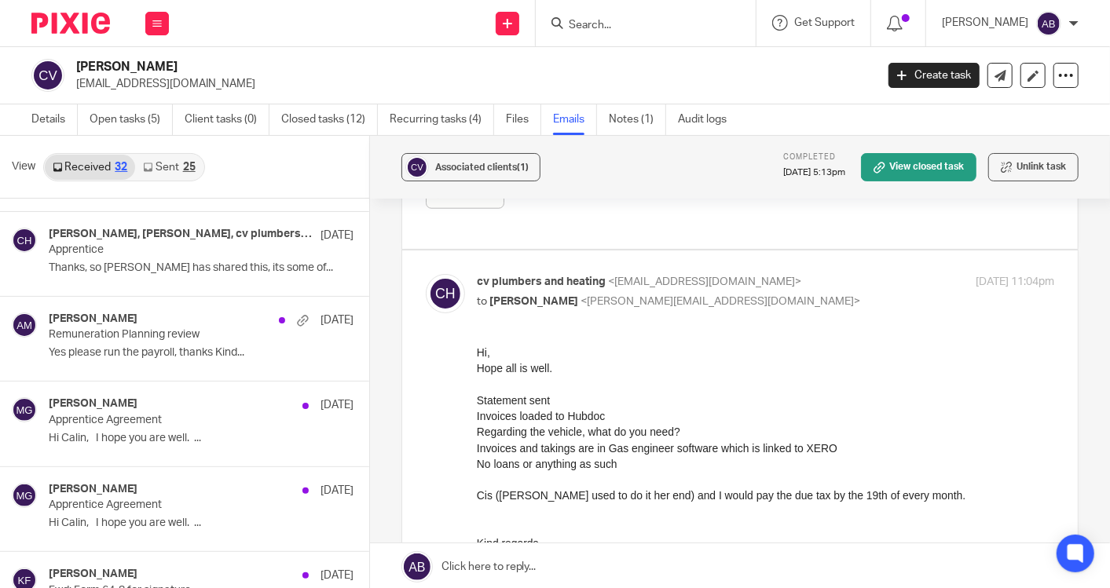
scroll to position [0, 0]
drag, startPoint x: 145, startPoint y: 64, endPoint x: 69, endPoint y: 67, distance: 76.2
click at [69, 67] on div "Calin Vaida vaida.calin@gmail.com" at bounding box center [448, 75] width 834 height 33
copy div "[PERSON_NAME]"
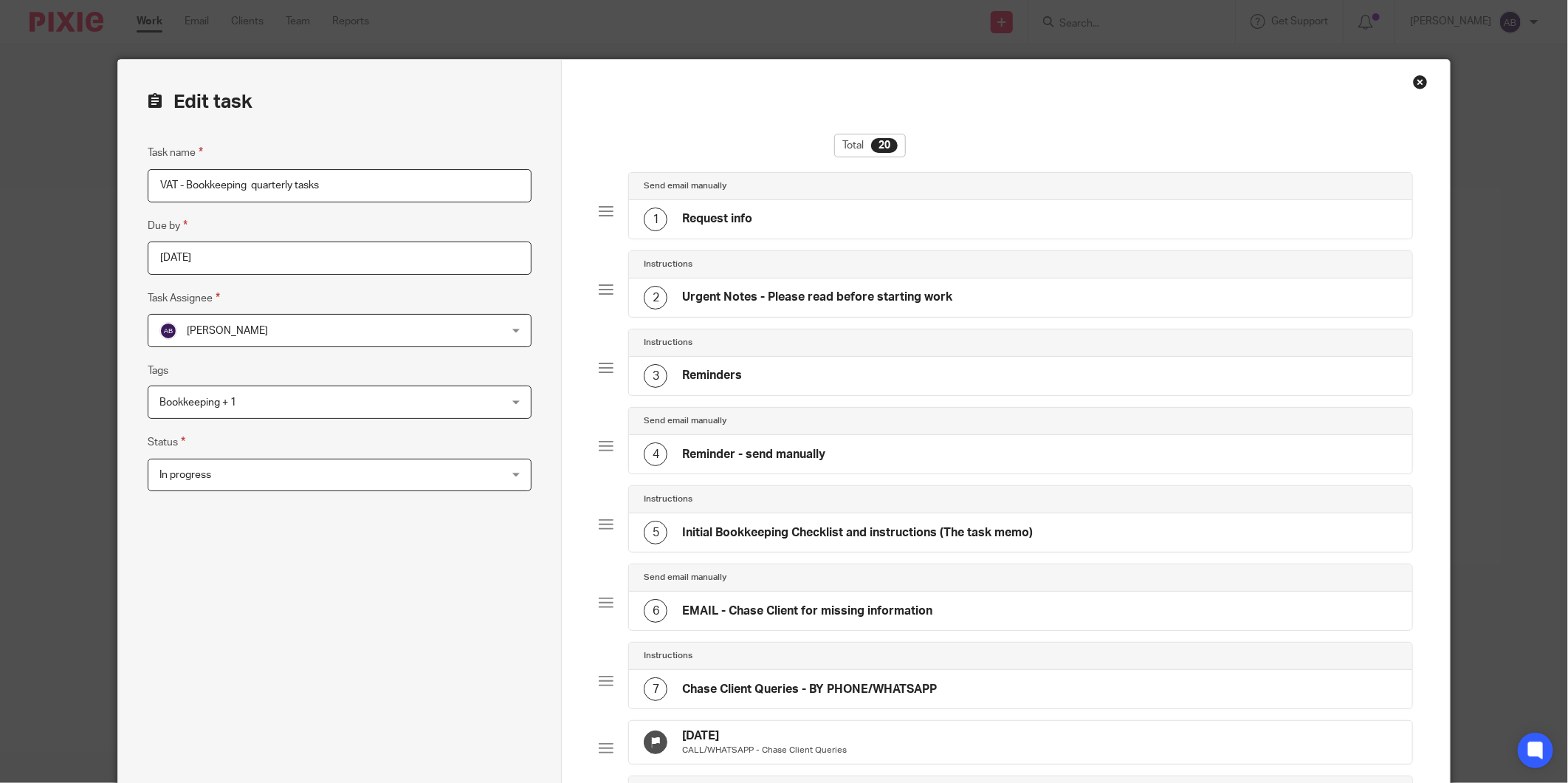
click at [223, 254] on input "[DATE]" at bounding box center [339, 258] width 384 height 33
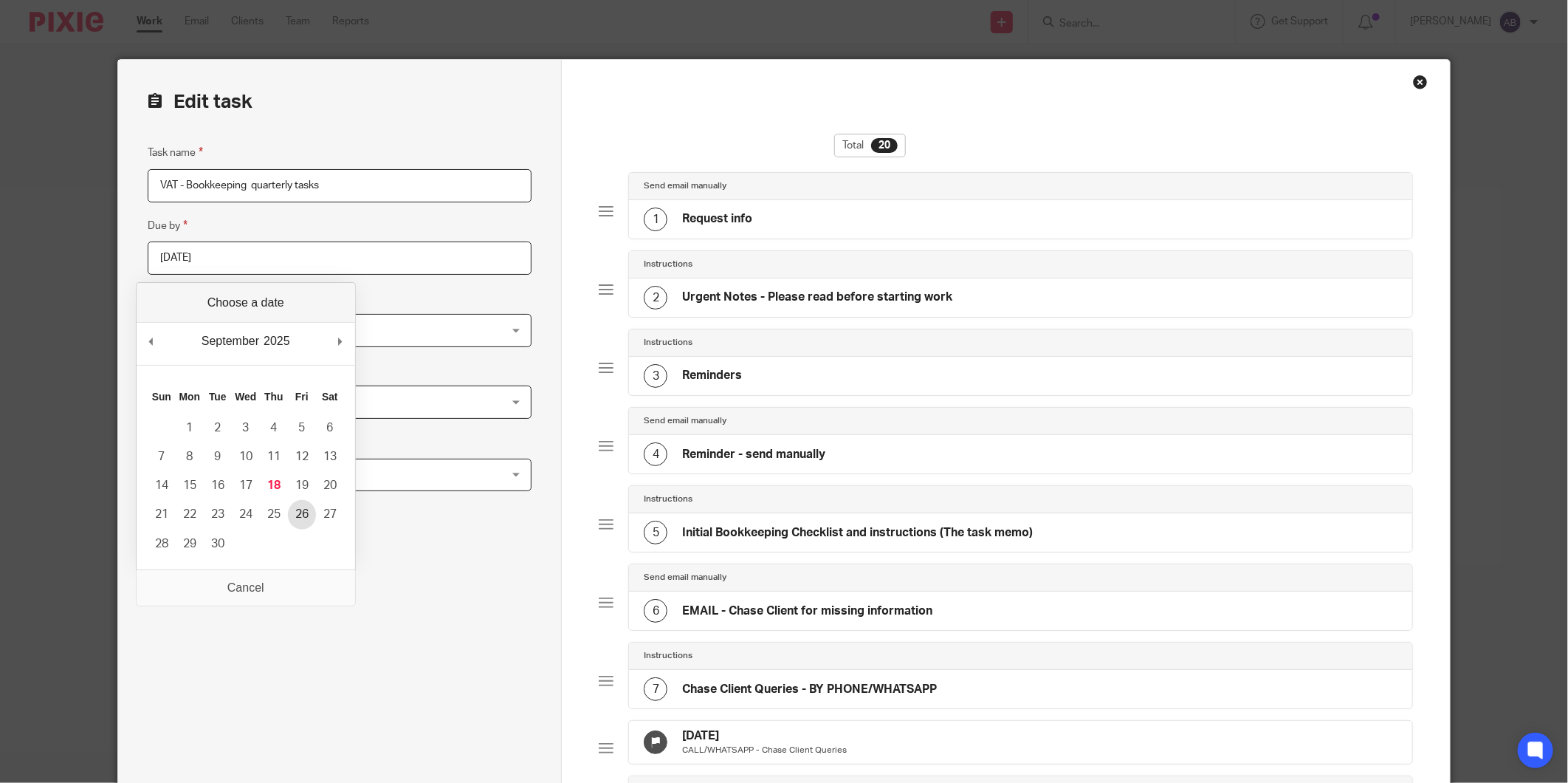
type input "[DATE]"
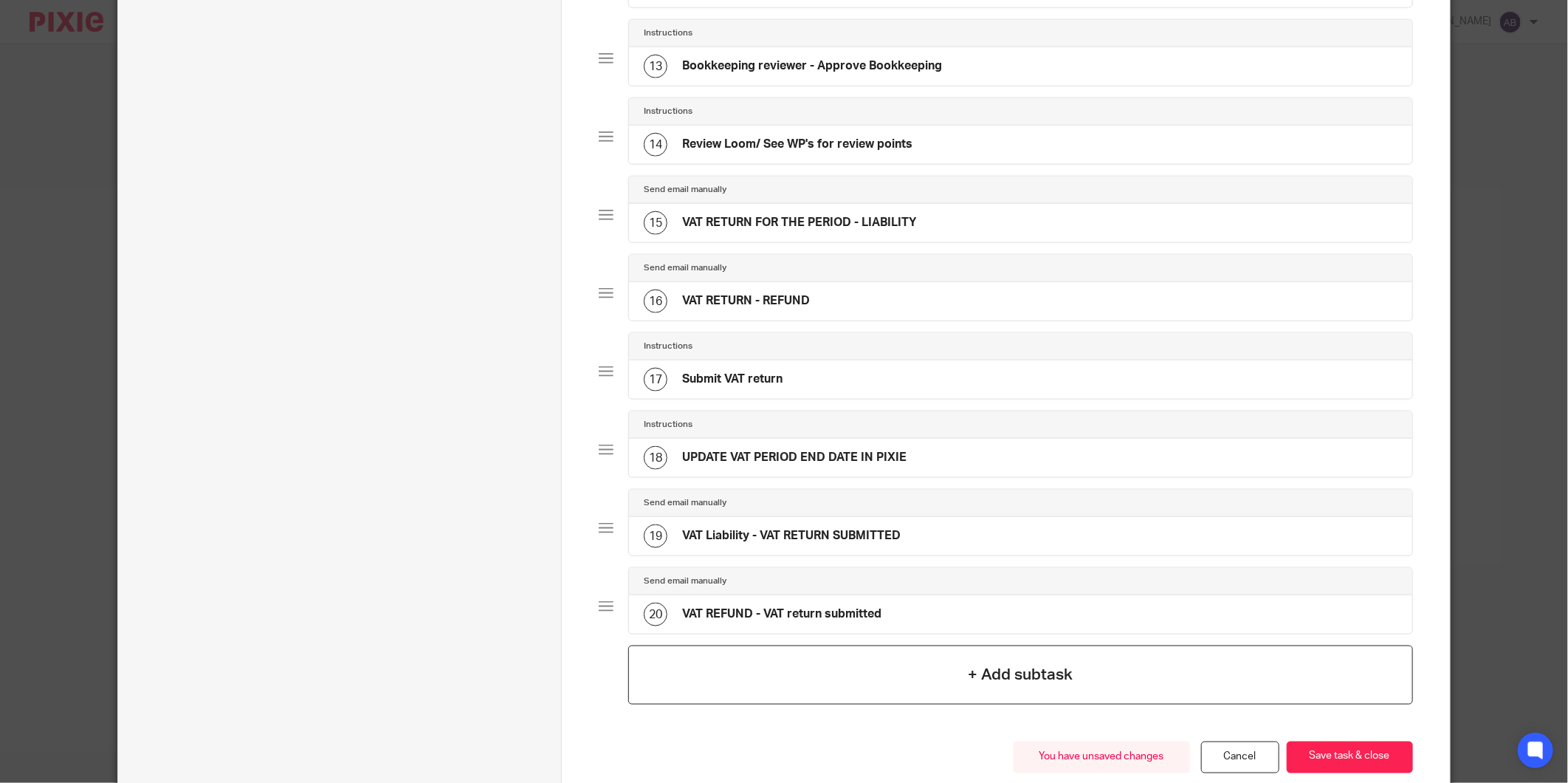
scroll to position [1163, 0]
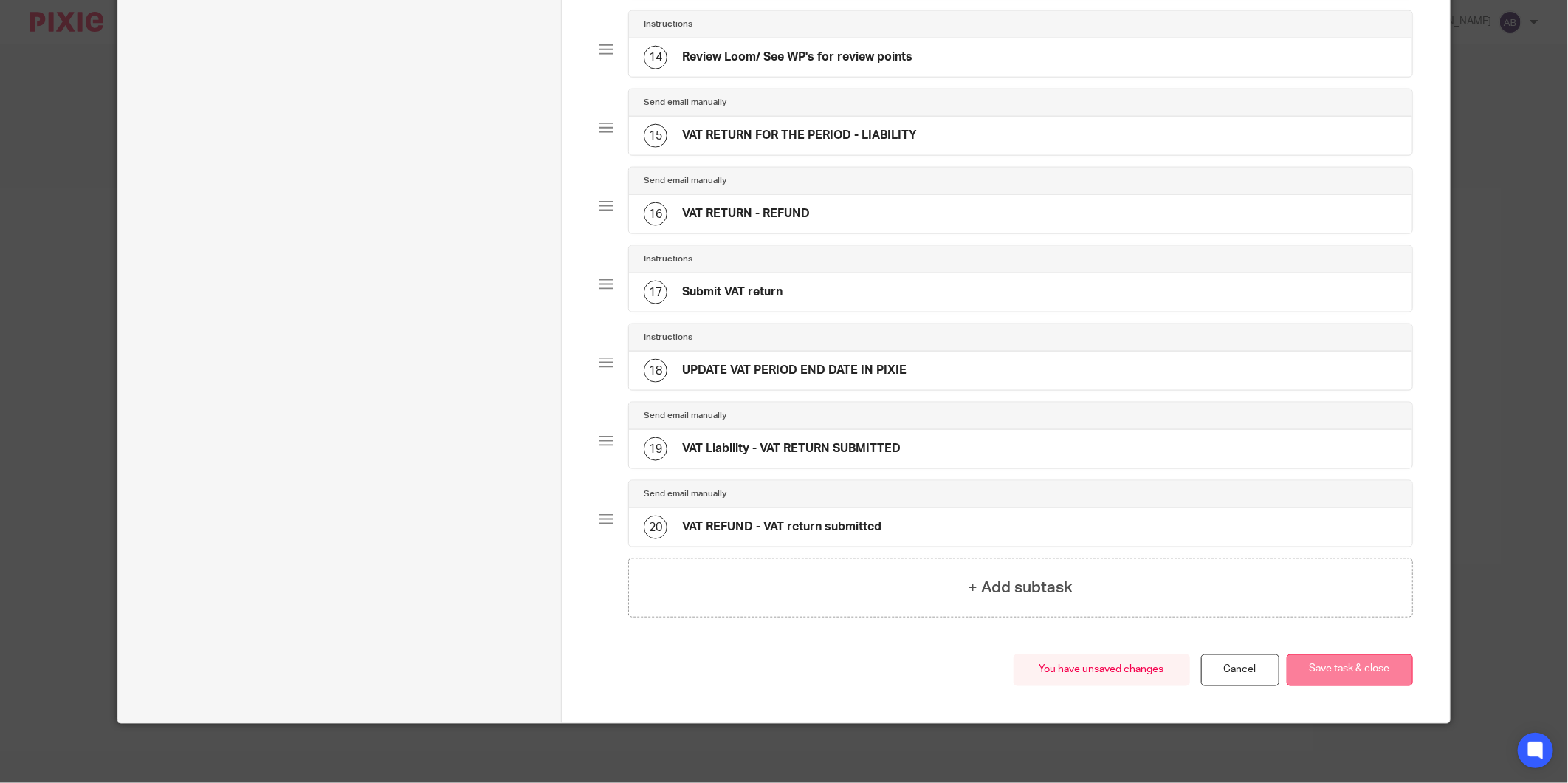
click at [1338, 668] on button "Save task & close" at bounding box center [1349, 670] width 126 height 32
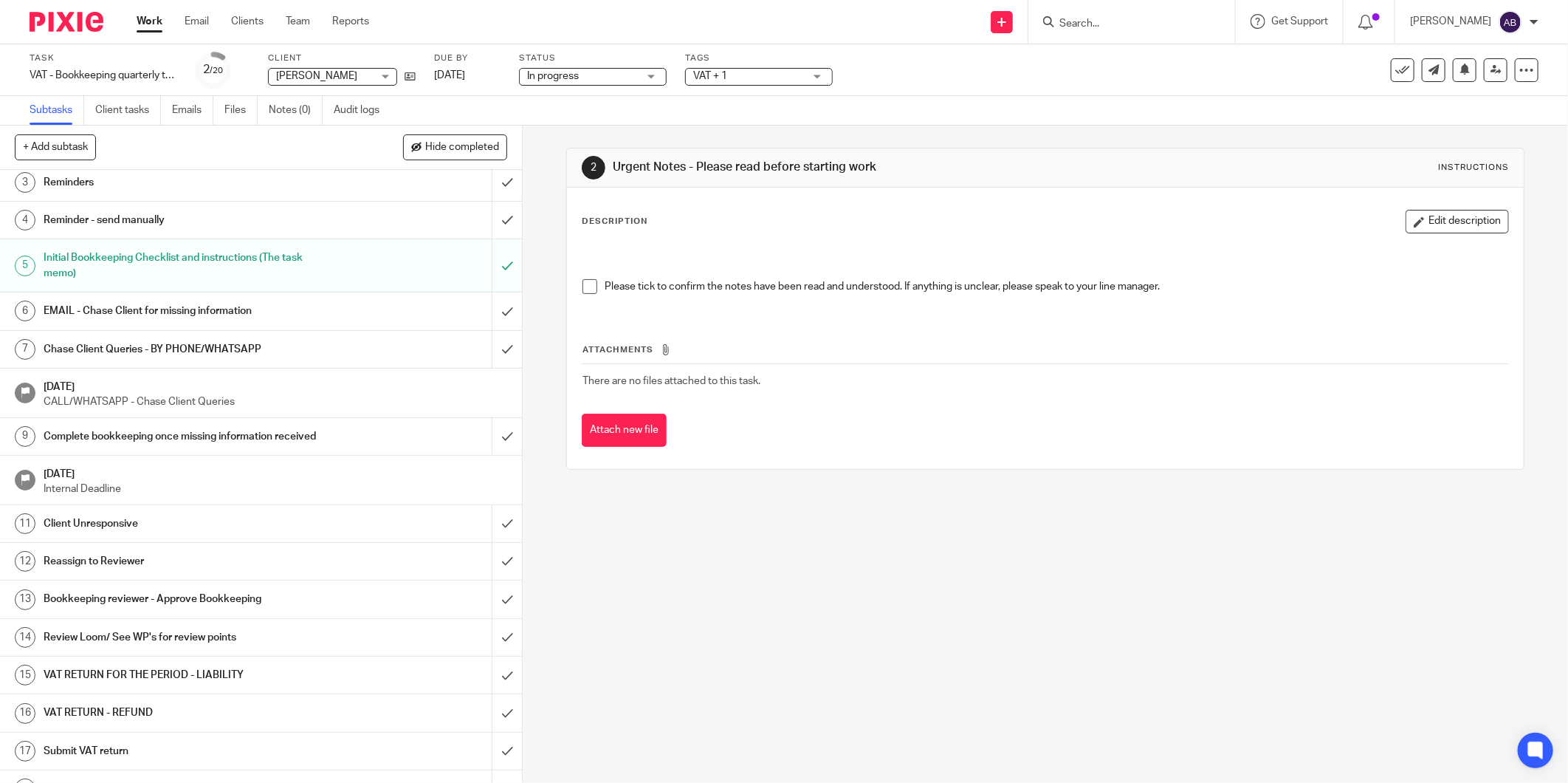
scroll to position [164, 0]
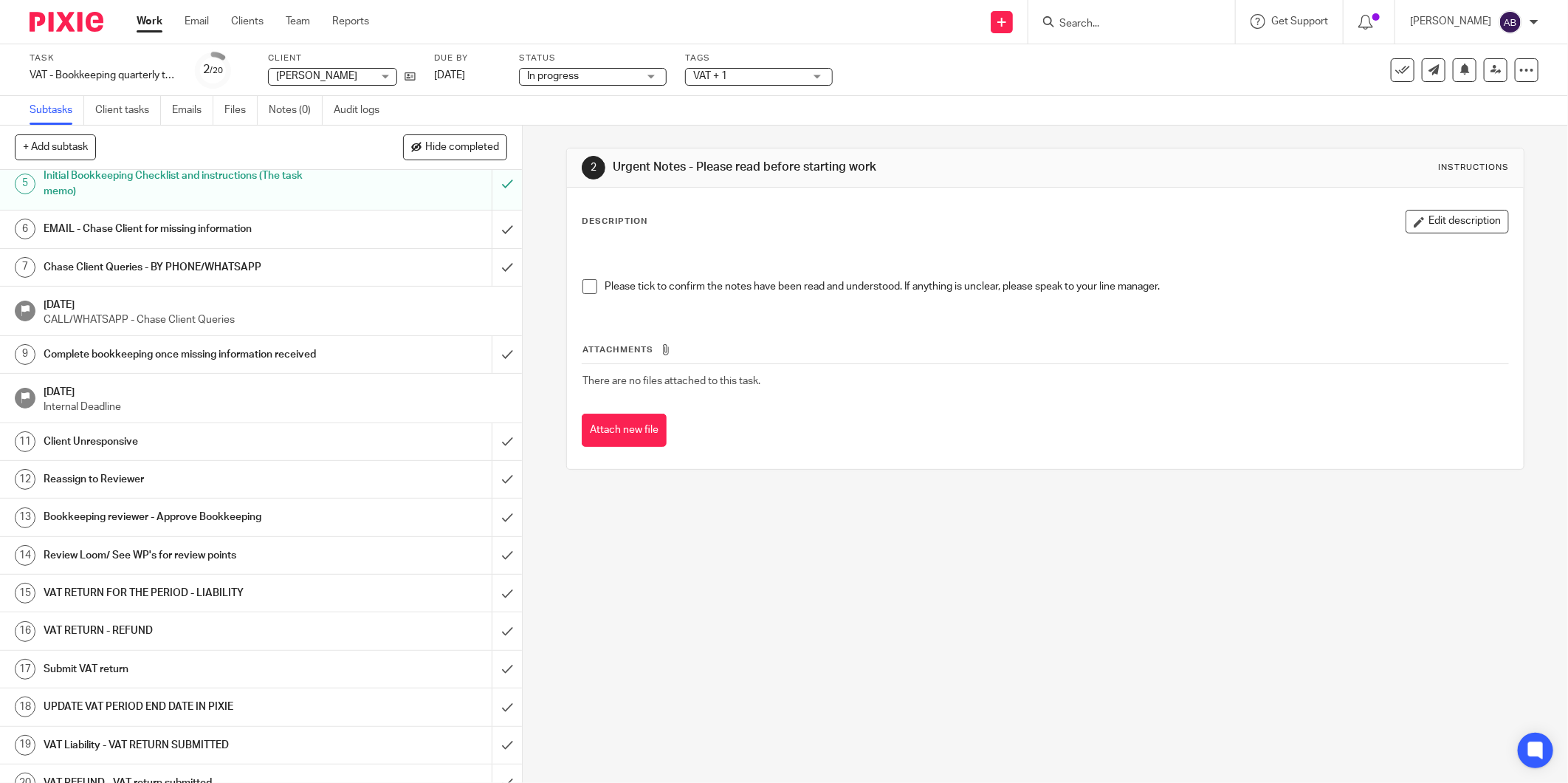
click at [139, 401] on p "Internal Deadline" at bounding box center [274, 407] width 463 height 15
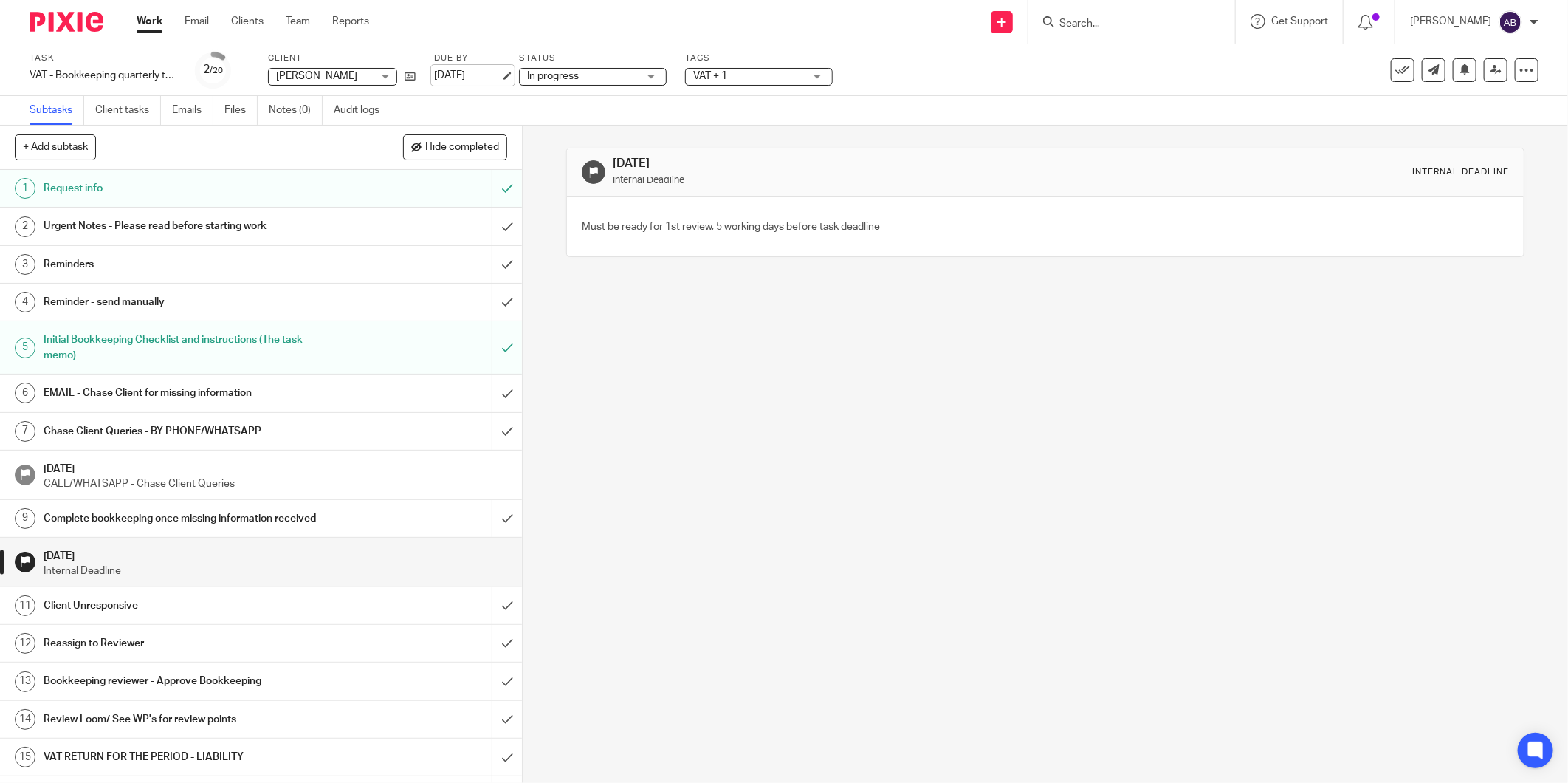
click at [501, 72] on link "[DATE]" at bounding box center [467, 75] width 67 height 15
click at [181, 391] on h1 "EMAIL - Chase Client for missing information" at bounding box center [188, 393] width 289 height 23
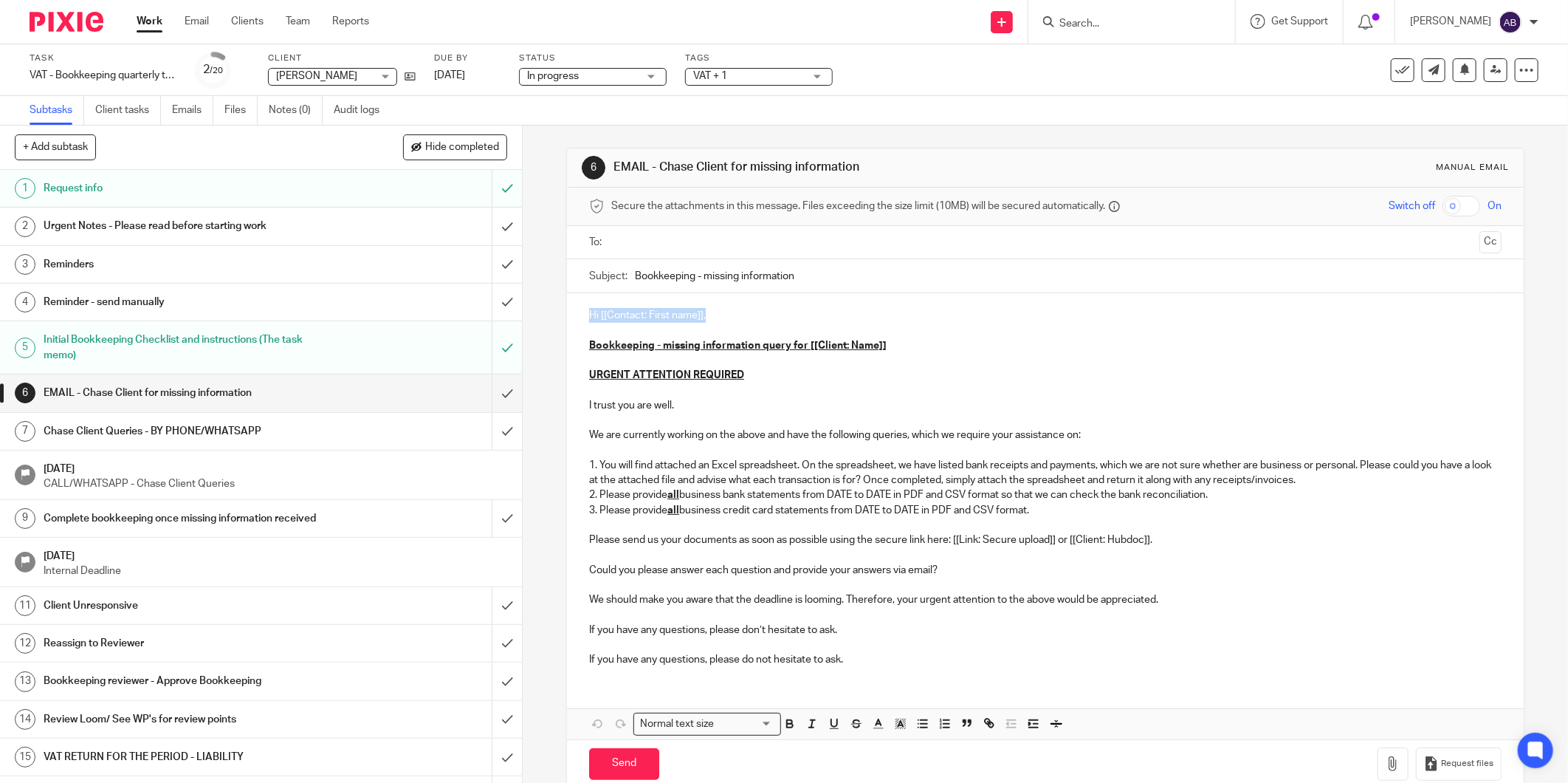
drag, startPoint x: 709, startPoint y: 315, endPoint x: 573, endPoint y: 314, distance: 136.0
click at [573, 314] on div "Hi [[Contact: First name]], Bookkeeping - missing information query for [[Clien…" at bounding box center [1045, 485] width 956 height 384
drag, startPoint x: 880, startPoint y: 345, endPoint x: 807, endPoint y: 346, distance: 73.0
click at [807, 346] on p "Bookkeeping - missing information query for [[Client: Name]]" at bounding box center [1045, 346] width 912 height 15
drag, startPoint x: 919, startPoint y: 366, endPoint x: 905, endPoint y: 349, distance: 22.0
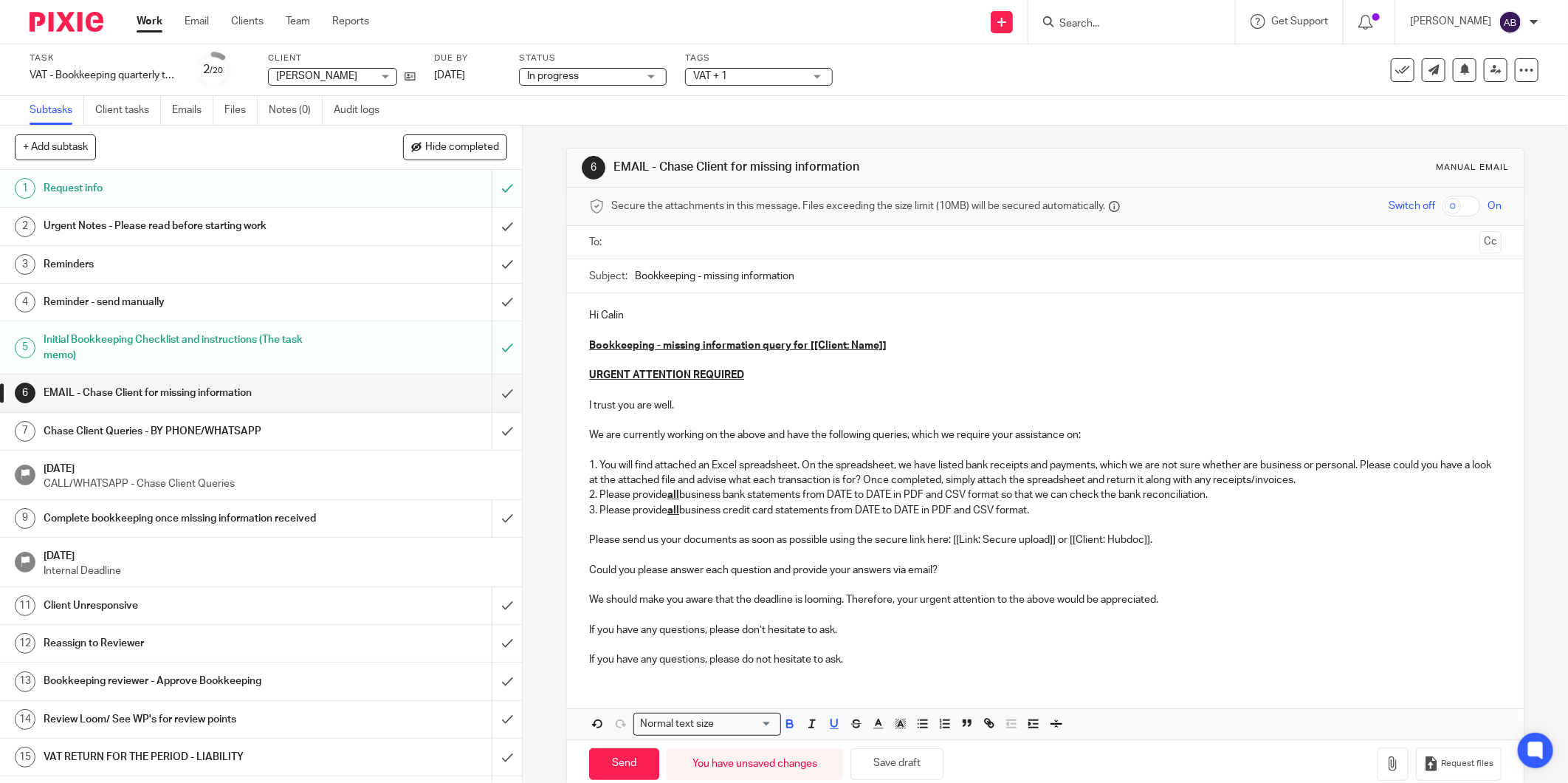
click at [920, 362] on p at bounding box center [1045, 361] width 912 height 15
drag, startPoint x: 897, startPoint y: 343, endPoint x: 804, endPoint y: 350, distance: 93.3
click at [804, 350] on p "Bookkeeping - missing information query for [[Client: Name]]" at bounding box center [1045, 346] width 912 height 15
click at [802, 348] on u "Bookkeeping - missing information query for [[Client: Name]]" at bounding box center [737, 345] width 298 height 10
drag, startPoint x: 815, startPoint y: 345, endPoint x: 865, endPoint y: 352, distance: 50.5
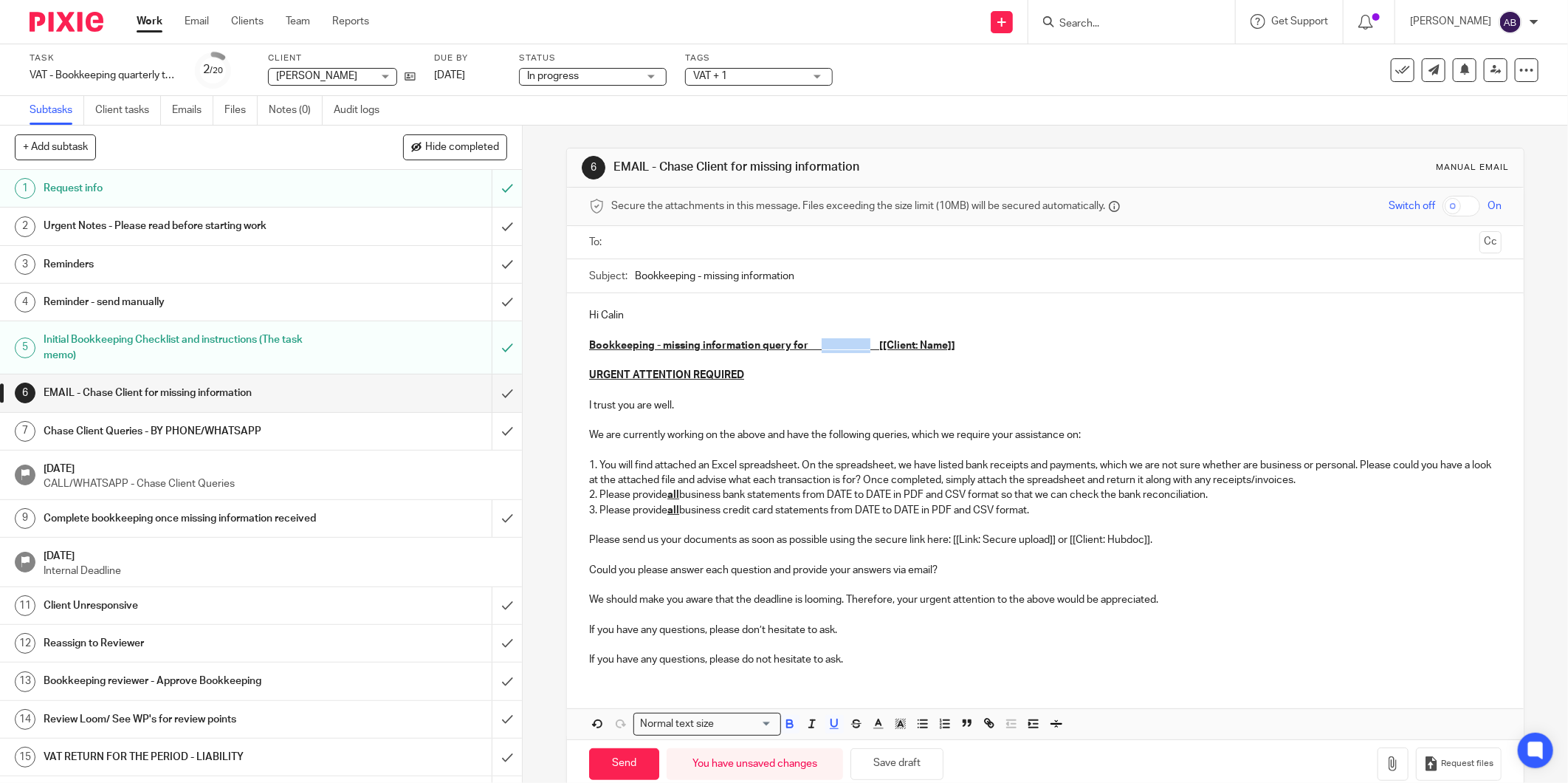
click at [865, 352] on p "Bookkeeping - missing information query for [[Client: Name]]" at bounding box center [1045, 346] width 912 height 15
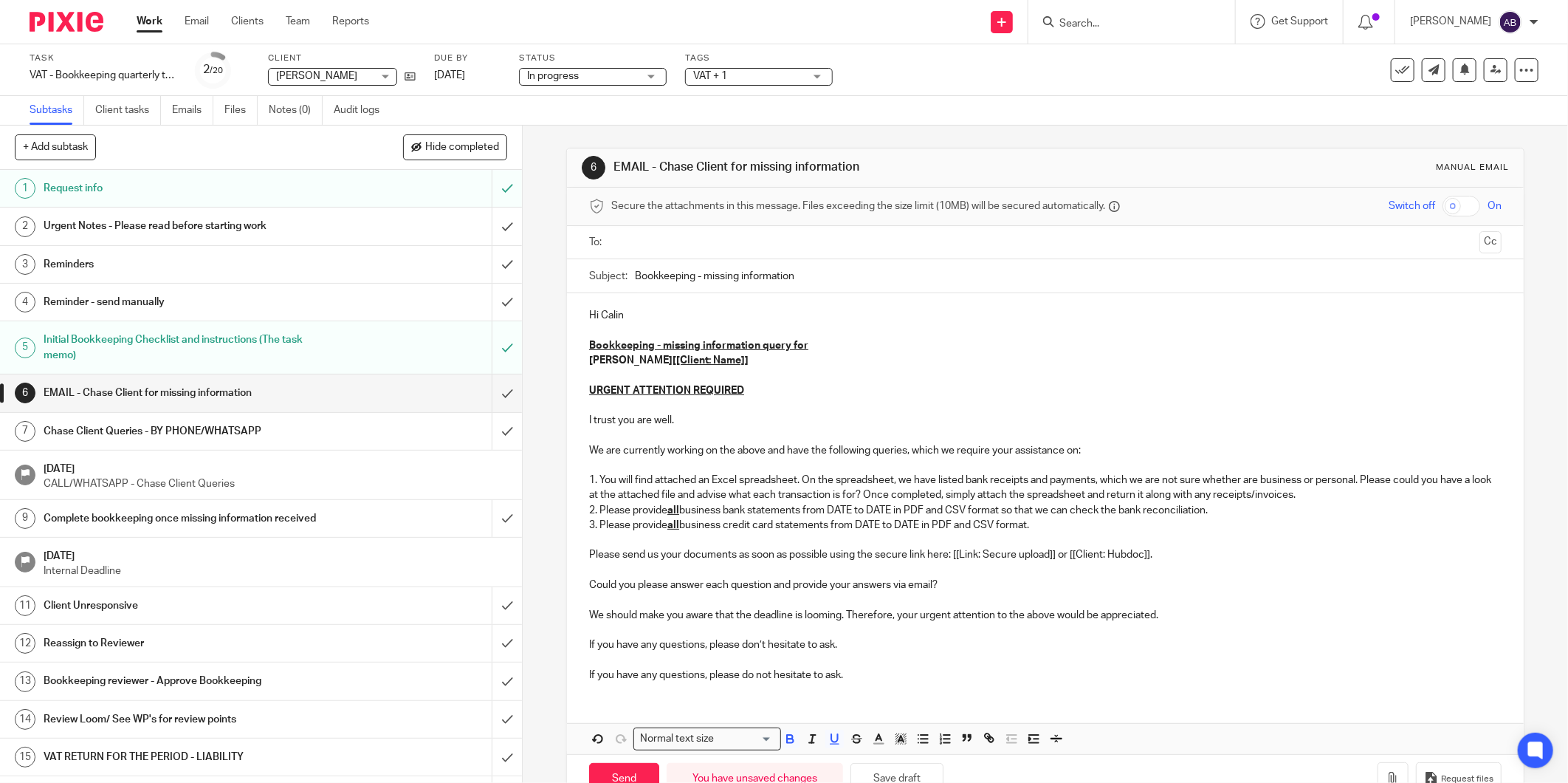
drag, startPoint x: 742, startPoint y: 366, endPoint x: 639, endPoint y: 365, distance: 103.0
click at [639, 365] on p "Bookkeeping - missing information query for Calin Vaida [[Client: Name]]" at bounding box center [1045, 353] width 912 height 30
click at [589, 363] on strong "[PERSON_NAME]" at bounding box center [630, 360] width 84 height 10
click at [589, 360] on strong "[PERSON_NAME]" at bounding box center [630, 360] width 84 height 10
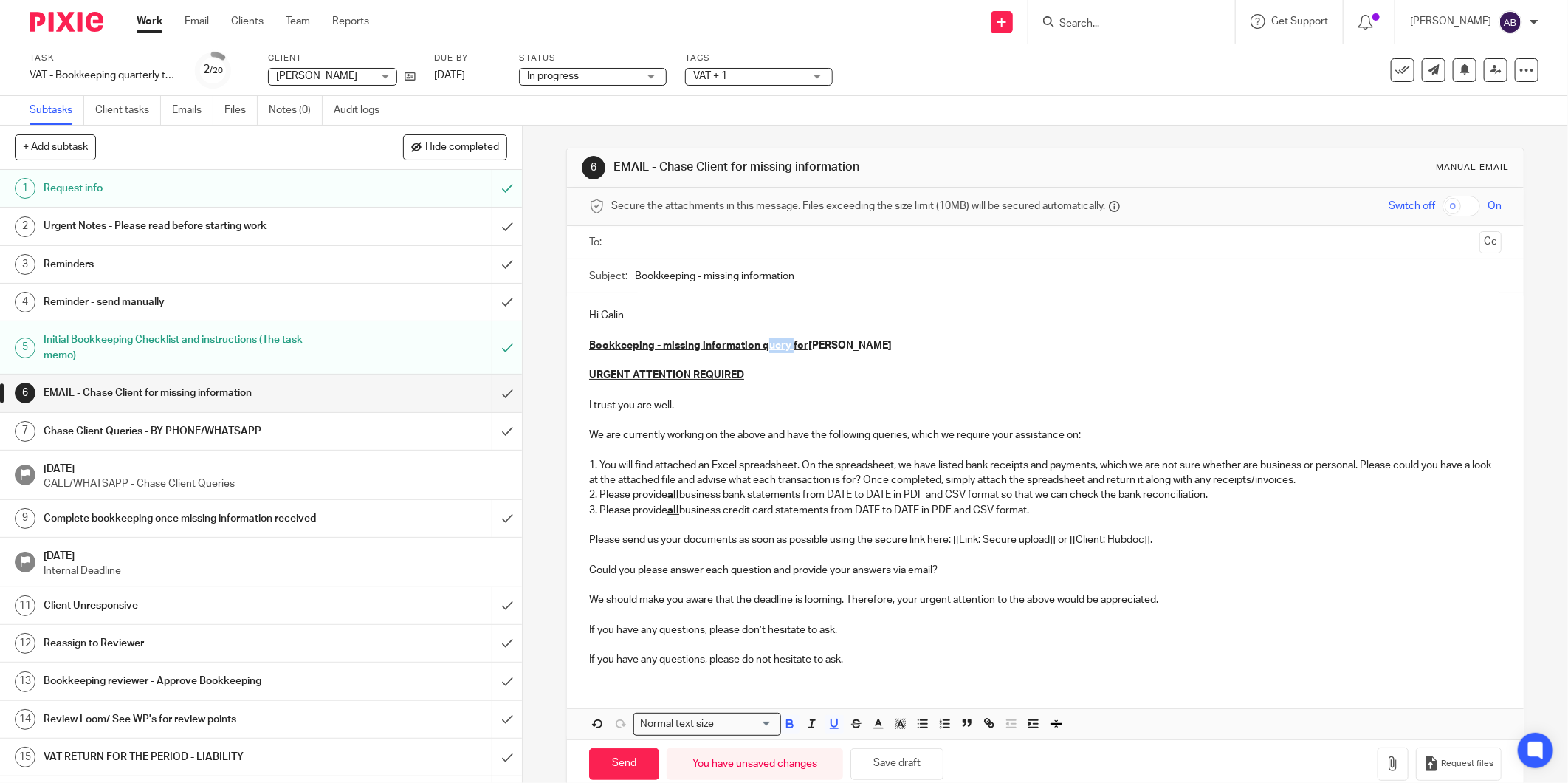
drag, startPoint x: 763, startPoint y: 345, endPoint x: 787, endPoint y: 345, distance: 24.0
click at [787, 345] on u "Bookkeeping - missing information query for" at bounding box center [698, 345] width 219 height 10
drag, startPoint x: 875, startPoint y: 350, endPoint x: 805, endPoint y: 349, distance: 70.0
click at [805, 349] on p "Bookkeeping - missing information query for Calin Vaida" at bounding box center [1045, 346] width 912 height 15
click at [830, 722] on icon "button" at bounding box center [834, 724] width 13 height 13
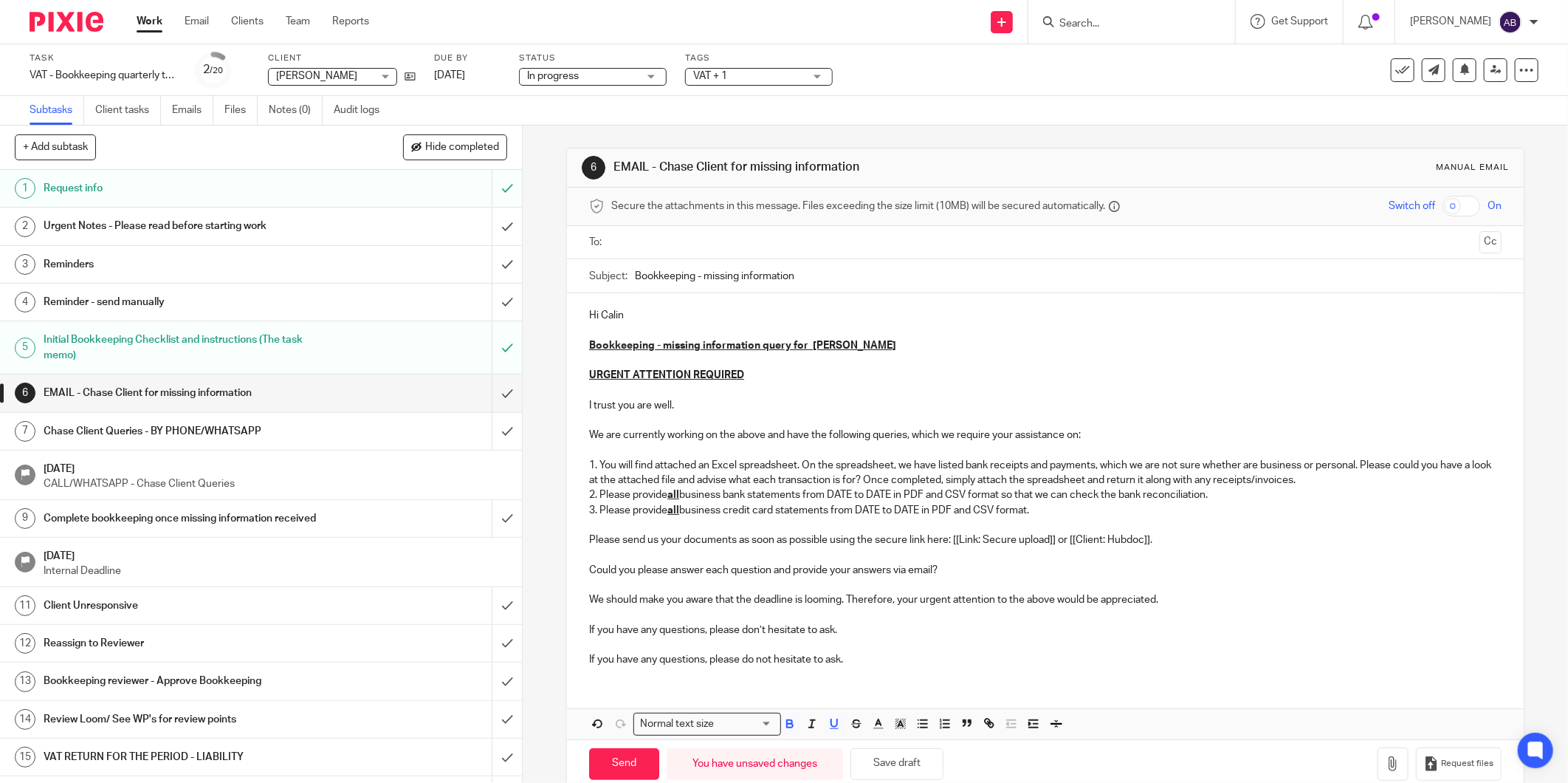
click at [949, 330] on p at bounding box center [1045, 330] width 912 height 15
click at [906, 322] on p at bounding box center [1045, 330] width 912 height 15
drag, startPoint x: 1039, startPoint y: 515, endPoint x: 596, endPoint y: 496, distance: 443.4
click at [596, 496] on div "Hi Calin Bookkeeping - missing information query for Calin Vaida URGENT ATTENTI…" at bounding box center [1045, 485] width 956 height 384
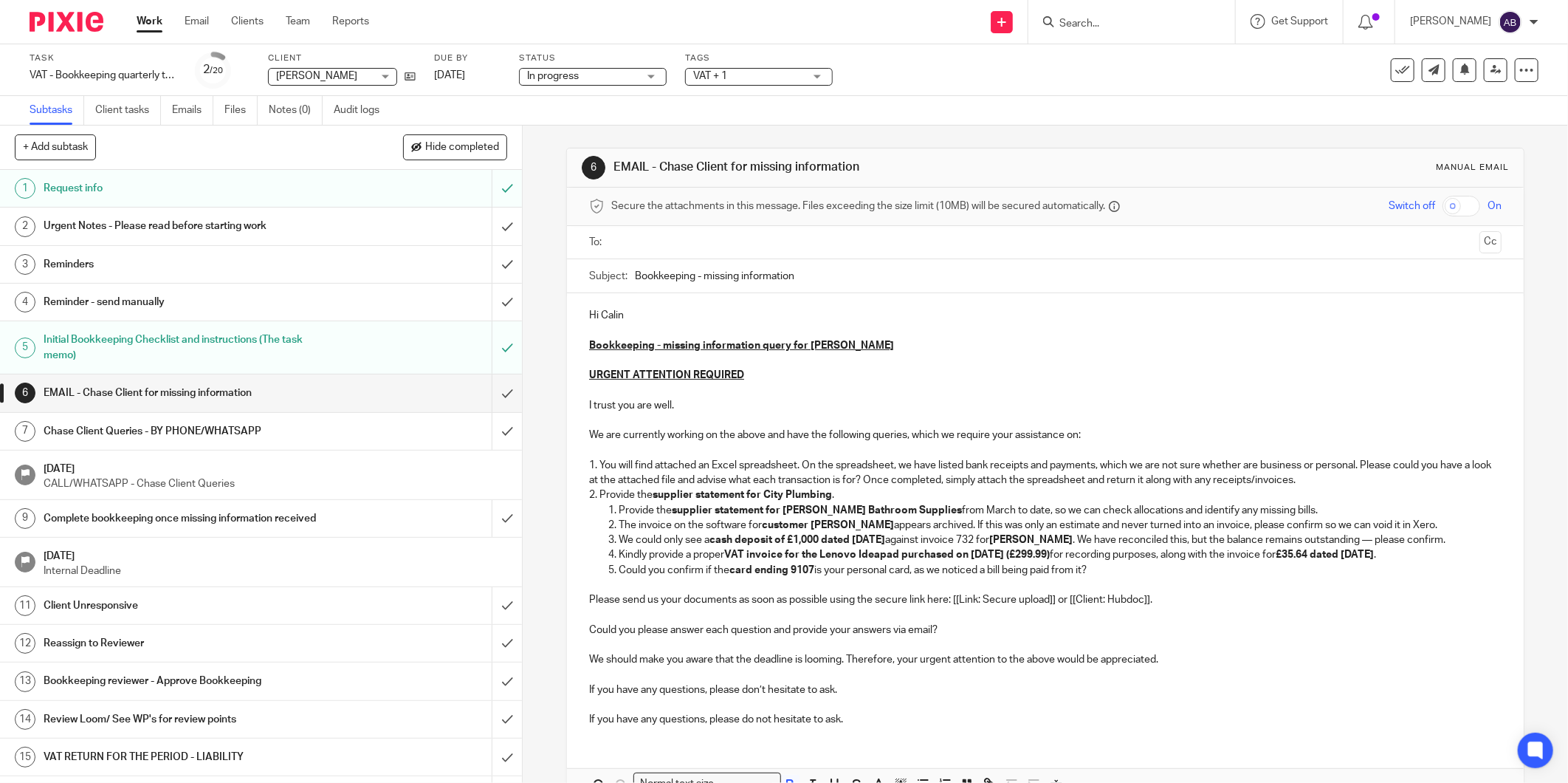
drag, startPoint x: 594, startPoint y: 492, endPoint x: 1279, endPoint y: 563, distance: 688.7
click at [1279, 563] on div "Hi Calin Bookkeeping - missing information query for Calin Vaida URGENT ATTENTI…" at bounding box center [1045, 515] width 956 height 445
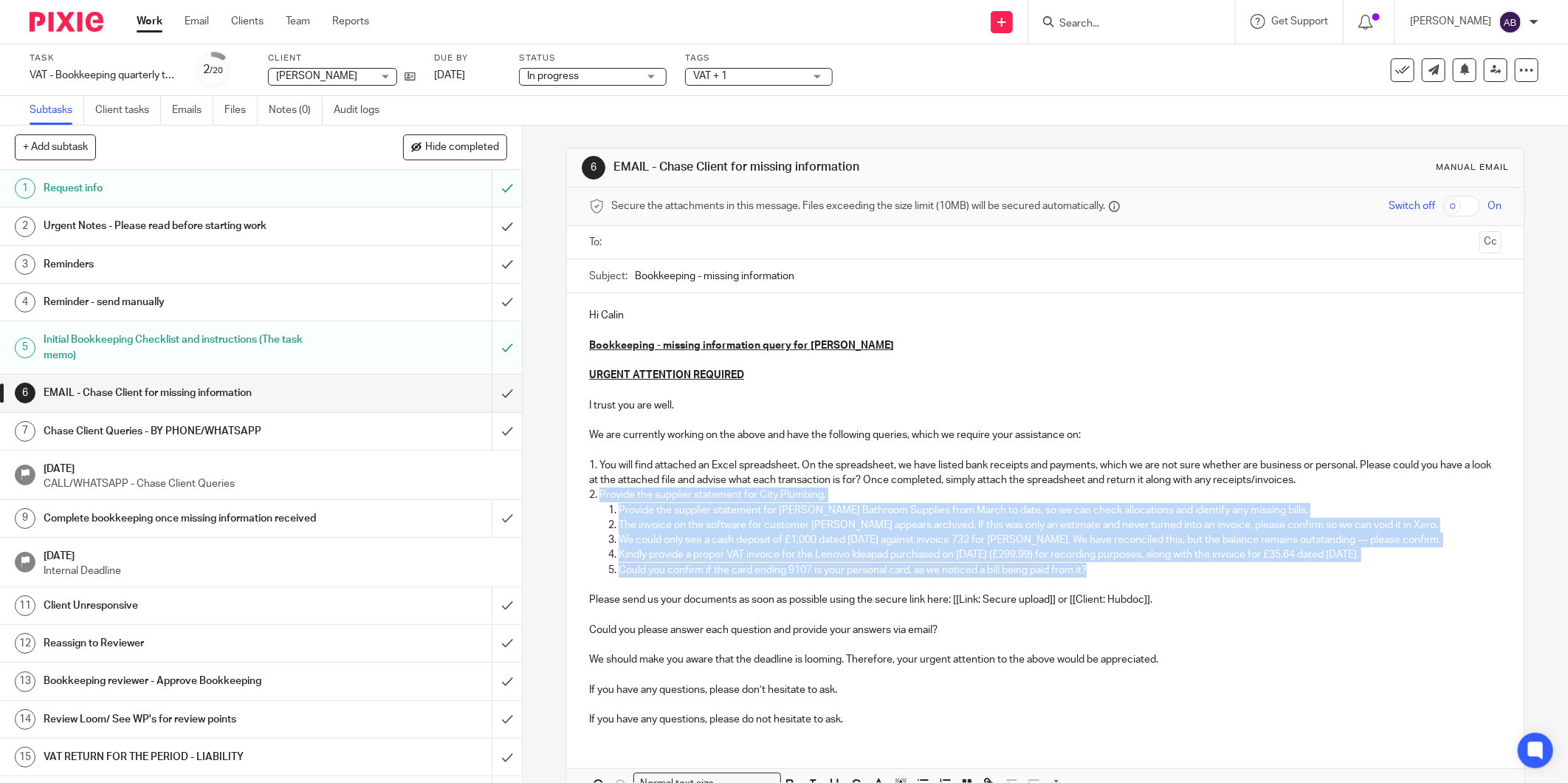
click at [948, 488] on p "2. Provide the supplier statement for City Plumbing." at bounding box center [1045, 495] width 912 height 15
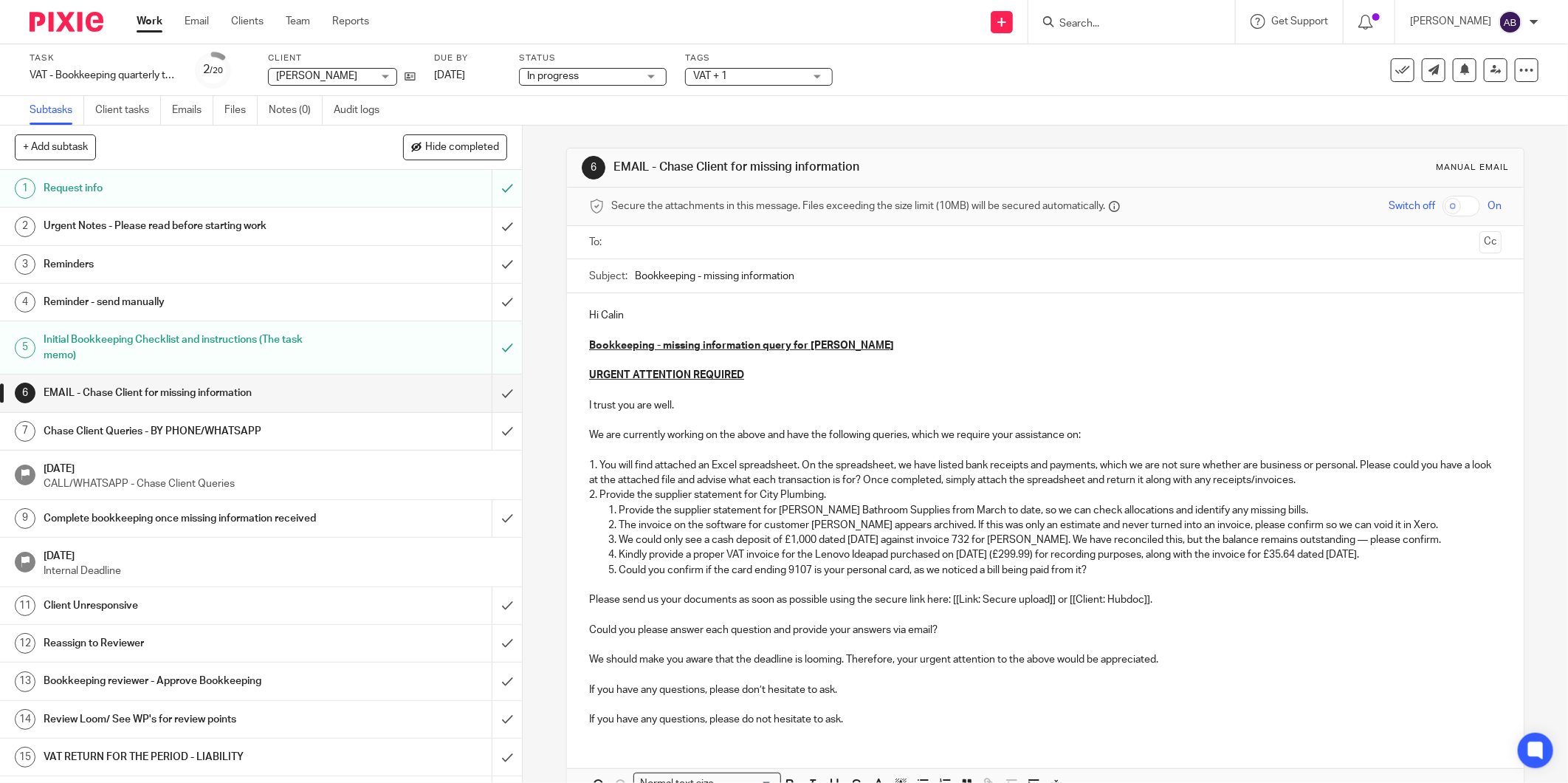
click at [598, 492] on p "2. Provide the supplier statement for City Plumbing." at bounding box center [1045, 495] width 912 height 15
click at [682, 494] on p "2. Could you please Provide the supplier statement for City Plumbing." at bounding box center [1045, 495] width 912 height 15
drag, startPoint x: 742, startPoint y: 541, endPoint x: 874, endPoint y: 519, distance: 133.8
click at [742, 541] on p "We could only see a cash deposit of £1,000 dated 05/07/25 against invoice 732 f…" at bounding box center [1060, 540] width 883 height 15
drag, startPoint x: 908, startPoint y: 494, endPoint x: 596, endPoint y: 493, distance: 312.0
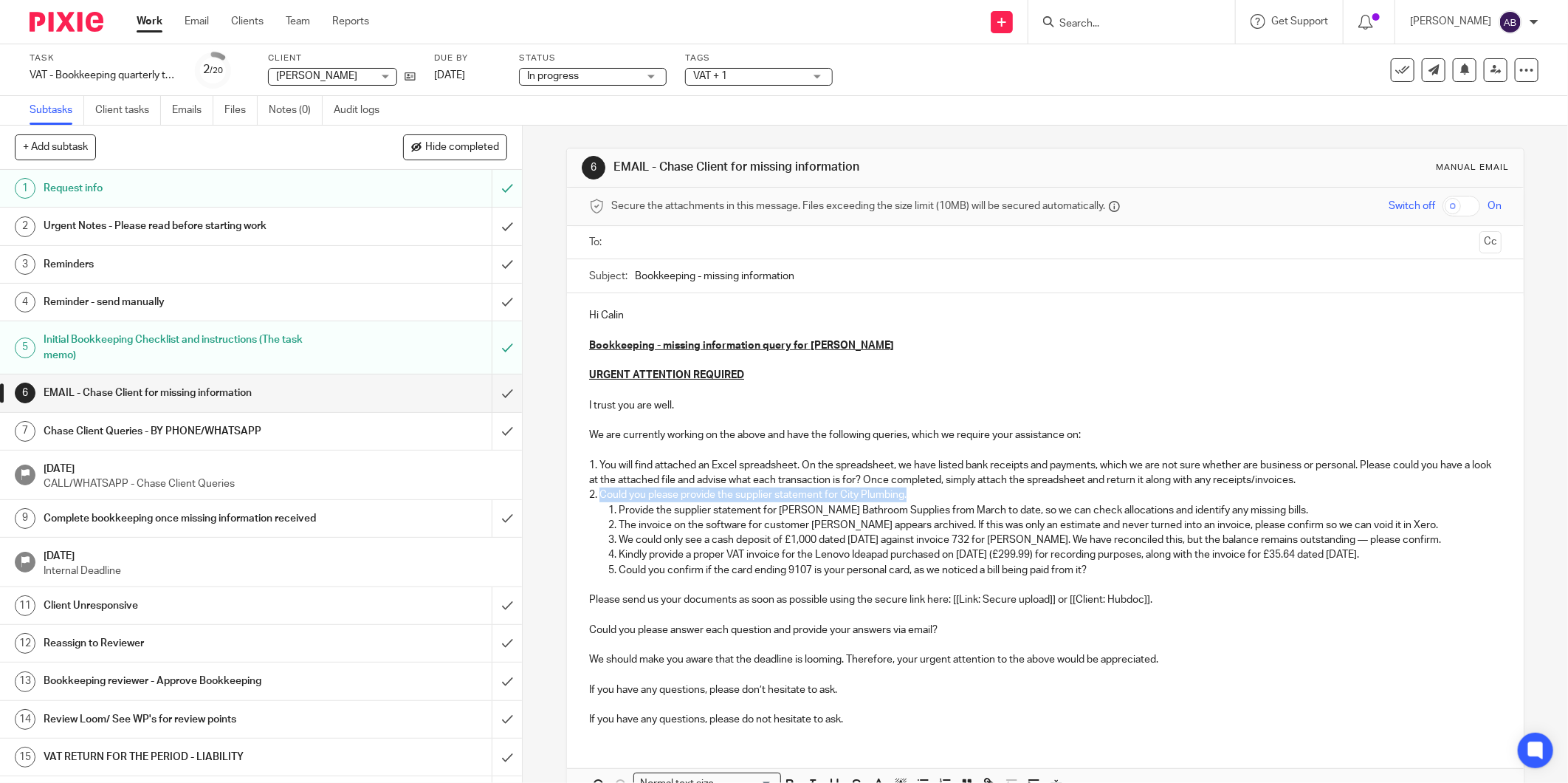
click at [596, 493] on p "2. Could you please provide the supplier statement for City Plumbing." at bounding box center [1045, 495] width 912 height 15
drag, startPoint x: 927, startPoint y: 497, endPoint x: 736, endPoint y: 493, distance: 191.0
click at [736, 493] on p "2. Could you please provide the supplier statement for City Plumbing ?" at bounding box center [1045, 495] width 912 height 15
click at [748, 556] on p "Kindly provide a proper VAT invoice for the Lenovo Ideapad purchased on 24/07/2…" at bounding box center [1060, 555] width 883 height 15
drag, startPoint x: 614, startPoint y: 508, endPoint x: 1307, endPoint y: 508, distance: 693.0
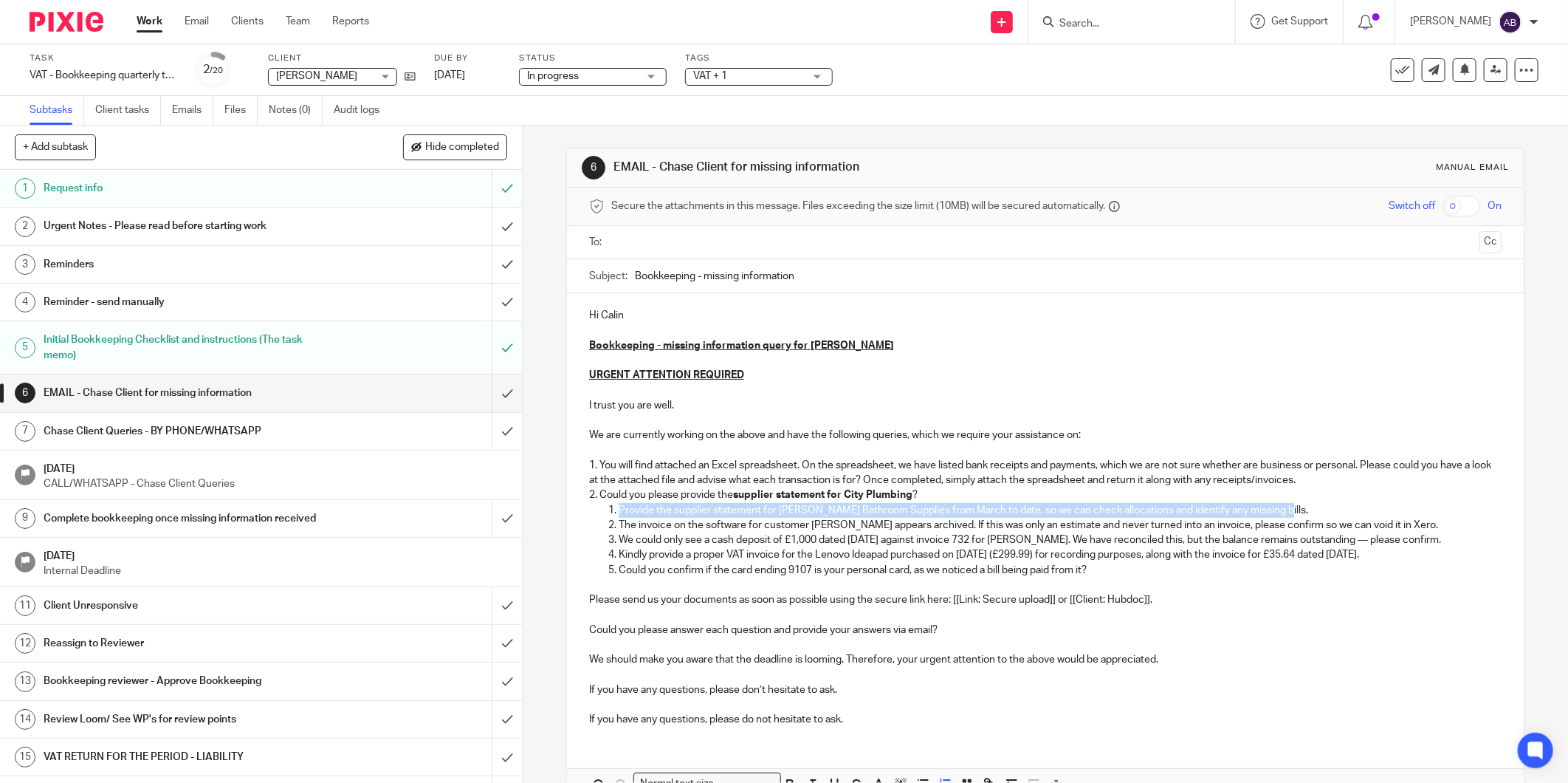
click at [1307, 508] on p "Provide the supplier statement for Kingsley Bathroom Supplies from March to dat…" at bounding box center [1060, 510] width 883 height 15
click at [618, 510] on li "Could you also provide the supplier statement for Kingsley Bathroom Supplies fr…" at bounding box center [1060, 510] width 883 height 15
click at [618, 525] on p "The invoice on the software for customer Angela Bartlett appears archived. If t…" at bounding box center [1060, 525] width 883 height 15
click at [618, 540] on p "We could only see a cash deposit of £1,000 dated 05/07/25 against invoice 732 f…" at bounding box center [1060, 540] width 883 height 15
click at [618, 556] on p "Kindly provide a proper VAT invoice for the Lenovo Ideapad purchased on 24/07/2…" at bounding box center [1060, 555] width 883 height 15
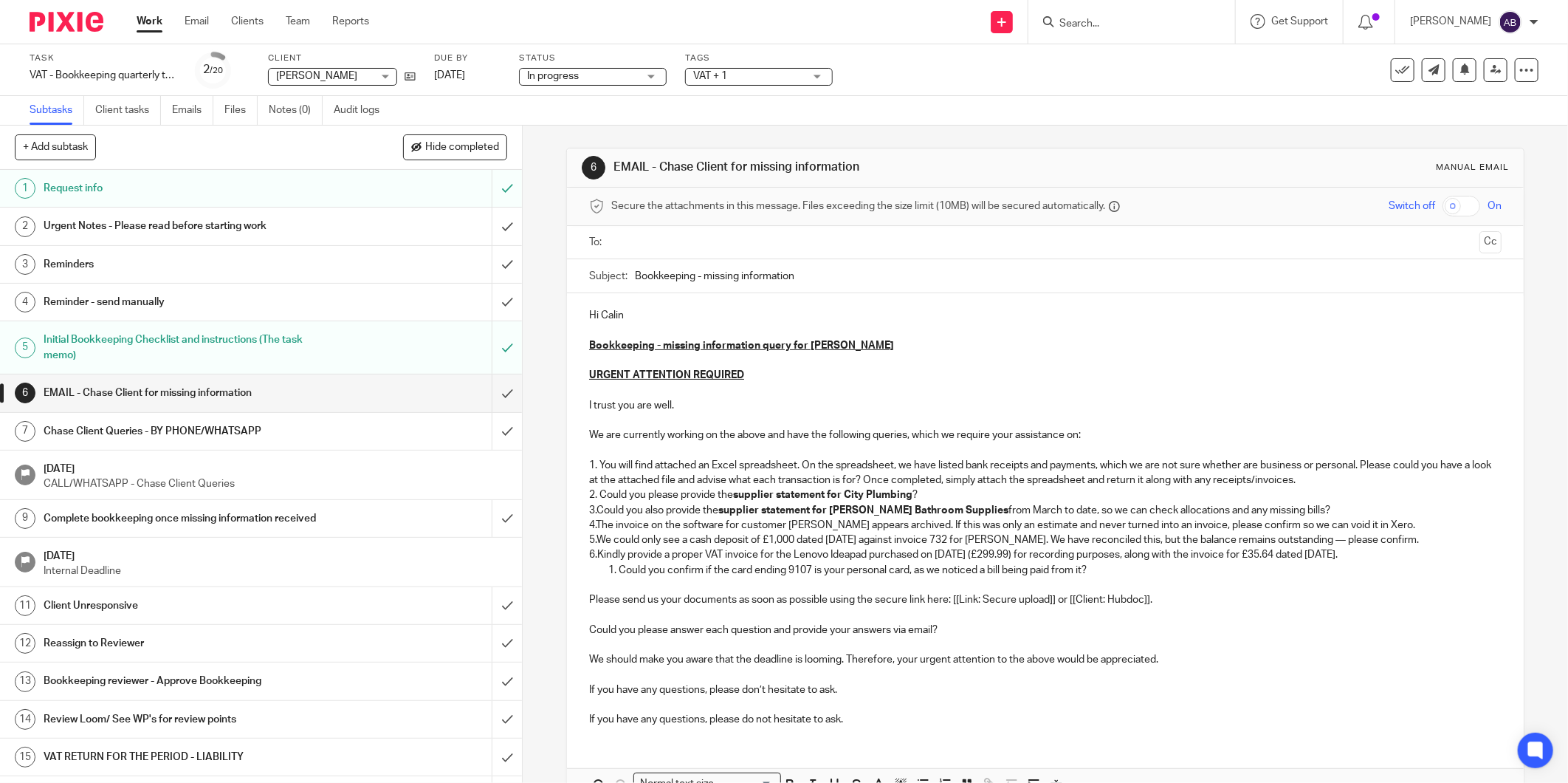
click at [618, 566] on p "Could you confirm if the card ending 9107 is your personal card, as we noticed …" at bounding box center [1060, 571] width 883 height 15
click at [594, 521] on p "4.The invoice on the software for customer Angela Bartlett appears archived. If…" at bounding box center [1045, 525] width 912 height 15
click at [594, 537] on p "5.We could only see a cash deposit of £1,000 dated 05/07/25 against invoice 732…" at bounding box center [1045, 540] width 912 height 15
click at [594, 554] on p "6.Kindly provide a proper VAT invoice for the Lenovo Ideapad purchased on 24/07…" at bounding box center [1045, 555] width 912 height 15
click at [592, 570] on p "7.Could you confirm if the card ending 9107 is your personal card, as we notice…" at bounding box center [1045, 571] width 912 height 15
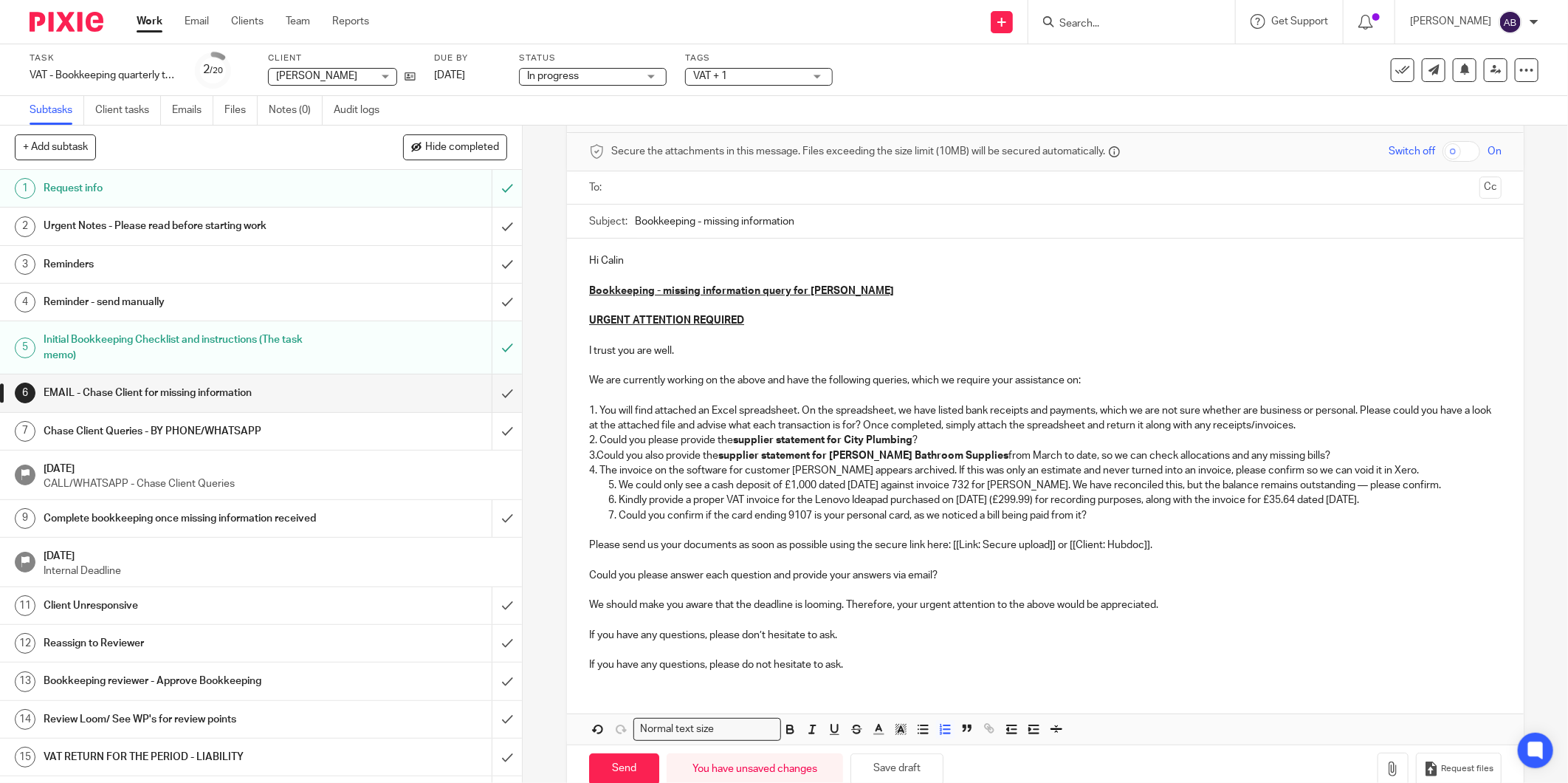
scroll to position [88, 0]
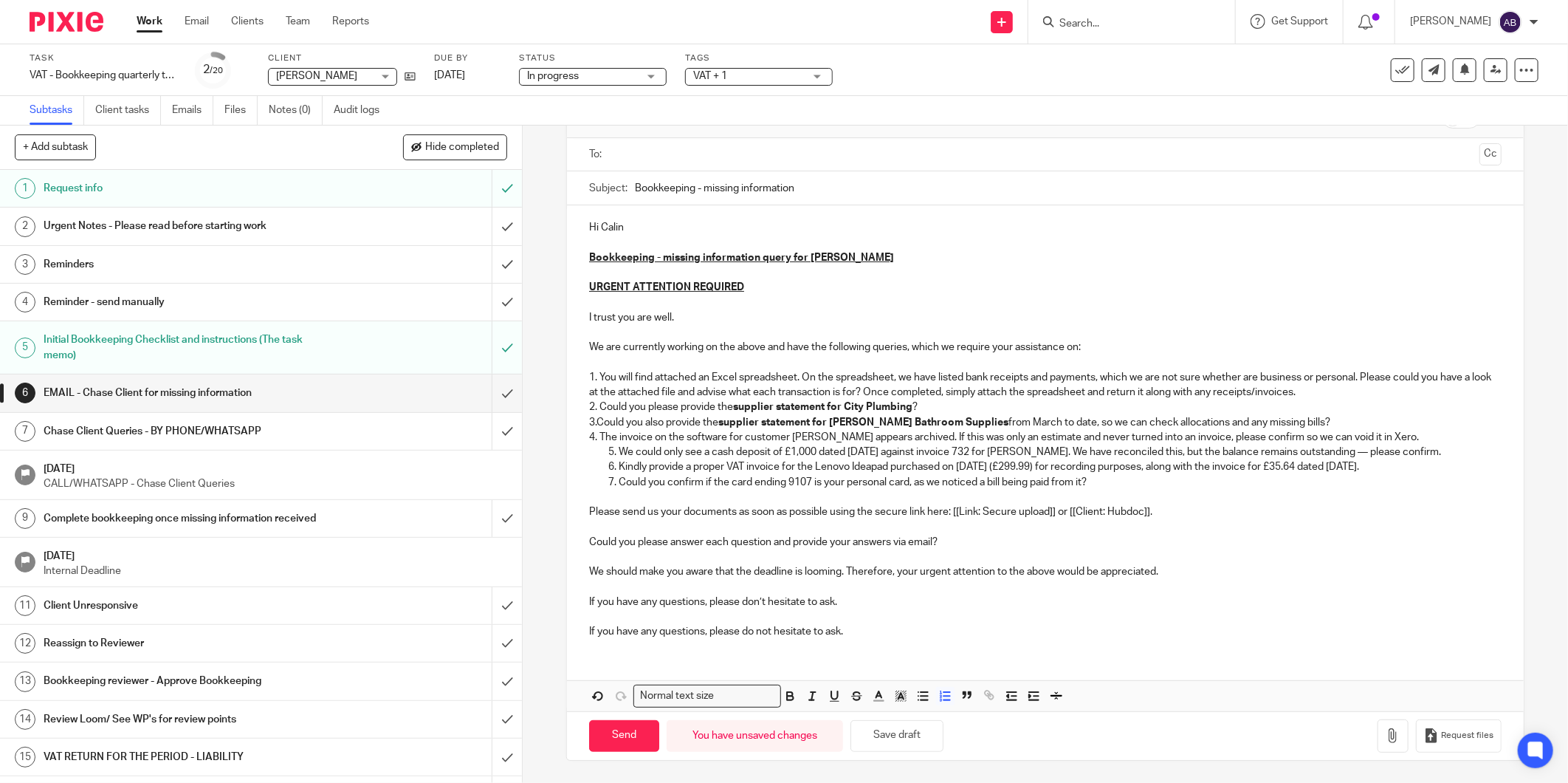
click at [594, 418] on p "3.Could you also provide the supplier statement for Kingsley Bathroom Supplies …" at bounding box center [1045, 423] width 912 height 15
click at [942, 697] on icon "button" at bounding box center [945, 696] width 13 height 13
click at [939, 693] on icon "button" at bounding box center [945, 696] width 13 height 13
click at [618, 422] on li "Could you also provide the supplier statement for Kingsley Bathroom Supplies fr…" at bounding box center [1060, 423] width 883 height 15
click at [597, 436] on p "4. The invoice on the software for customer Angela Bartlett appears archived. I…" at bounding box center [1045, 437] width 912 height 15
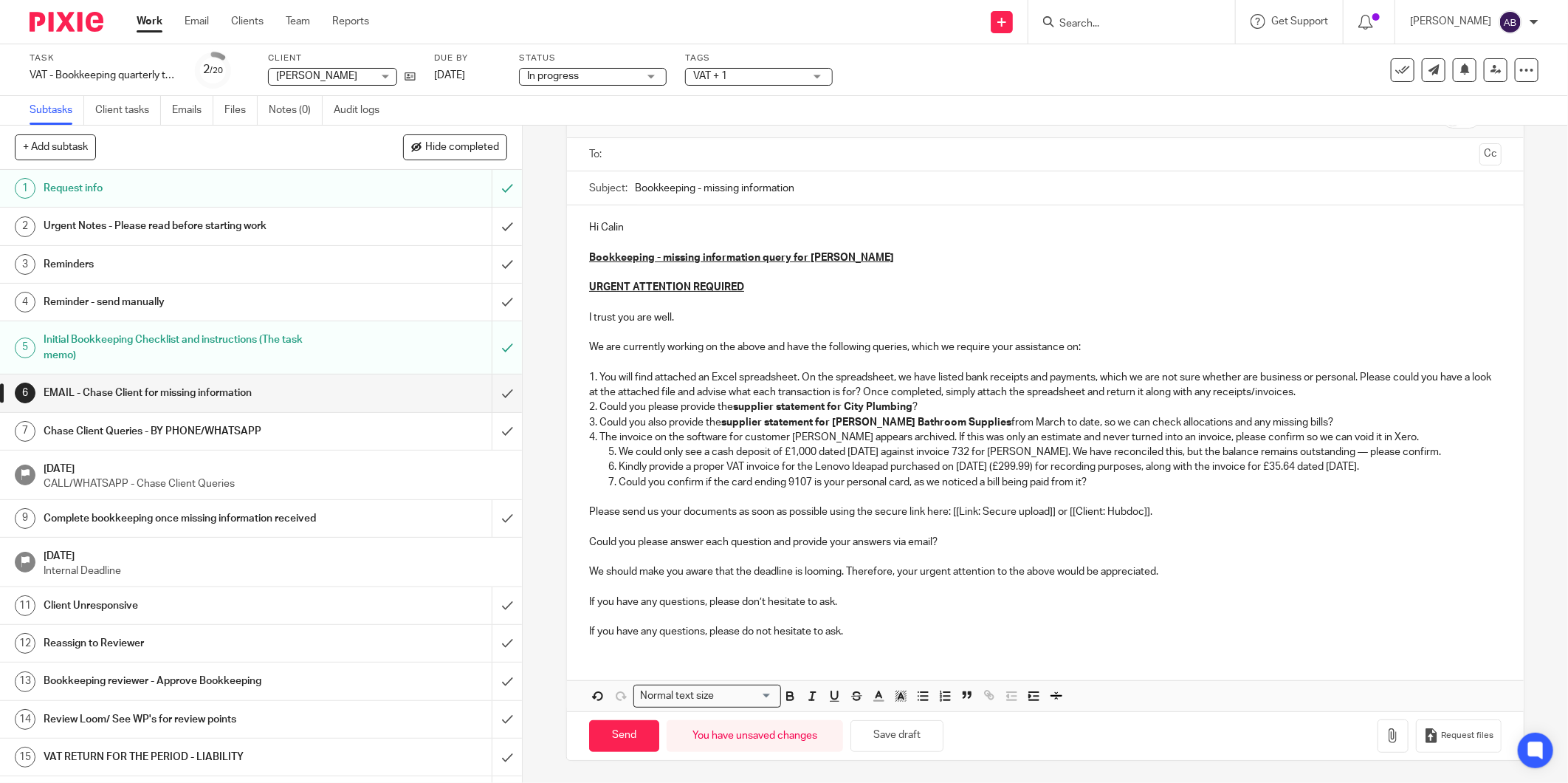
click at [618, 453] on li "We could only see a cash deposit of £1,000 dated 05/07/25 against invoice 732 f…" at bounding box center [1060, 452] width 883 height 15
click at [618, 452] on li "We could only see a cash deposit of £1,000 dated 05/07/25 against invoice 732 f…" at bounding box center [1060, 452] width 883 height 15
click at [601, 453] on p "5. We could only see a cash deposit of £1,000 dated 05/07/25 against invoice 73…" at bounding box center [1045, 452] width 912 height 15
click at [618, 465] on li "Kindly provide a proper VAT invoice for the Lenovo Ideapad purchased on 24/07/2…" at bounding box center [1060, 467] width 883 height 15
click at [618, 470] on li "Kindly provide a proper VAT invoice for the Lenovo Ideapad purchased on 24/07/2…" at bounding box center [1060, 467] width 883 height 15
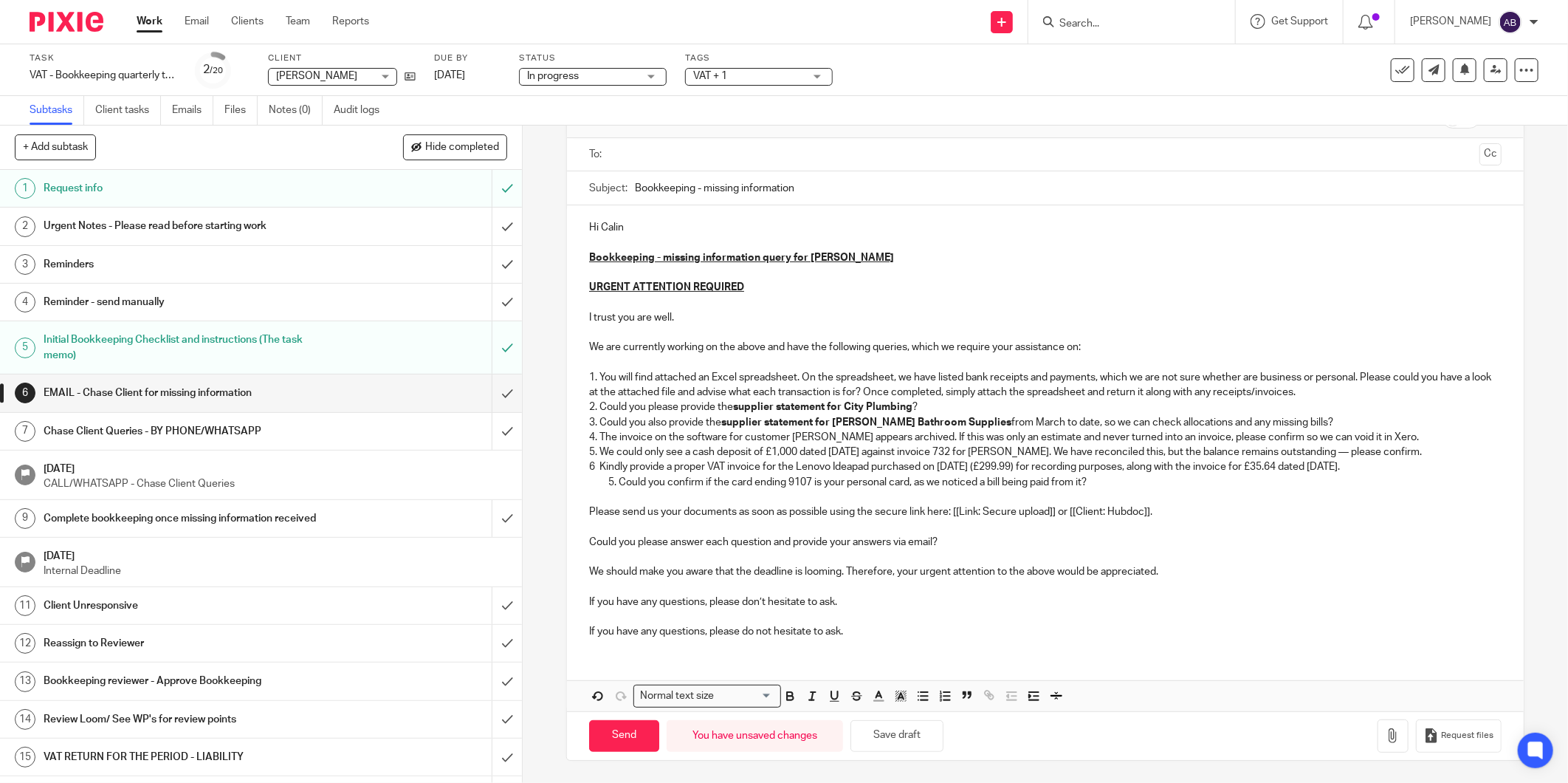
click at [618, 477] on li "Could you confirm if the card ending 9107 is your personal card, as we noticed …" at bounding box center [1060, 482] width 883 height 15
click at [618, 483] on li "Could you confirm if the card ending 9107 is your personal card, as we noticed …" at bounding box center [1060, 482] width 883 height 15
drag, startPoint x: 645, startPoint y: 441, endPoint x: 608, endPoint y: 463, distance: 43.0
click at [645, 441] on p "4. The invoice on the software for customer Angela Bartlett appears archived. I…" at bounding box center [1045, 437] width 912 height 15
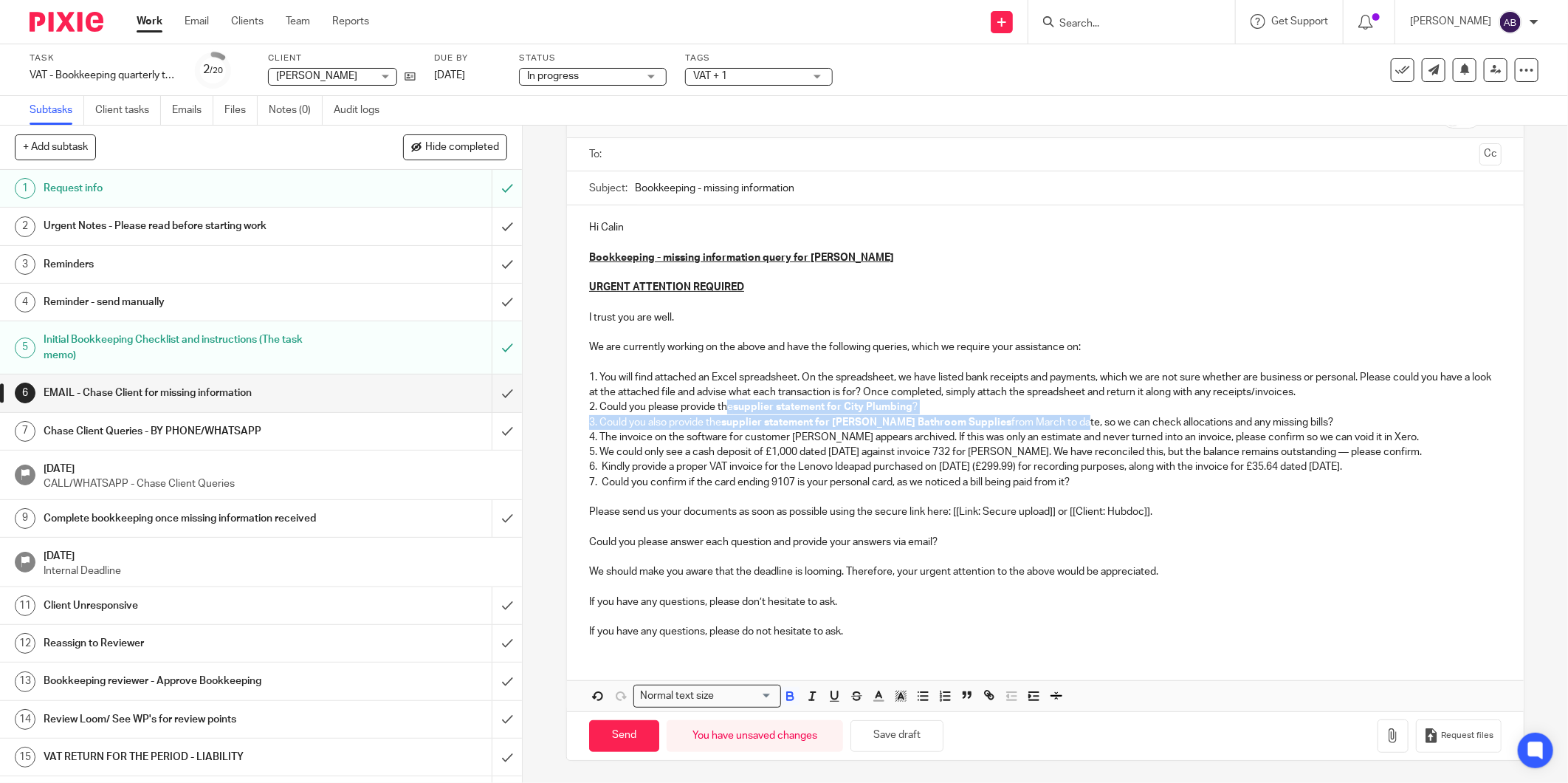
drag, startPoint x: 728, startPoint y: 399, endPoint x: 1042, endPoint y: 415, distance: 314.4
click at [1042, 415] on div "Hi Calin Bookkeeping - missing information query for Calin Vaida URGENT ATTENTI…" at bounding box center [1045, 427] width 956 height 445
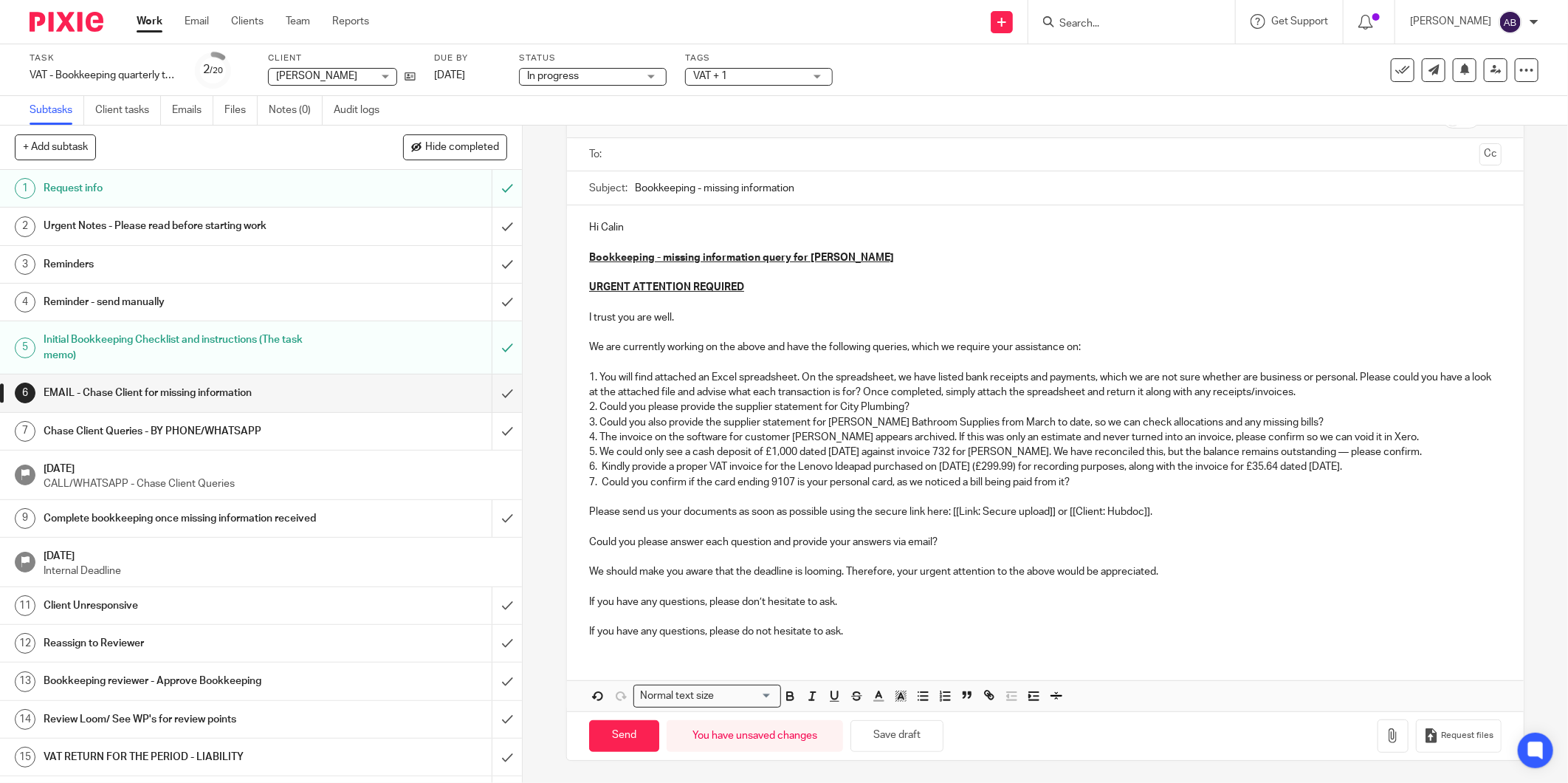
click at [957, 470] on p "6. Kindly provide a proper VAT invoice for the Lenovo Ideapad purchased on 24/0…" at bounding box center [1045, 467] width 912 height 15
click at [639, 478] on p "7. Could you confirm if the card ending 9107 is your personal card, as we notic…" at bounding box center [1045, 482] width 912 height 15
drag, startPoint x: 598, startPoint y: 433, endPoint x: 1405, endPoint y: 439, distance: 807.0
click at [1405, 439] on p "4. The invoice on the software for customer Angela Bartlett appears archived. I…" at bounding box center [1045, 437] width 912 height 15
click at [604, 439] on p "4. TThe invoice in the software for customer Angela Bartlett appears archived. …" at bounding box center [1045, 437] width 912 height 15
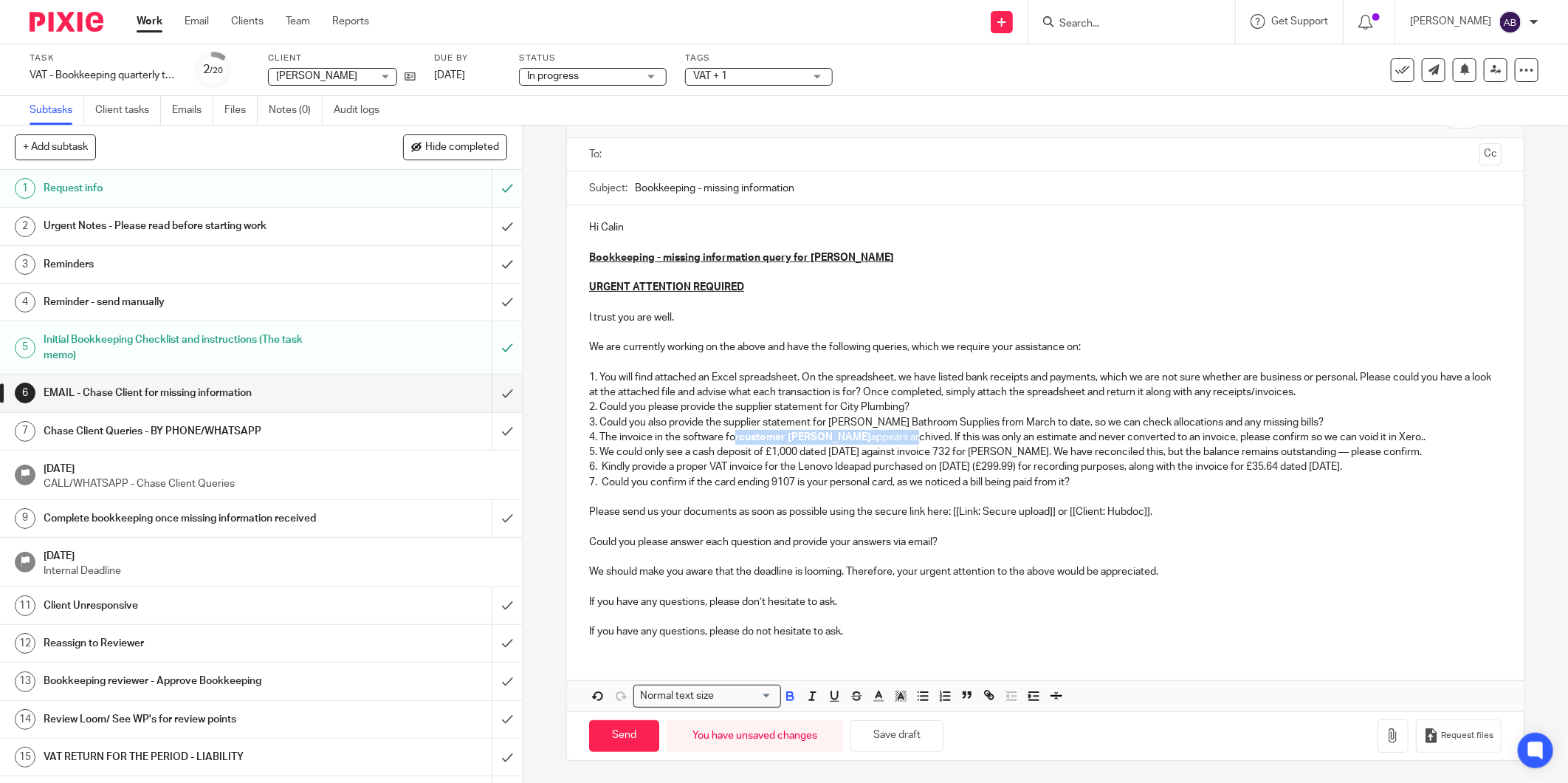
drag, startPoint x: 732, startPoint y: 430, endPoint x: 908, endPoint y: 441, distance: 176.3
click at [908, 441] on p "4. The invoice in the software for customer Angela Bartlett appears archived. I…" at bounding box center [1045, 437] width 912 height 15
click at [718, 445] on p "5. We could only see a cash deposit of £1,000 dated 05/07/25 against invoice 73…" at bounding box center [1045, 452] width 912 height 15
drag, startPoint x: 1420, startPoint y: 453, endPoint x: 598, endPoint y: 456, distance: 822.0
click at [598, 456] on p "5. We could only see a cash deposit of £1,000 dated 05/07/25 against invoice 73…" at bounding box center [1045, 452] width 912 height 15
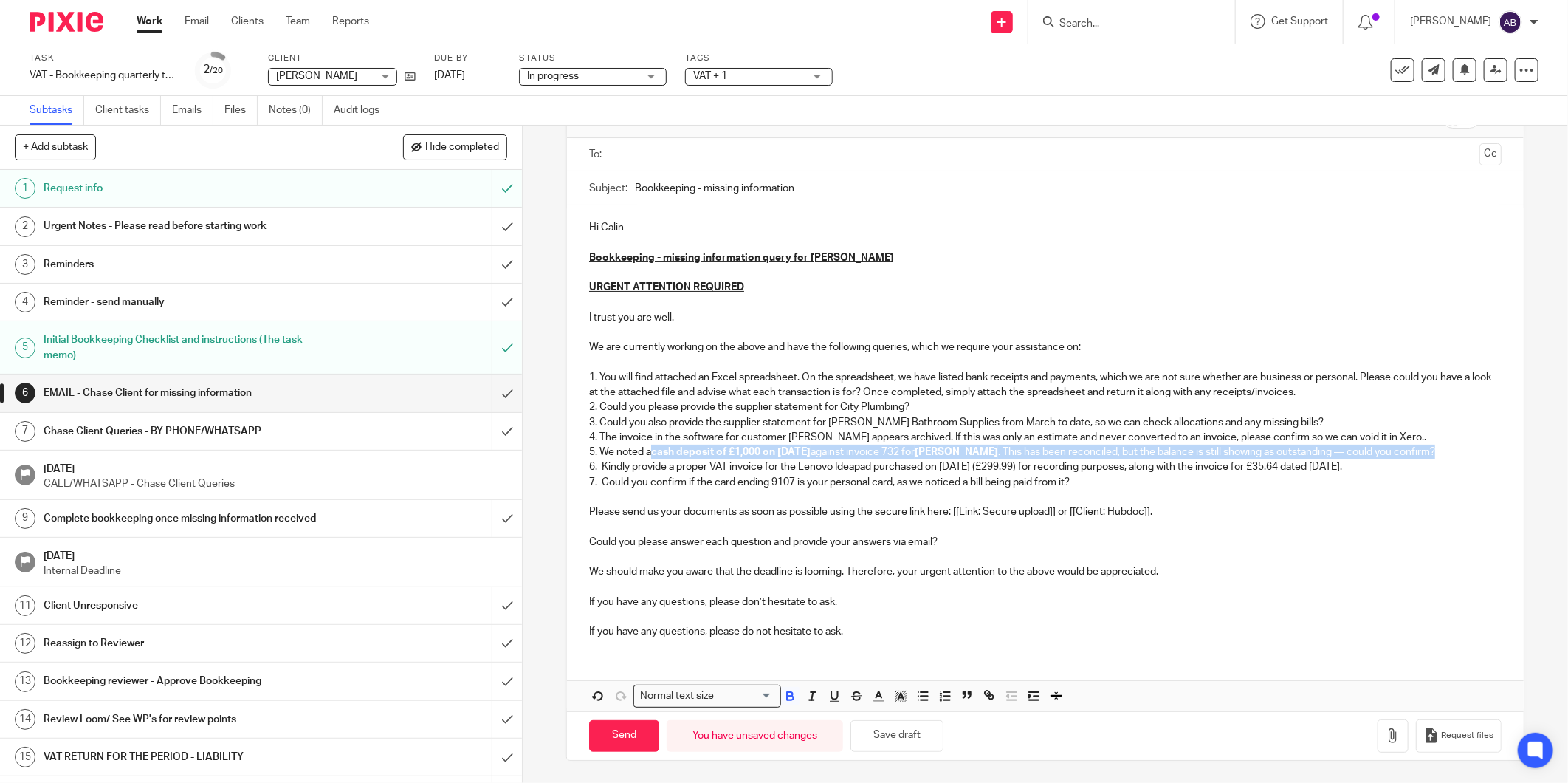
drag, startPoint x: 650, startPoint y: 449, endPoint x: 1436, endPoint y: 446, distance: 786.0
click at [1436, 446] on p "5. We noted a cash deposit of £1,000 on 05/07/25 against invoice 732 for Helen …" at bounding box center [1045, 452] width 912 height 15
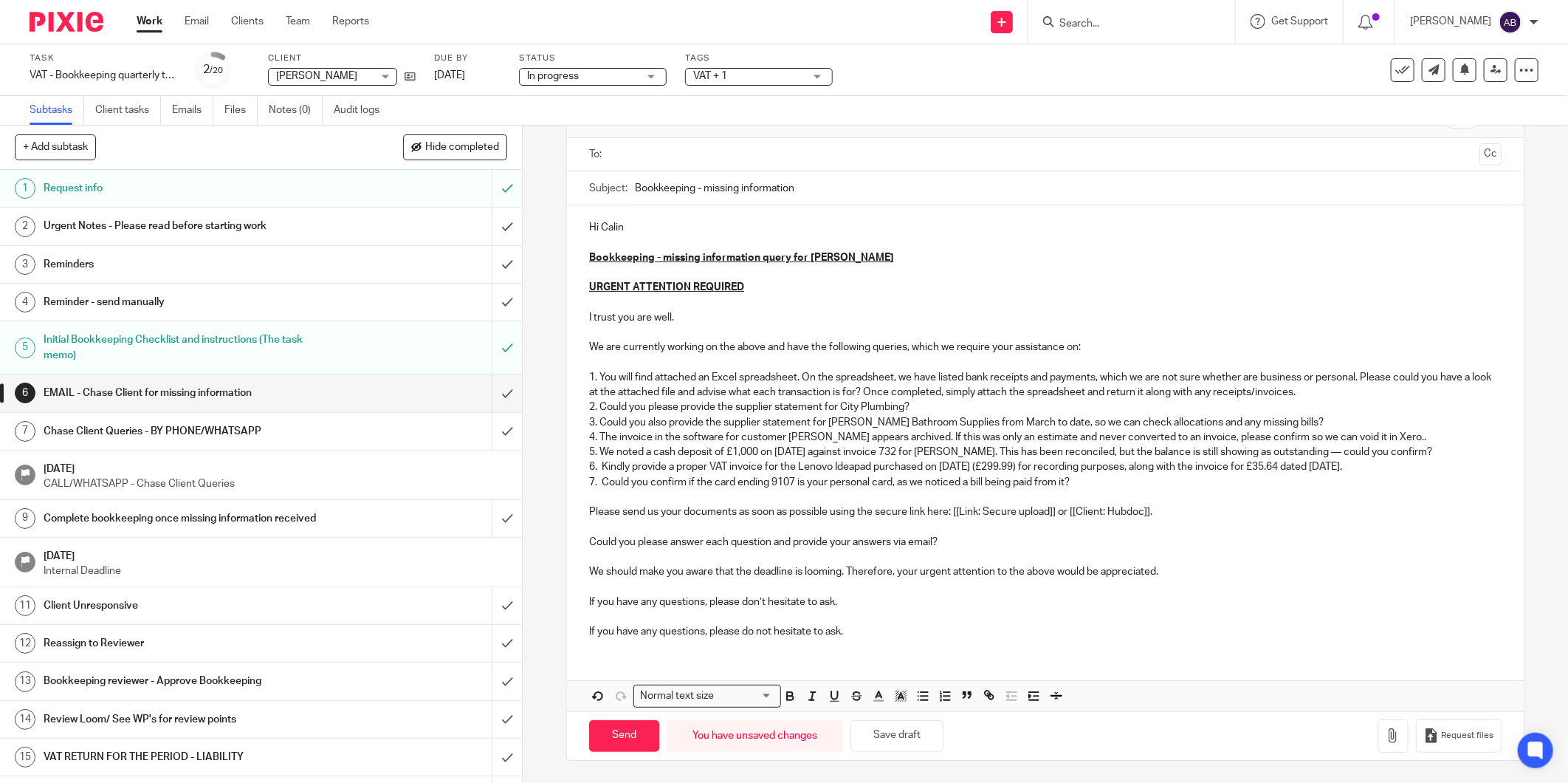
click at [1318, 480] on p "7. Could you confirm if the card ending 9107 is your personal card, as we notic…" at bounding box center [1045, 482] width 912 height 15
click at [873, 473] on p "6. Kindly provide a proper VAT invoice for the Lenovo Ideapad purchased on 24/0…" at bounding box center [1045, 467] width 912 height 15
drag, startPoint x: 1375, startPoint y: 468, endPoint x: 598, endPoint y: 463, distance: 777.0
click at [598, 463] on p "6. Kindly provide a proper VAT invoice for the Lenovo Ideapad purchased on 24/0…" at bounding box center [1045, 467] width 912 height 15
drag, startPoint x: 701, startPoint y: 463, endPoint x: 1052, endPoint y: 467, distance: 351.0
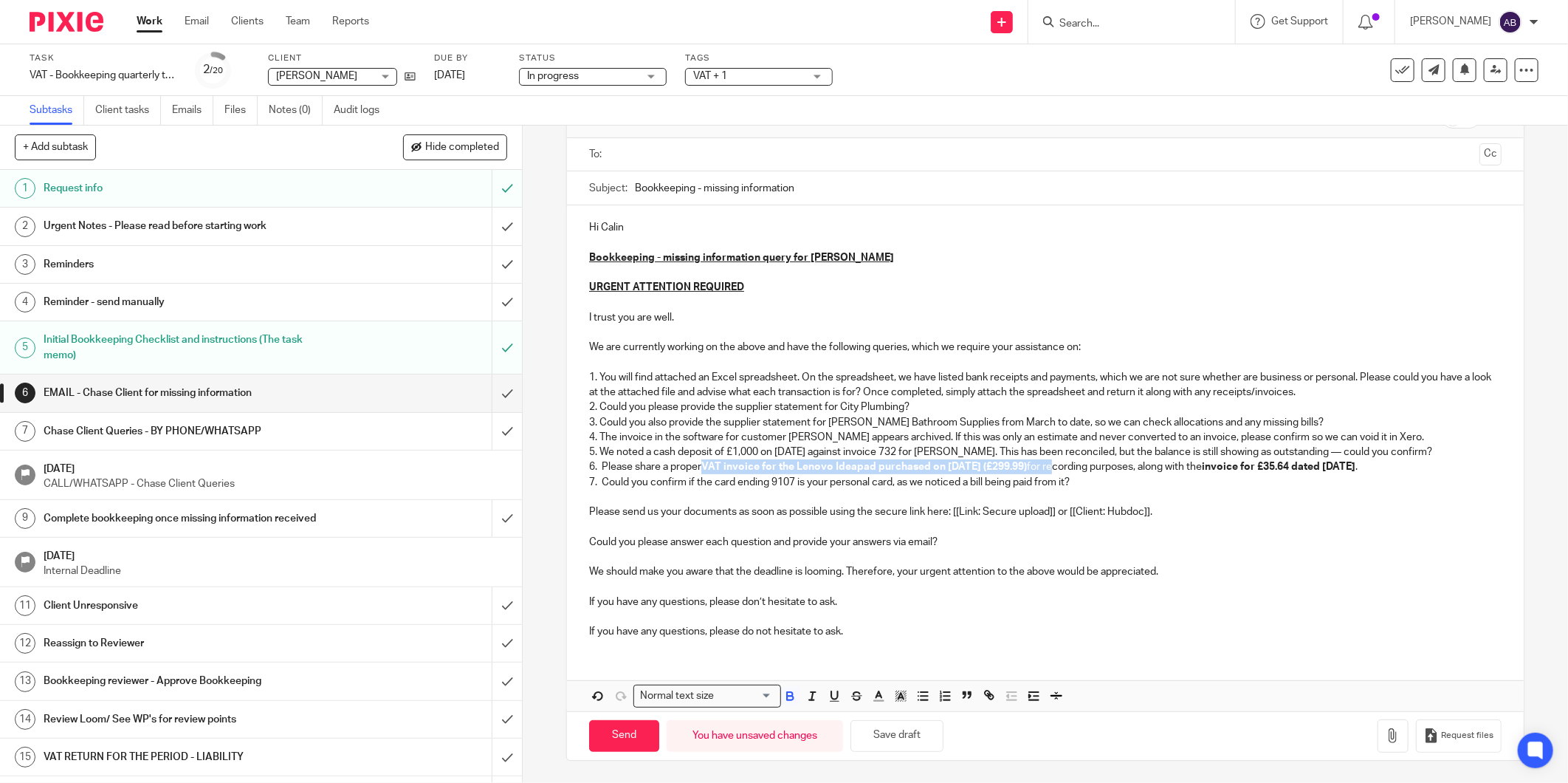
click at [1052, 467] on p "6. Please share a proper VAT invoice for the Lenovo Ideapad purchased on 24/07/…" at bounding box center [1045, 467] width 912 height 15
click at [1120, 488] on p "7. Could you confirm if the card ending 9107 is your personal card, as we notic…" at bounding box center [1045, 482] width 912 height 15
click at [928, 512] on p "Please send us your documents as soon as possible using the secure link here: […" at bounding box center [1045, 512] width 912 height 15
drag, startPoint x: 1073, startPoint y: 480, endPoint x: 600, endPoint y: 480, distance: 473.0
click at [600, 480] on p "7. Could you confirm if the card ending 9107 is your personal card, as we notic…" at bounding box center [1045, 482] width 912 height 15
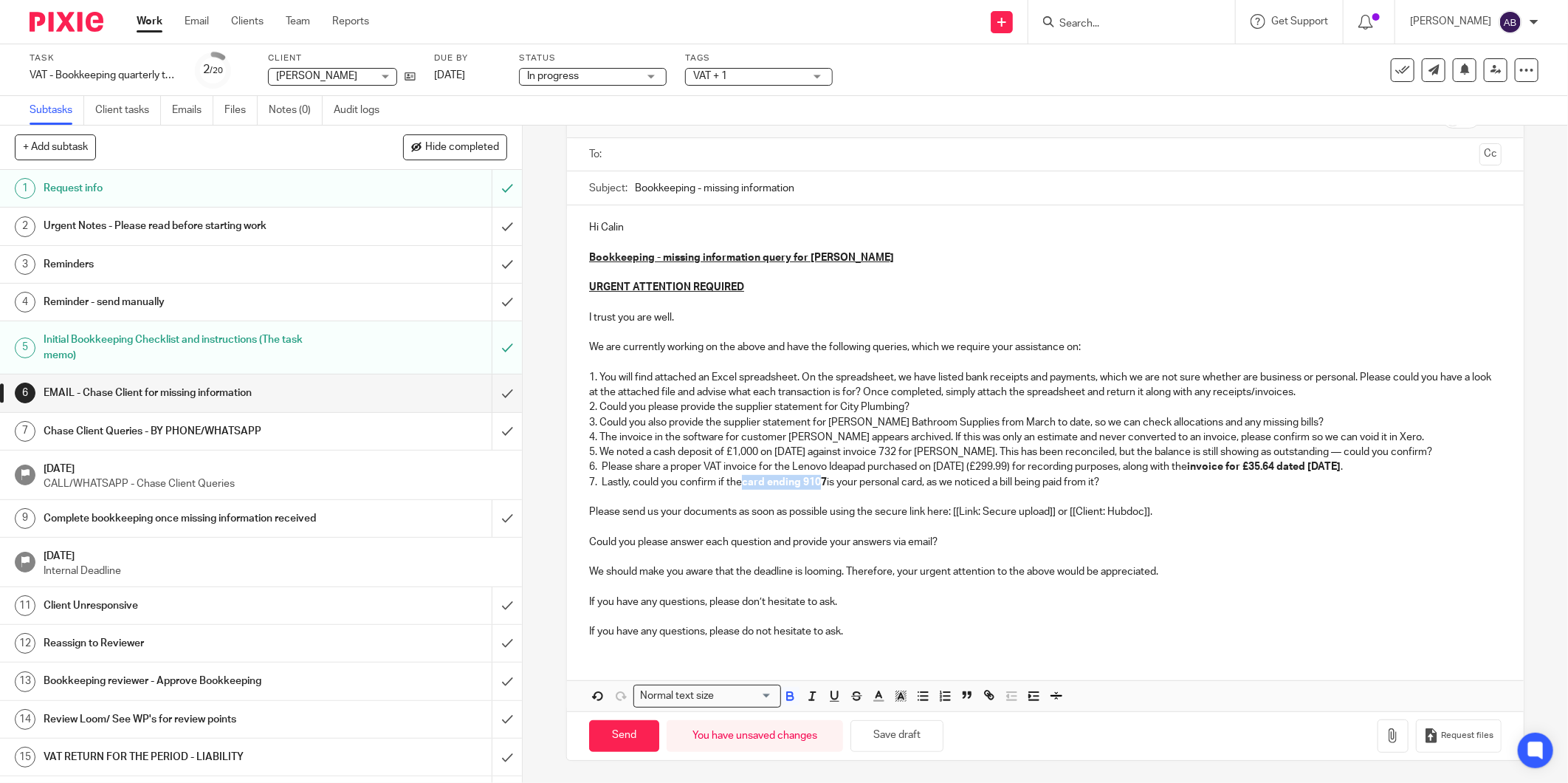
drag, startPoint x: 821, startPoint y: 484, endPoint x: 738, endPoint y: 484, distance: 83.0
click at [738, 484] on p "7. Lastly, could you confirm if the card ending 9107 is your personal card, as …" at bounding box center [1045, 482] width 912 height 15
click at [722, 483] on p "7. Lastly, could you confirm if the card ending 9107 is your personal card, as …" at bounding box center [1045, 482] width 912 height 15
drag, startPoint x: 737, startPoint y: 480, endPoint x: 838, endPoint y: 480, distance: 101.0
click at [838, 480] on p "7. Lastly, could you confirm if the card ending 9107 is your personal card, as …" at bounding box center [1045, 482] width 912 height 15
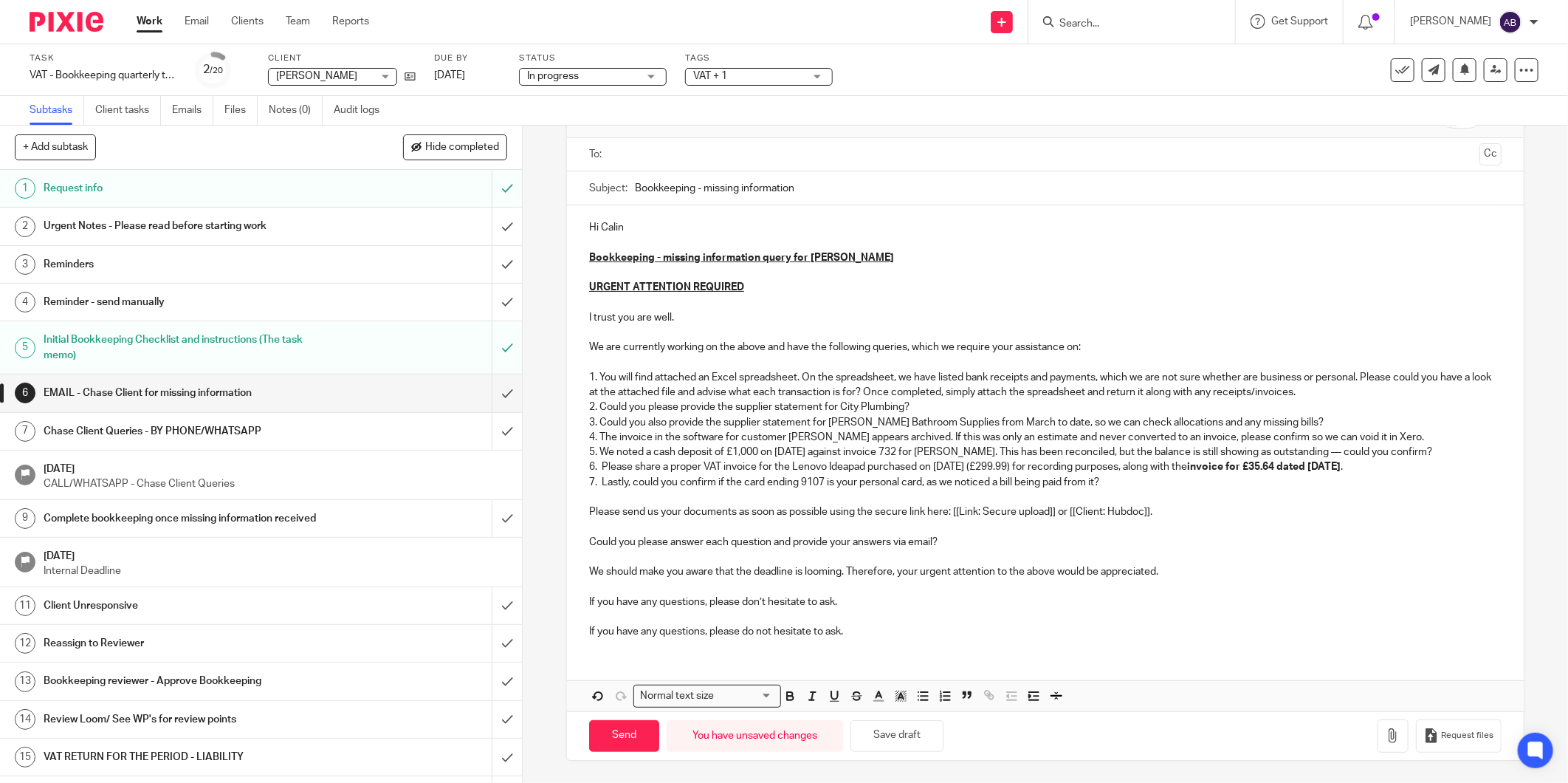
click at [849, 500] on p at bounding box center [1045, 497] width 912 height 15
click at [1376, 468] on p "6. Please share a proper VAT invoice for the Lenovo Ideapad purchased on 24/07/…" at bounding box center [1045, 467] width 912 height 15
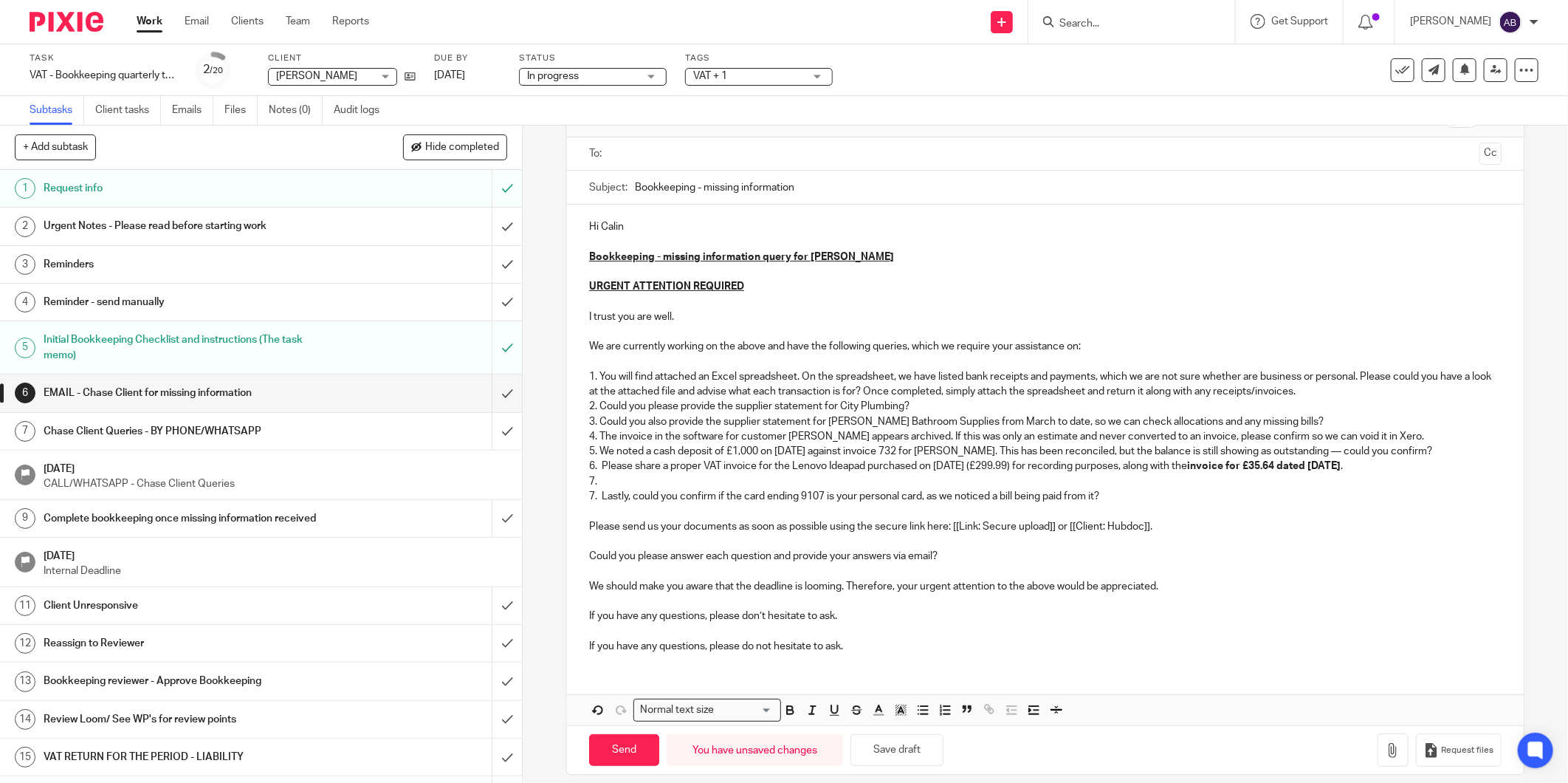
click at [604, 478] on p "7." at bounding box center [1045, 481] width 912 height 15
click at [608, 478] on p "7." at bounding box center [1045, 481] width 912 height 15
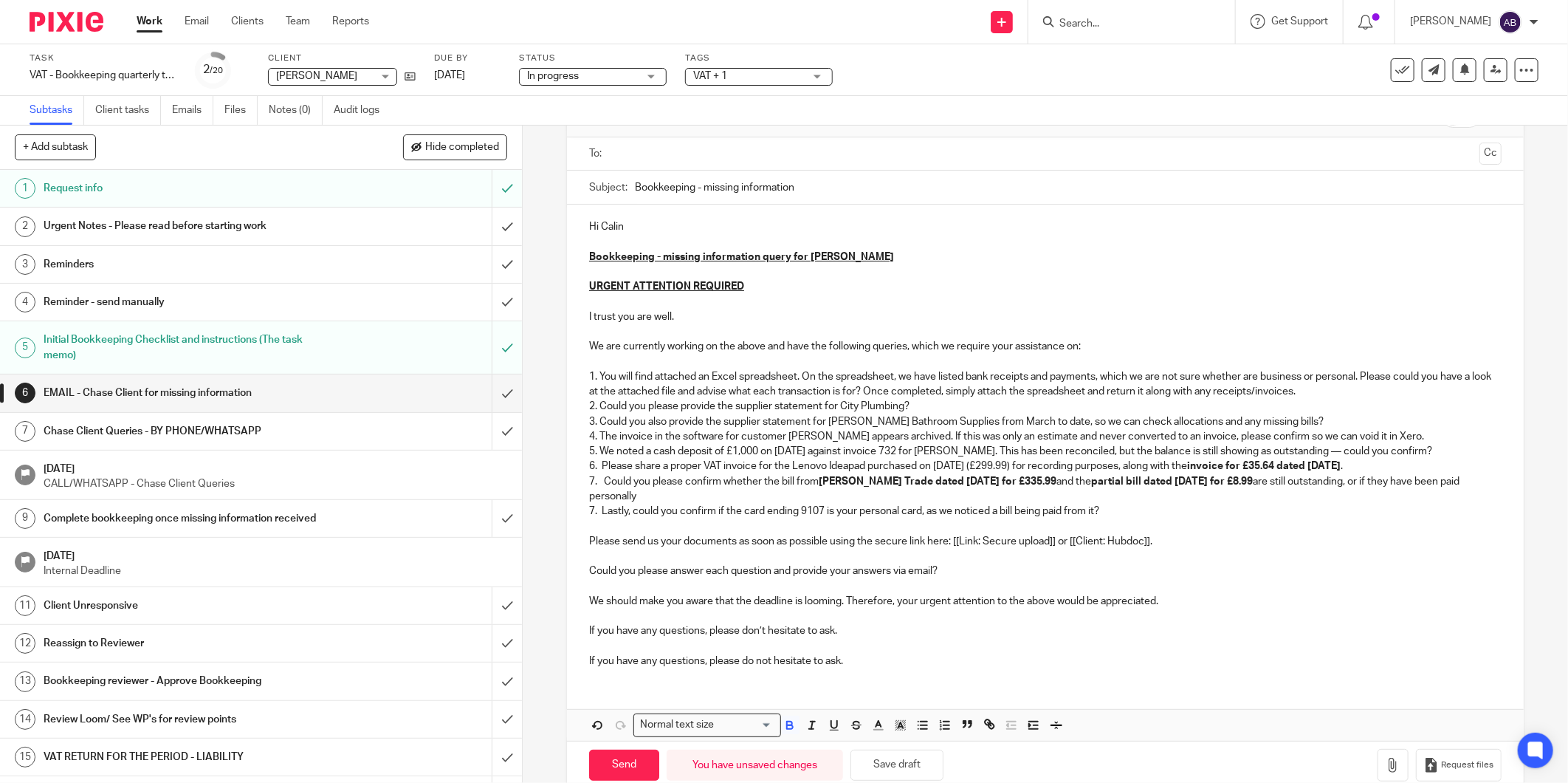
drag, startPoint x: 800, startPoint y: 480, endPoint x: 1363, endPoint y: 495, distance: 563.2
click at [1363, 495] on p "7. Could you please confirm whether the bill from Williams Trade dated 03/10/24…" at bounding box center [1045, 489] width 912 height 30
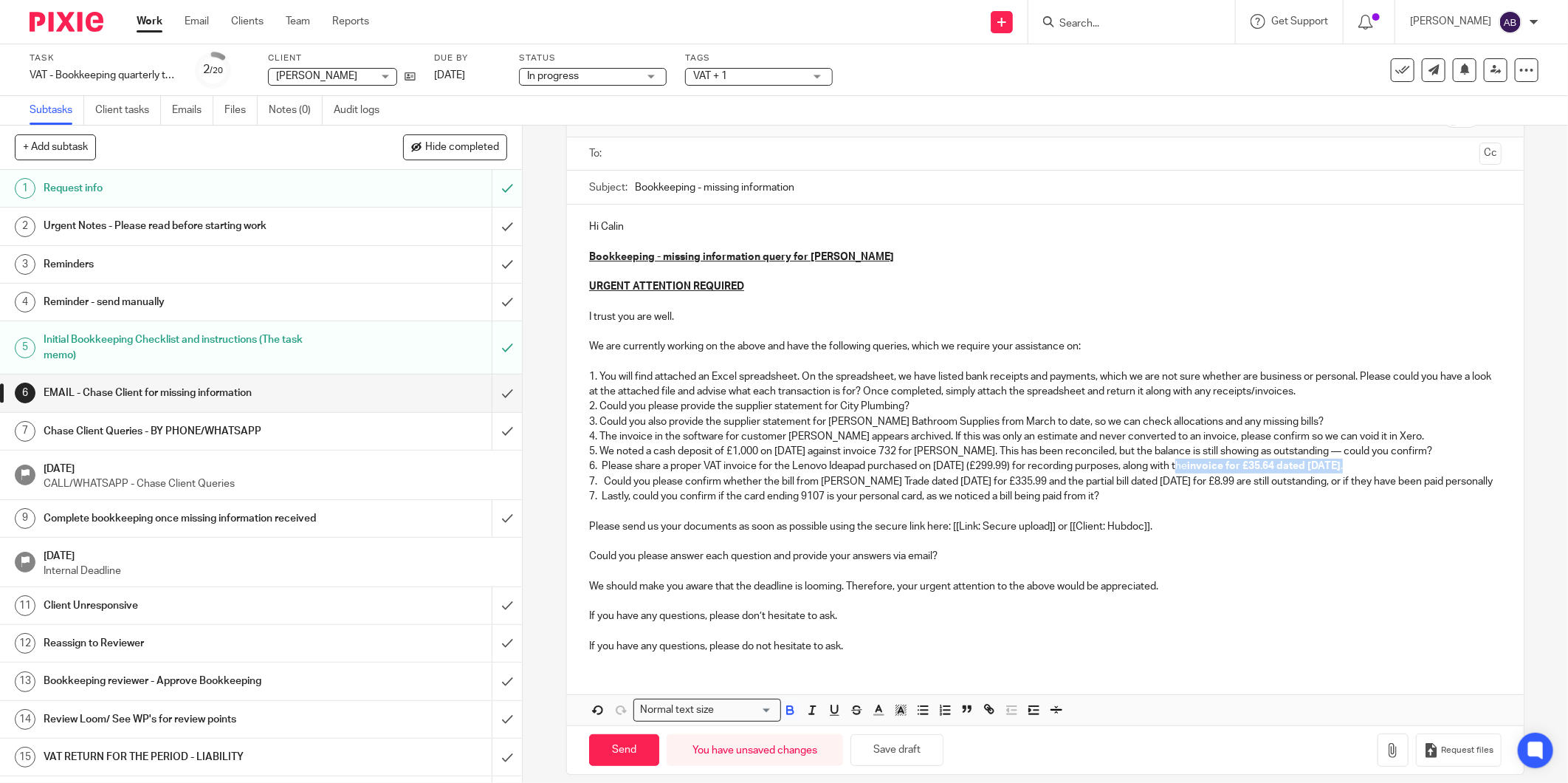
drag, startPoint x: 1187, startPoint y: 460, endPoint x: 1370, endPoint y: 467, distance: 183.1
click at [1369, 467] on p "6. Please share a proper VAT invoice for the Lenovo Ideapad purchased on 24/07/…" at bounding box center [1045, 466] width 912 height 15
drag, startPoint x: 589, startPoint y: 508, endPoint x: 596, endPoint y: 518, distance: 12.2
click at [591, 504] on p "7. Lastly, could you confirm if the card ending 9107 is your personal card, as …" at bounding box center [1045, 496] width 912 height 15
click at [583, 497] on div "Hi Calin Bookkeeping - missing information query for Calin Vaida URGENT ATTENTI…" at bounding box center [1045, 434] width 956 height 460
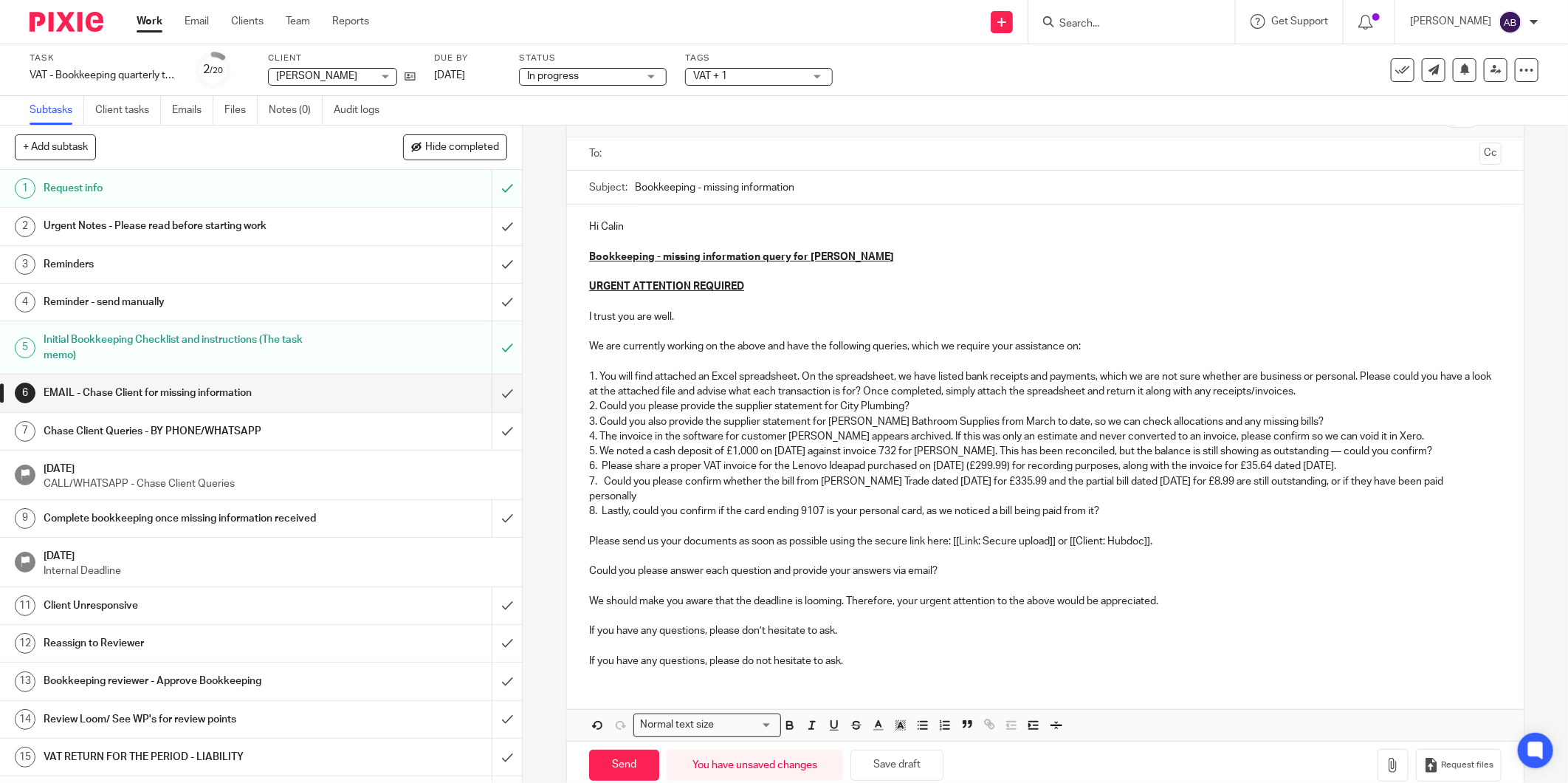
click at [742, 493] on p "7. Could you please confirm whether the bill from Williams Trade dated 03/10/24…" at bounding box center [1045, 489] width 912 height 30
click at [662, 493] on p "7. Could you please confirm whether the bill from Williams Trade dated 03/10/24…" at bounding box center [1045, 489] width 912 height 30
click at [734, 490] on p "7. Could you please confirm whether the bill from Williams Trade dated 03/10/24…" at bounding box center [1045, 489] width 912 height 30
drag, startPoint x: 635, startPoint y: 498, endPoint x: 717, endPoint y: 498, distance: 82.0
click at [717, 498] on p "7. Could you please confirm whether the bill from Williams Trade dated 03/10/24…" at bounding box center [1045, 489] width 912 height 30
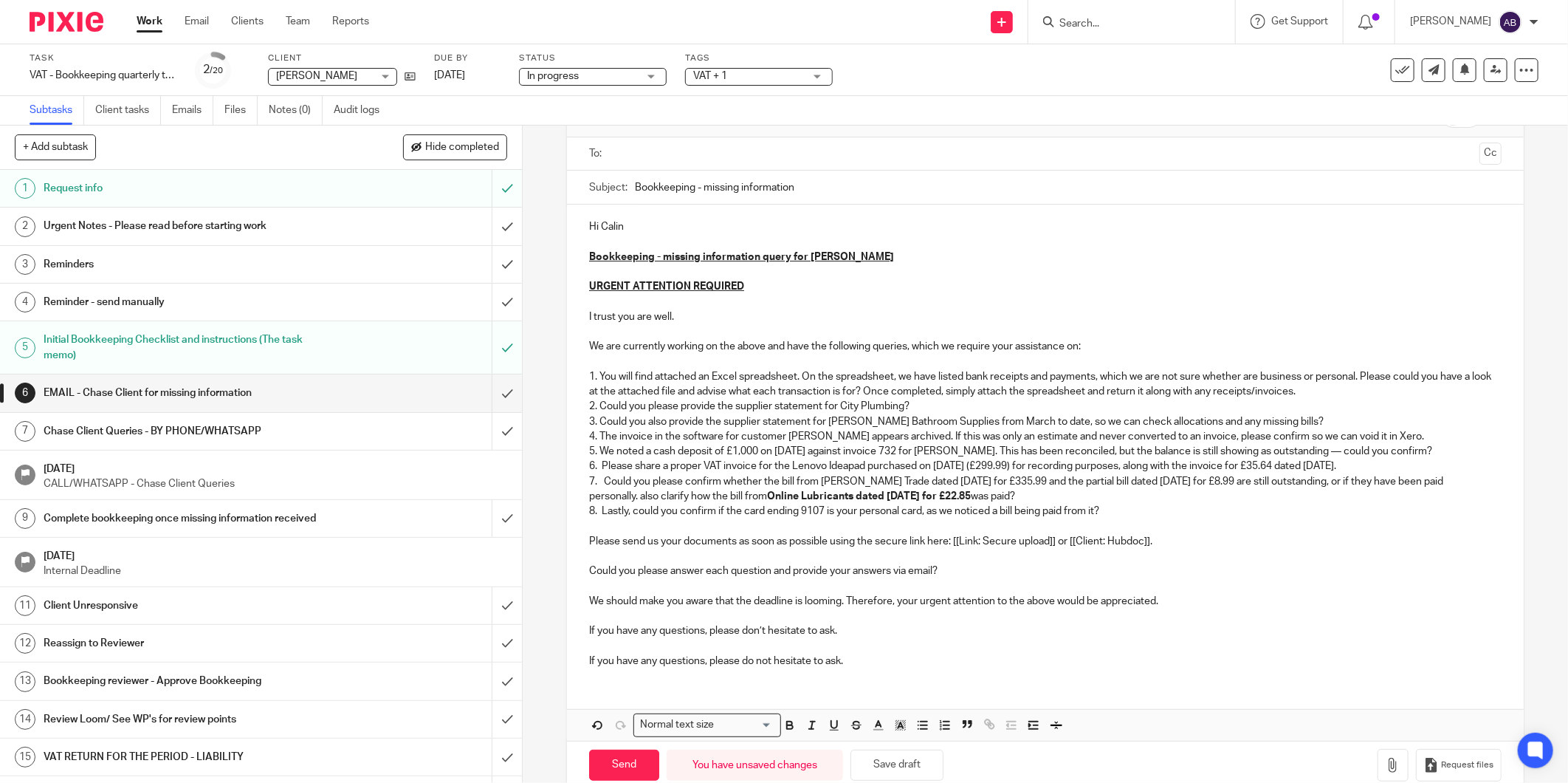
click at [639, 498] on p "7. Could you please confirm whether the bill from Williams Trade dated 03/10/24…" at bounding box center [1045, 489] width 912 height 30
drag, startPoint x: 786, startPoint y: 493, endPoint x: 1066, endPoint y: 494, distance: 280.0
click at [1066, 494] on p "7. Could you please confirm whether the bill from Williams Trade dated 03/10/24…" at bounding box center [1045, 489] width 912 height 30
click at [1072, 494] on p "7. Could you please confirm whether the bill from Williams Trade dated 03/10/24…" at bounding box center [1045, 489] width 912 height 30
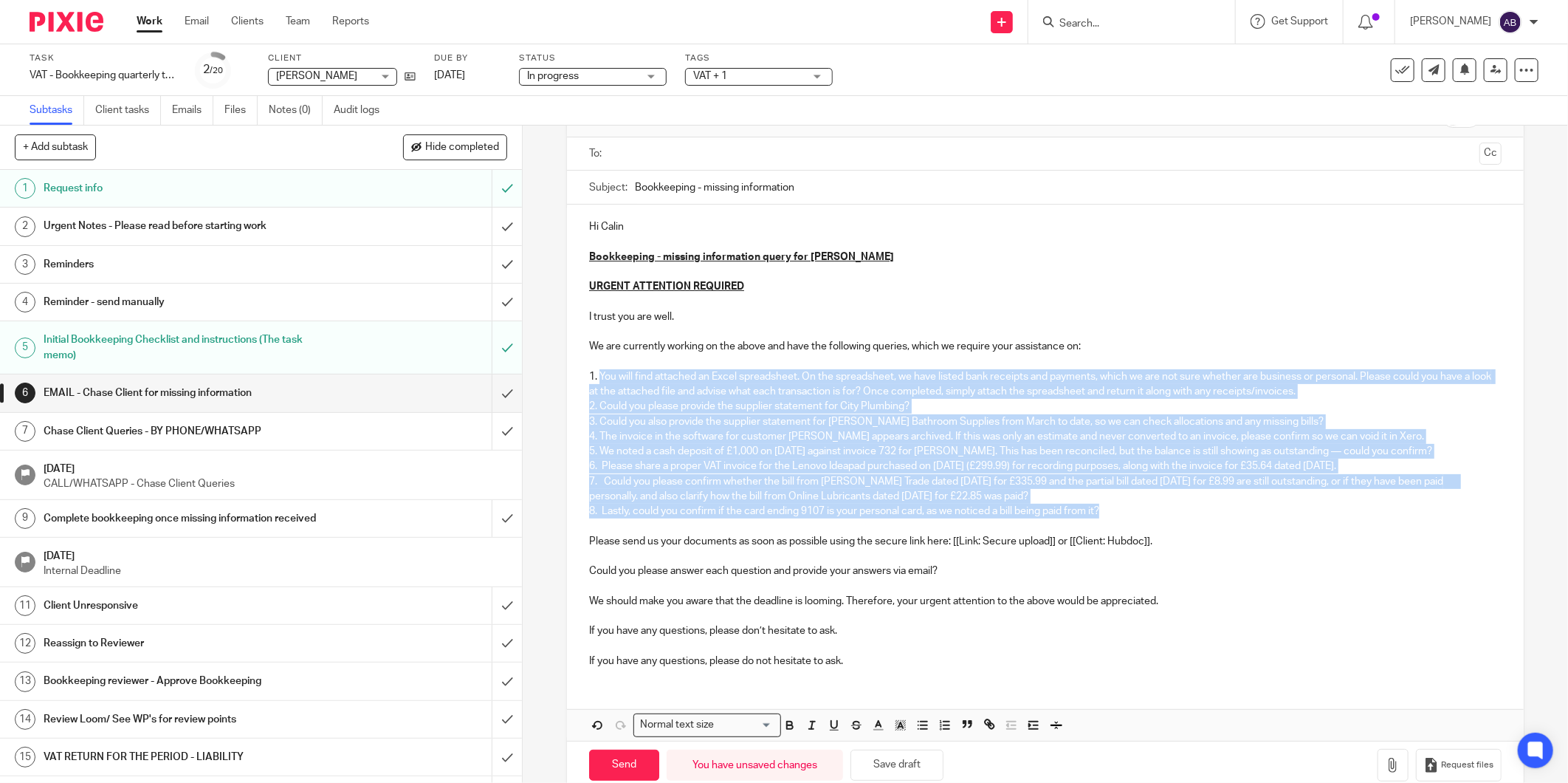
drag, startPoint x: 1102, startPoint y: 509, endPoint x: 594, endPoint y: 374, distance: 525.6
click at [594, 374] on div "Hi Calin Bookkeeping - missing information query for Calin Vaida URGENT ATTENTI…" at bounding box center [1045, 442] width 956 height 475
copy div "You will find attached an Excel spreadsheet. On the spreadsheet, we have listed…"
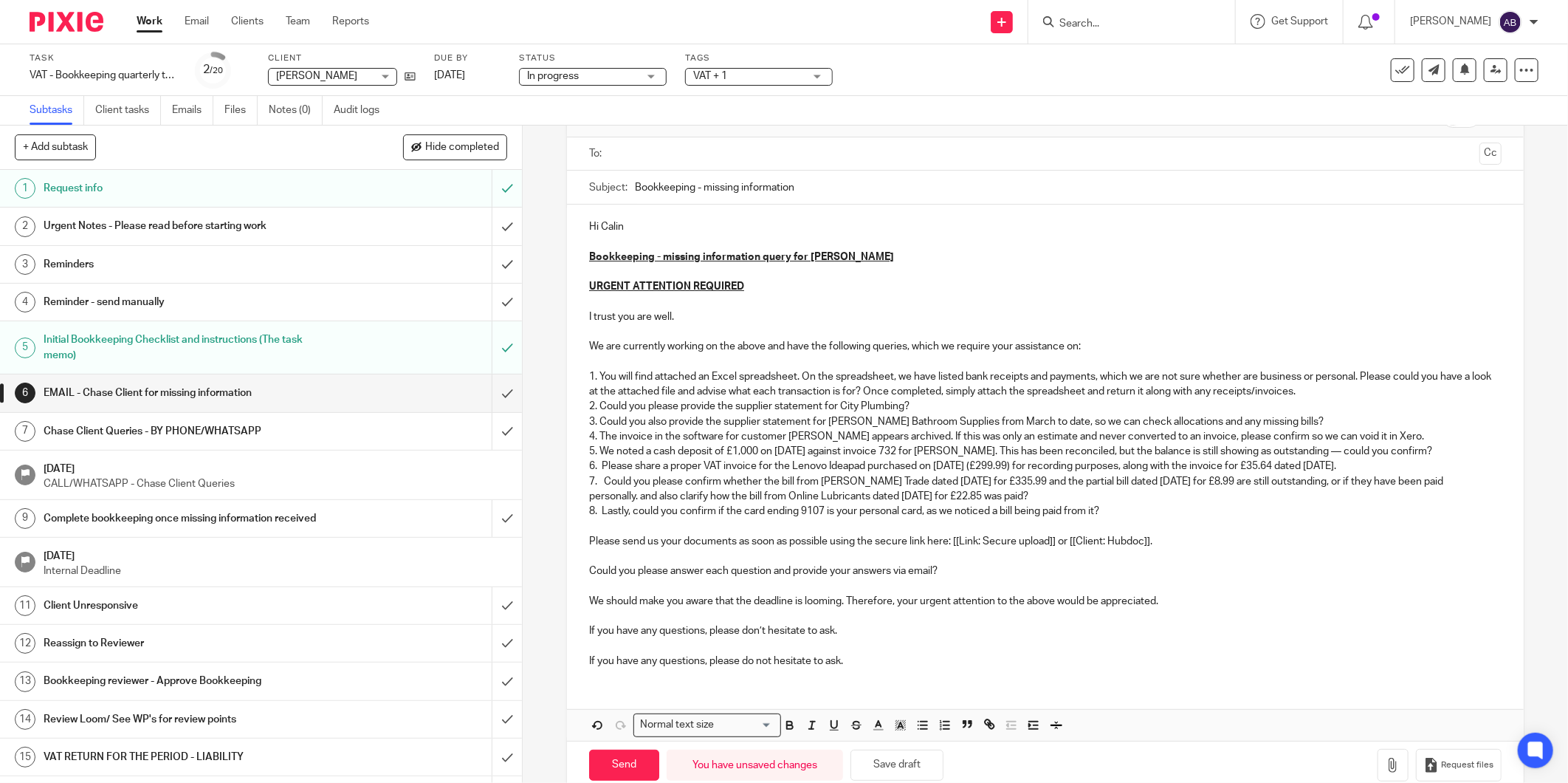
click at [1002, 551] on p at bounding box center [1045, 556] width 912 height 15
drag, startPoint x: 1156, startPoint y: 541, endPoint x: 582, endPoint y: 545, distance: 574.0
click at [582, 545] on div "Hi Calin Bookkeeping - missing information query for Calin Vaida URGENT ATTENTI…" at bounding box center [1045, 442] width 956 height 475
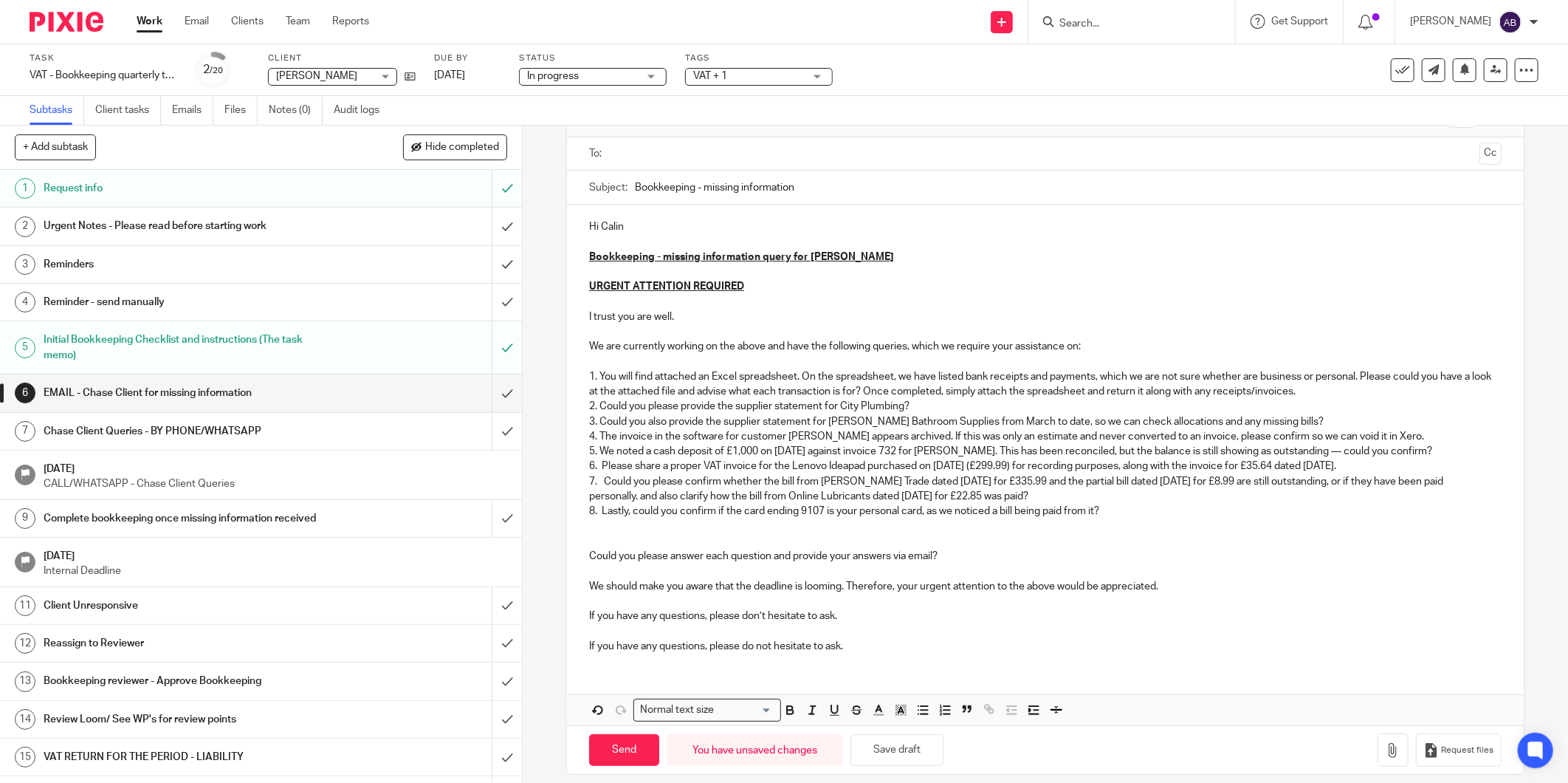
scroll to position [0, 0]
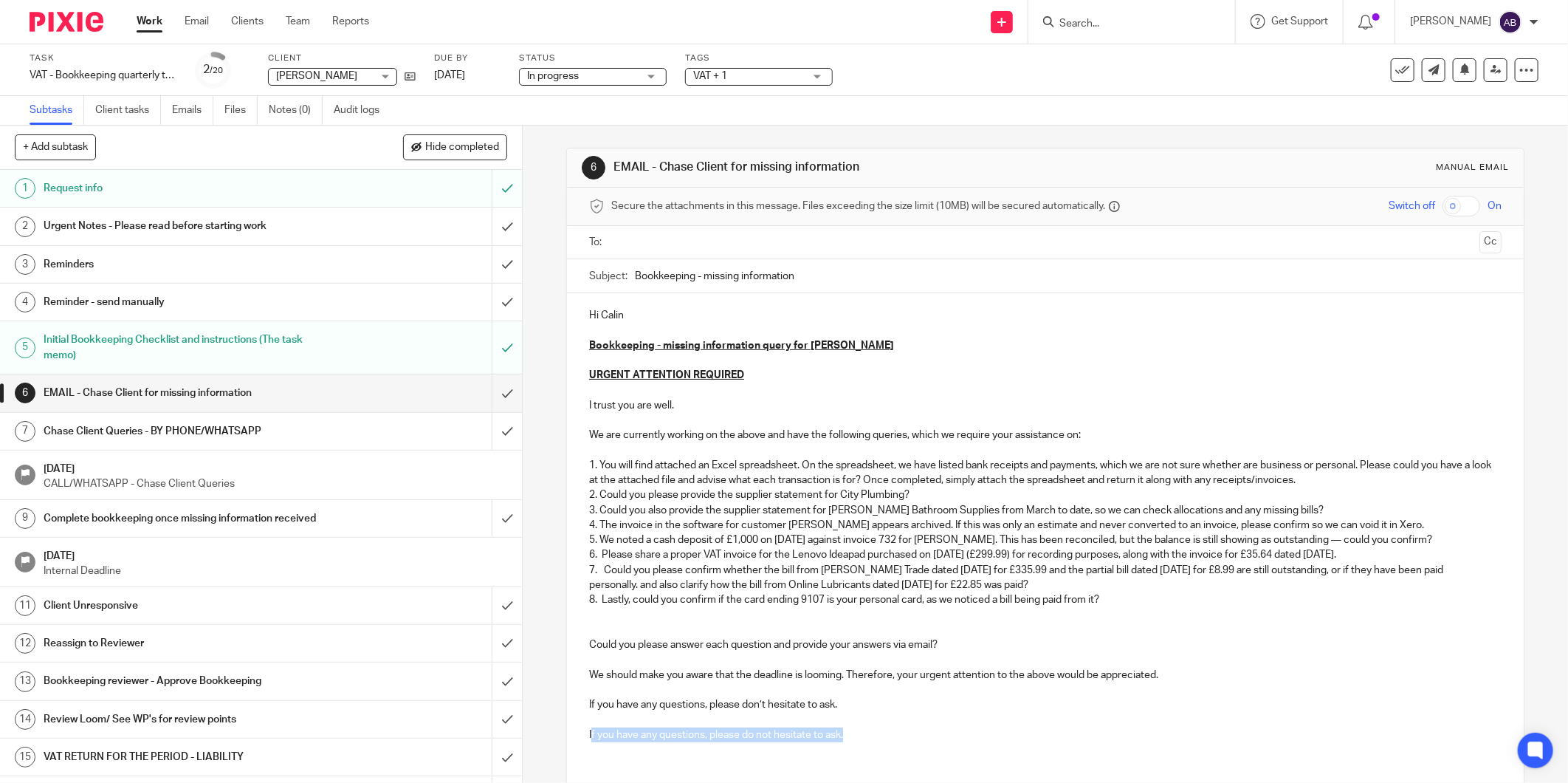
drag, startPoint x: 846, startPoint y: 736, endPoint x: 585, endPoint y: 728, distance: 261.1
click at [589, 728] on p "If you have any questions, please do not hesitate to ask." at bounding box center [1045, 735] width 912 height 15
click at [632, 741] on div "Hi Calin Bookkeeping - missing information query for Calin Vaida URGENT ATTENTI…" at bounding box center [1045, 546] width 956 height 506
click at [623, 736] on div "Hi Calin Bookkeeping - missing information query for Calin Vaida URGENT ATTENTI…" at bounding box center [1045, 515] width 956 height 445
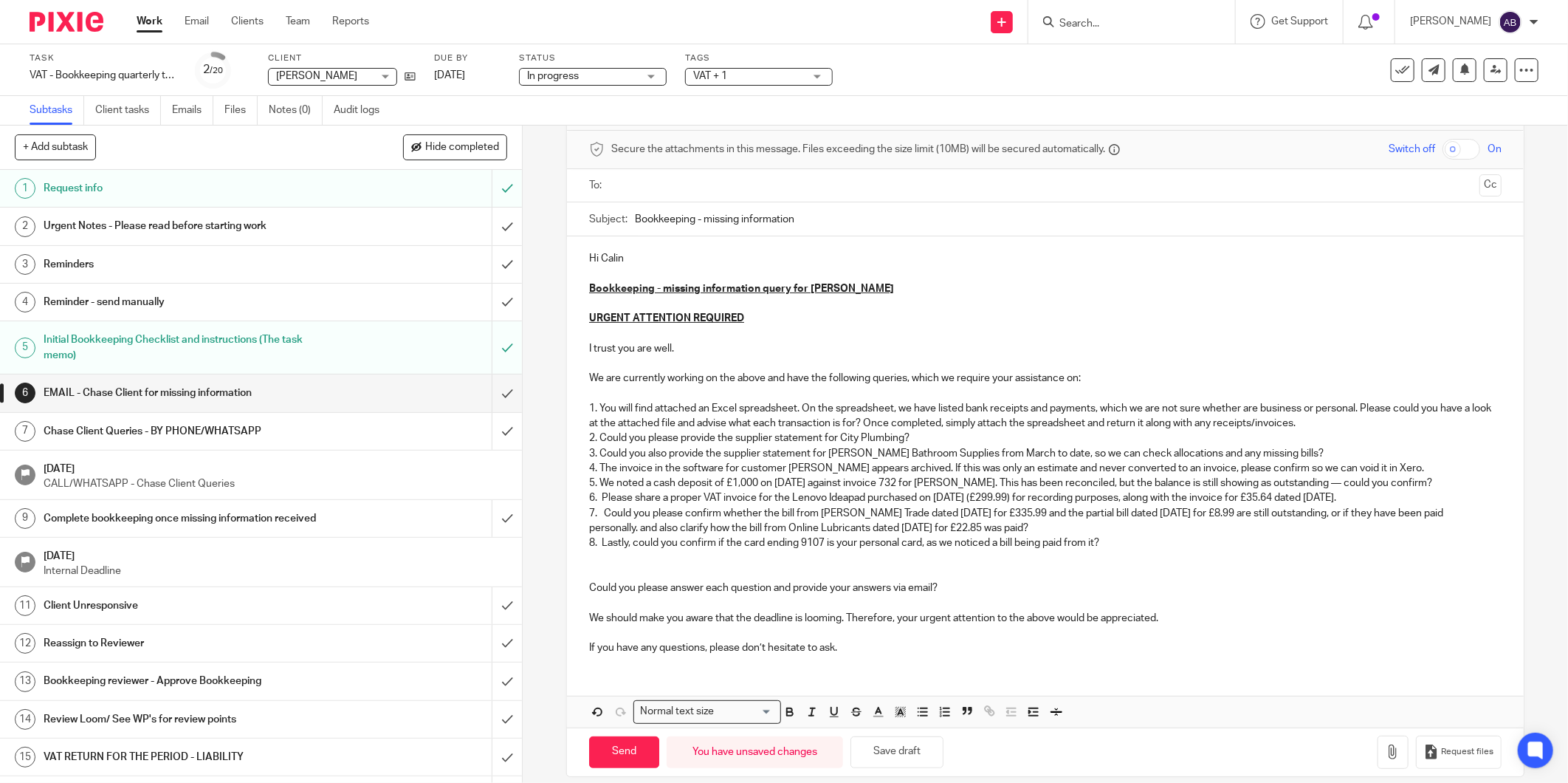
scroll to position [74, 0]
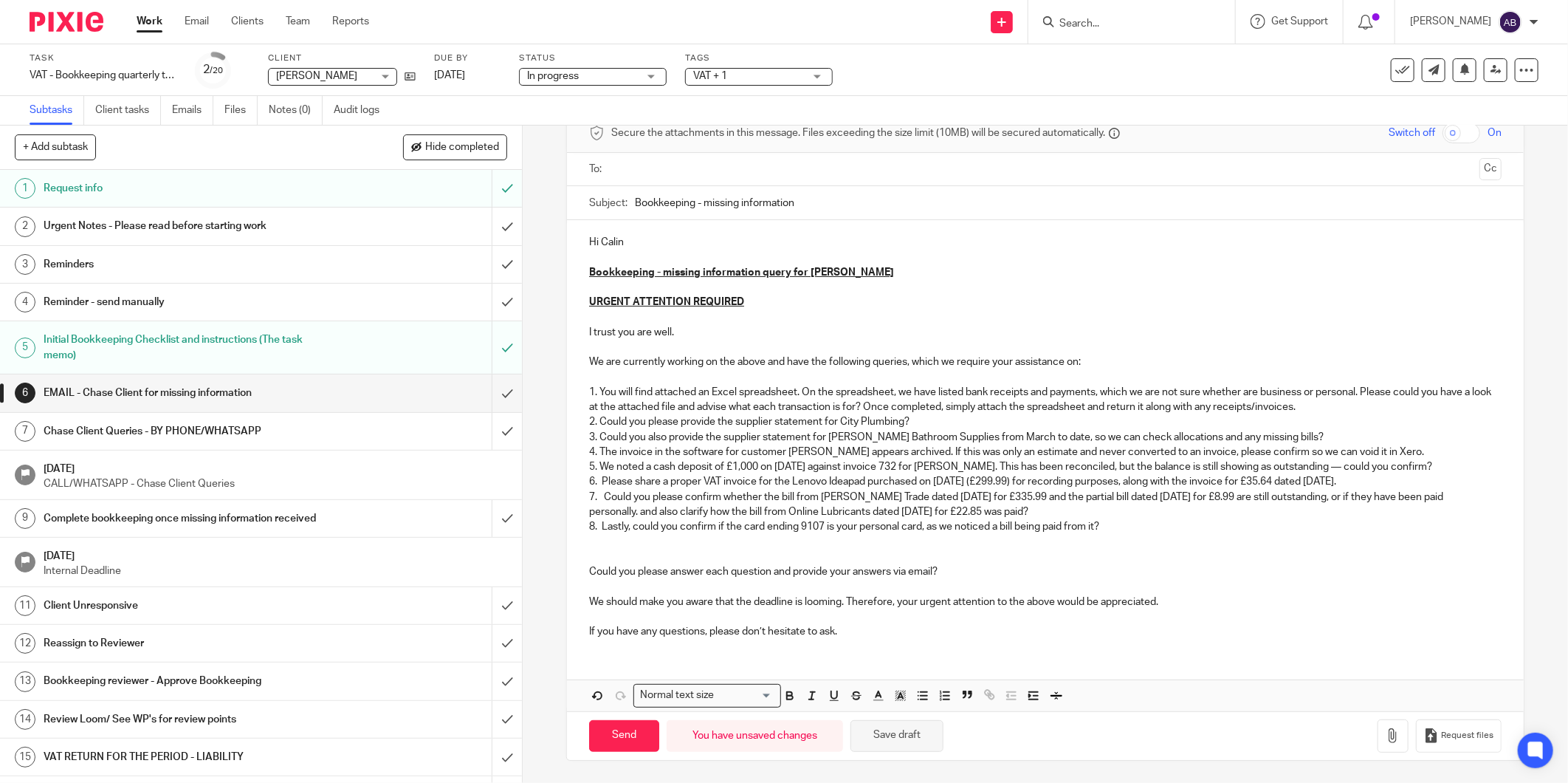
click at [892, 739] on button "Save draft" at bounding box center [896, 736] width 93 height 32
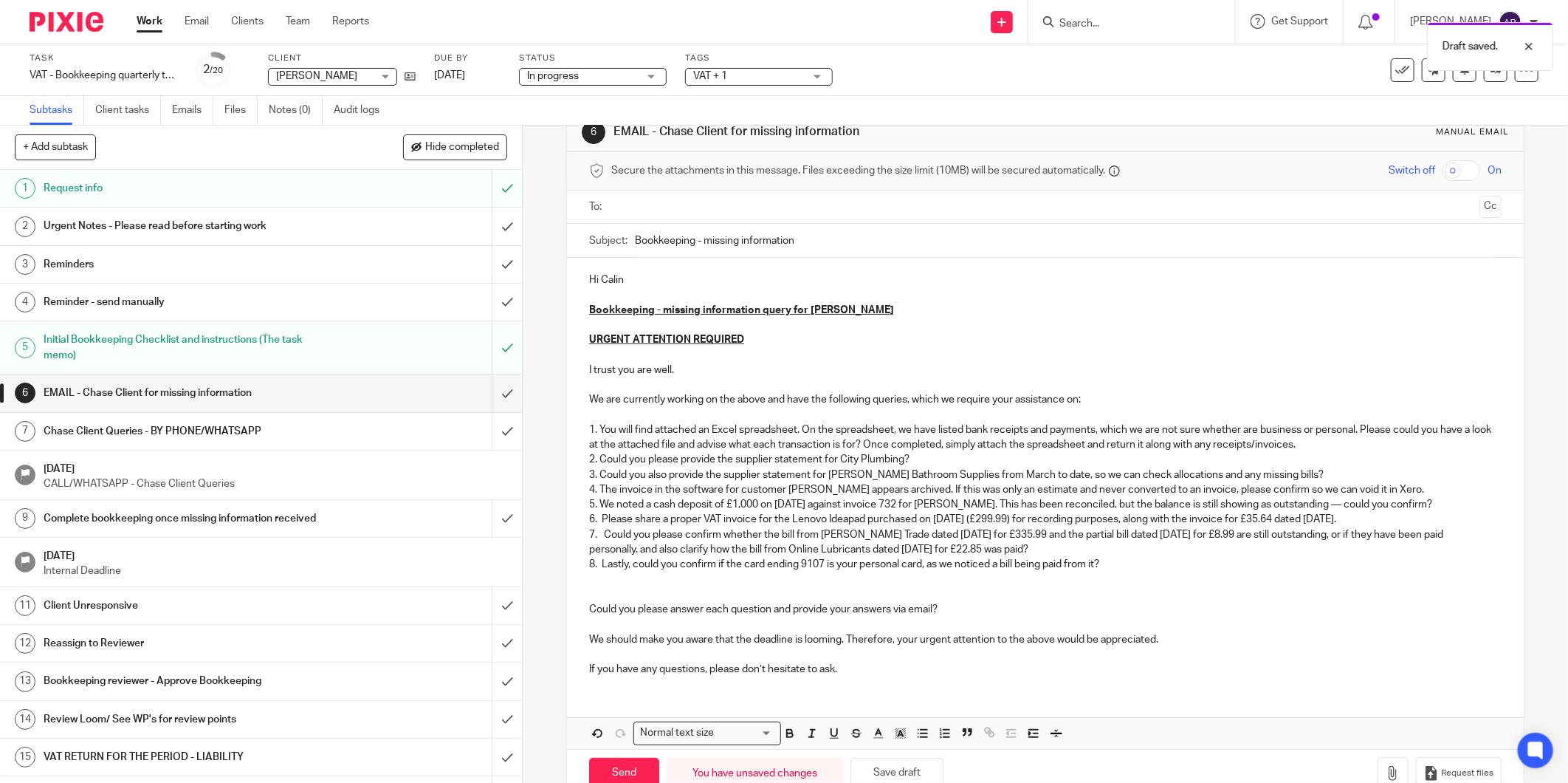
scroll to position [0, 0]
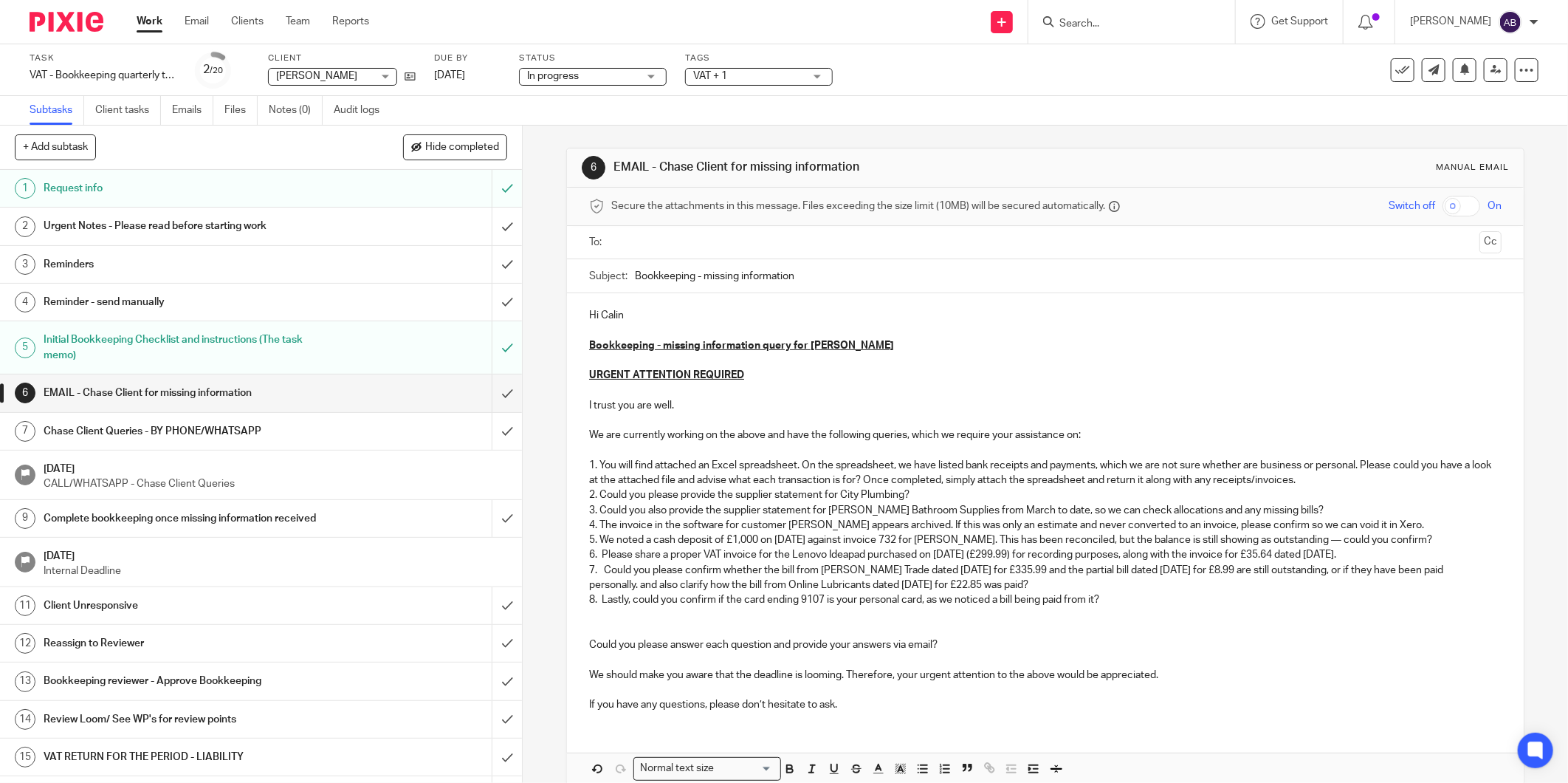
click at [166, 637] on h1 "Reassign to Reviewer" at bounding box center [188, 644] width 289 height 23
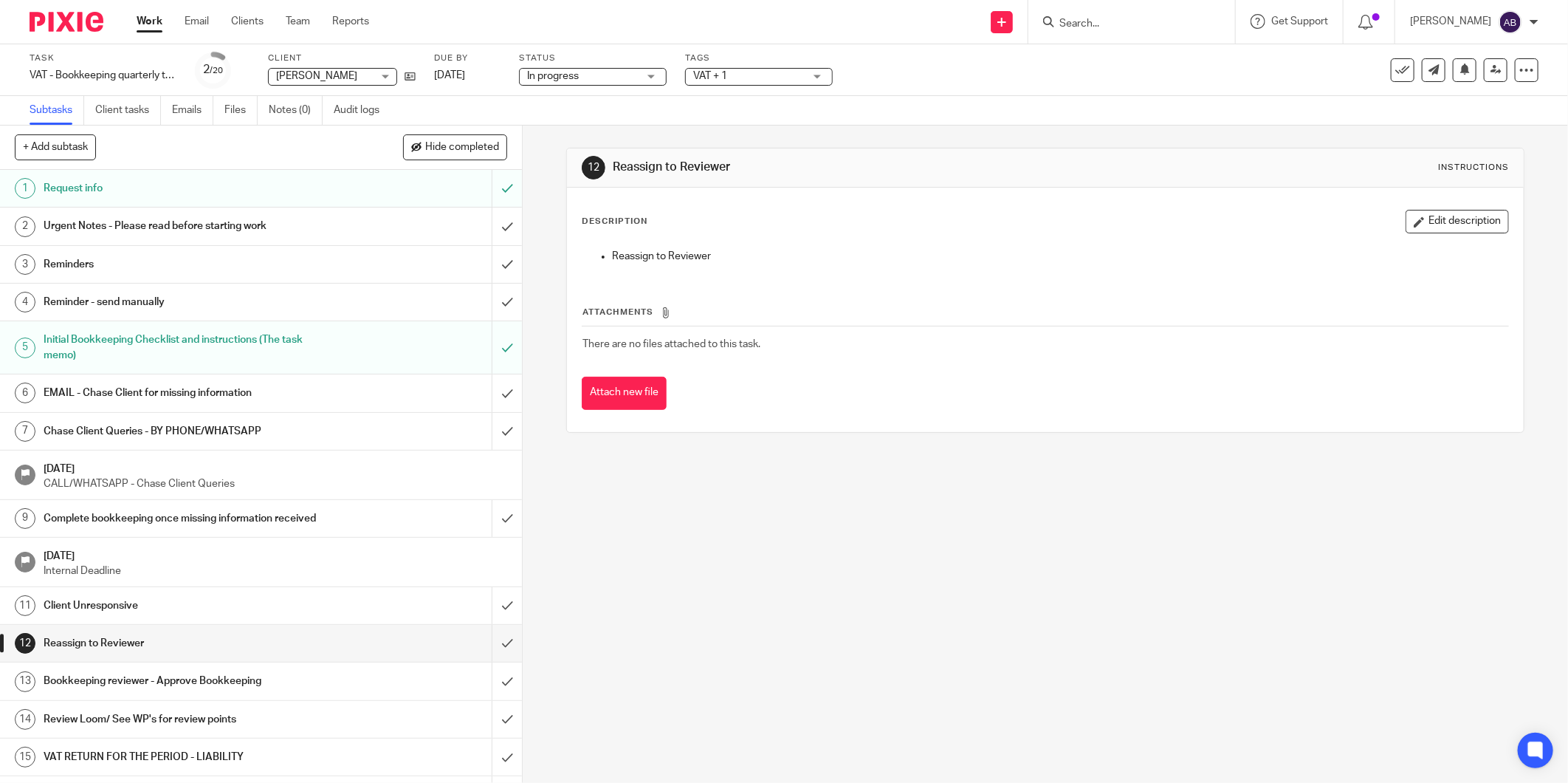
click at [240, 462] on h1 "[DATE]" at bounding box center [274, 467] width 463 height 19
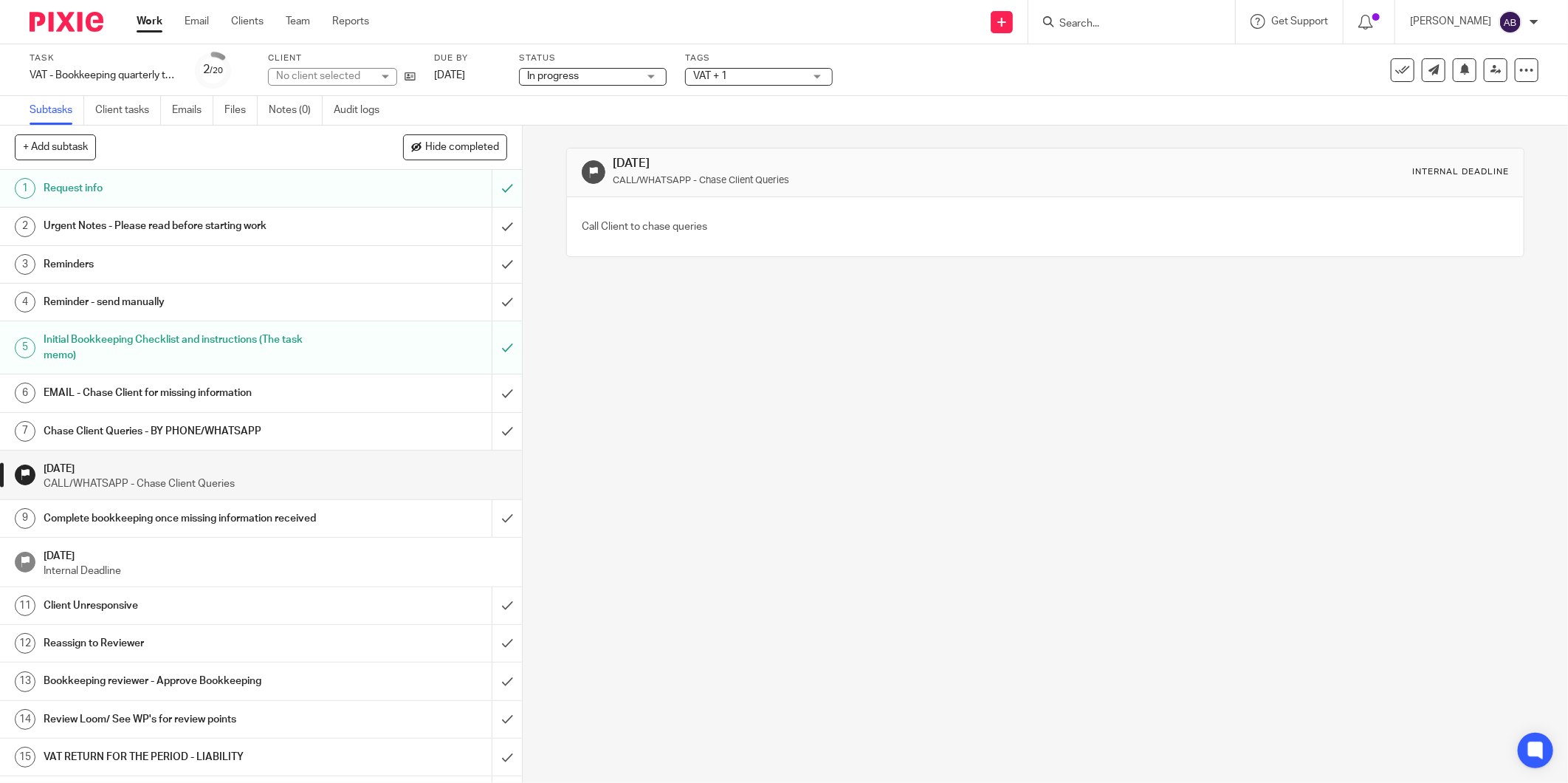
click at [165, 553] on h1 "[DATE]" at bounding box center [274, 555] width 463 height 19
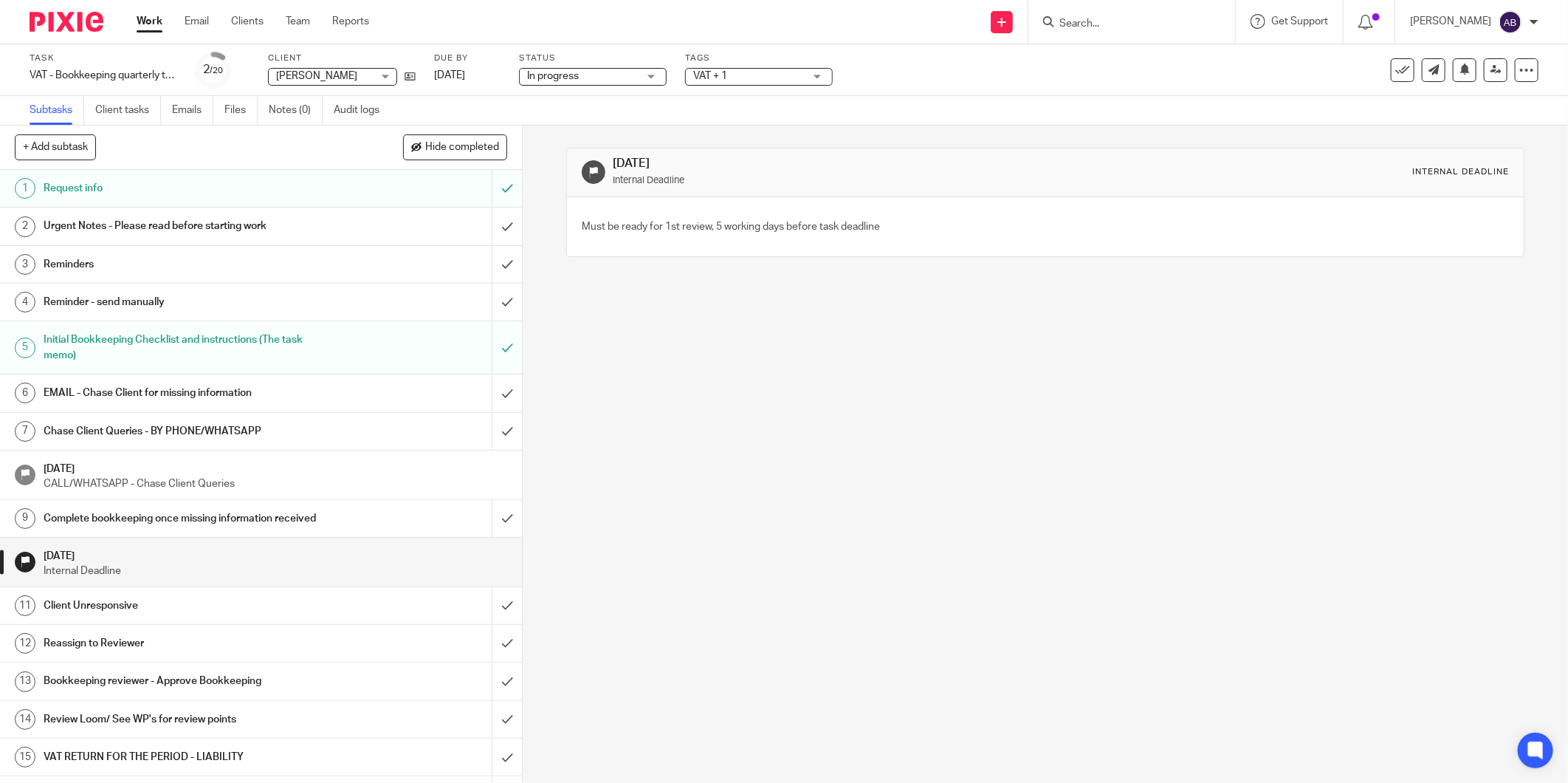
click at [116, 633] on h1 "Reassign to Reviewer" at bounding box center [188, 644] width 289 height 23
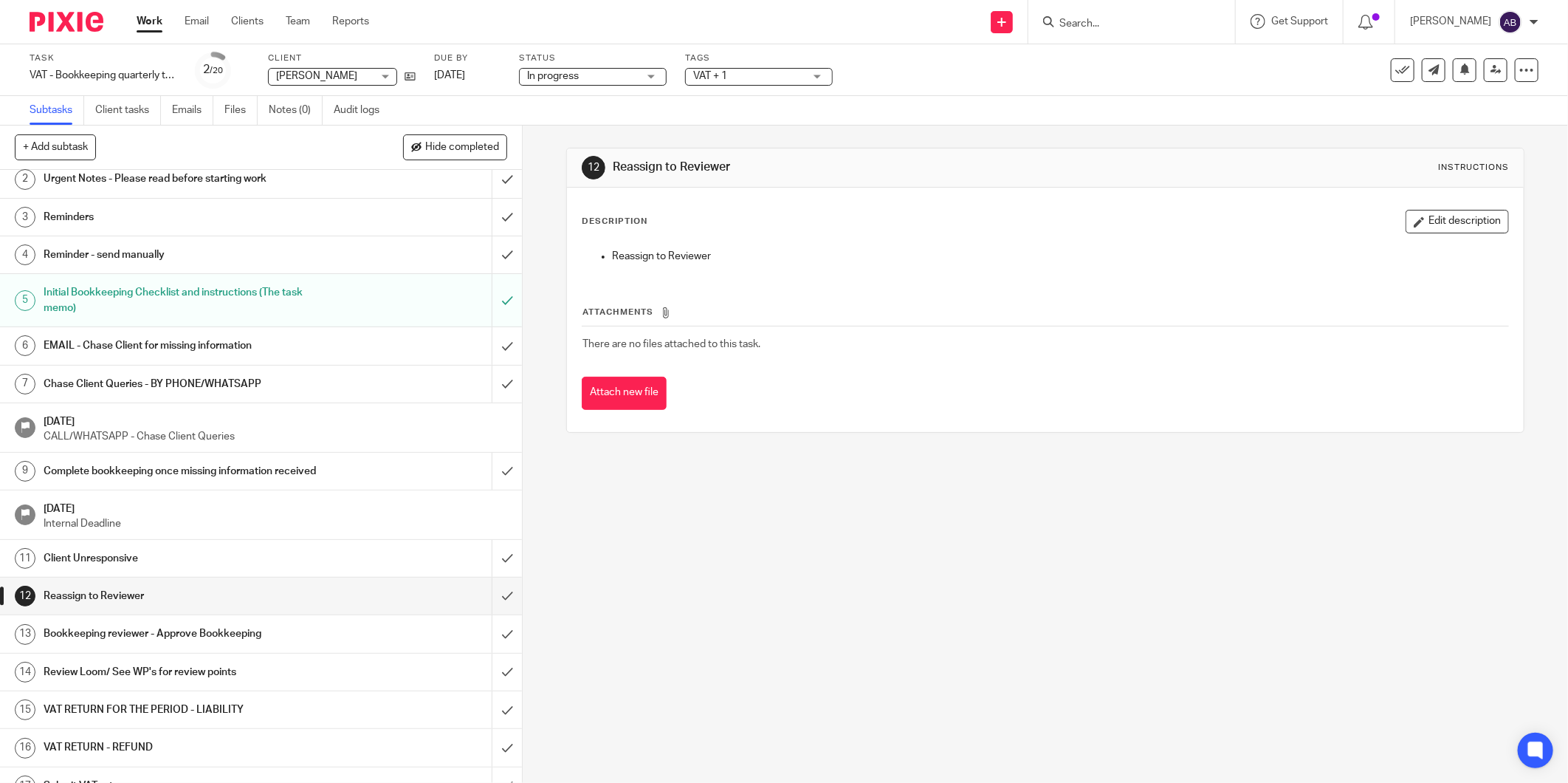
scroll to position [82, 0]
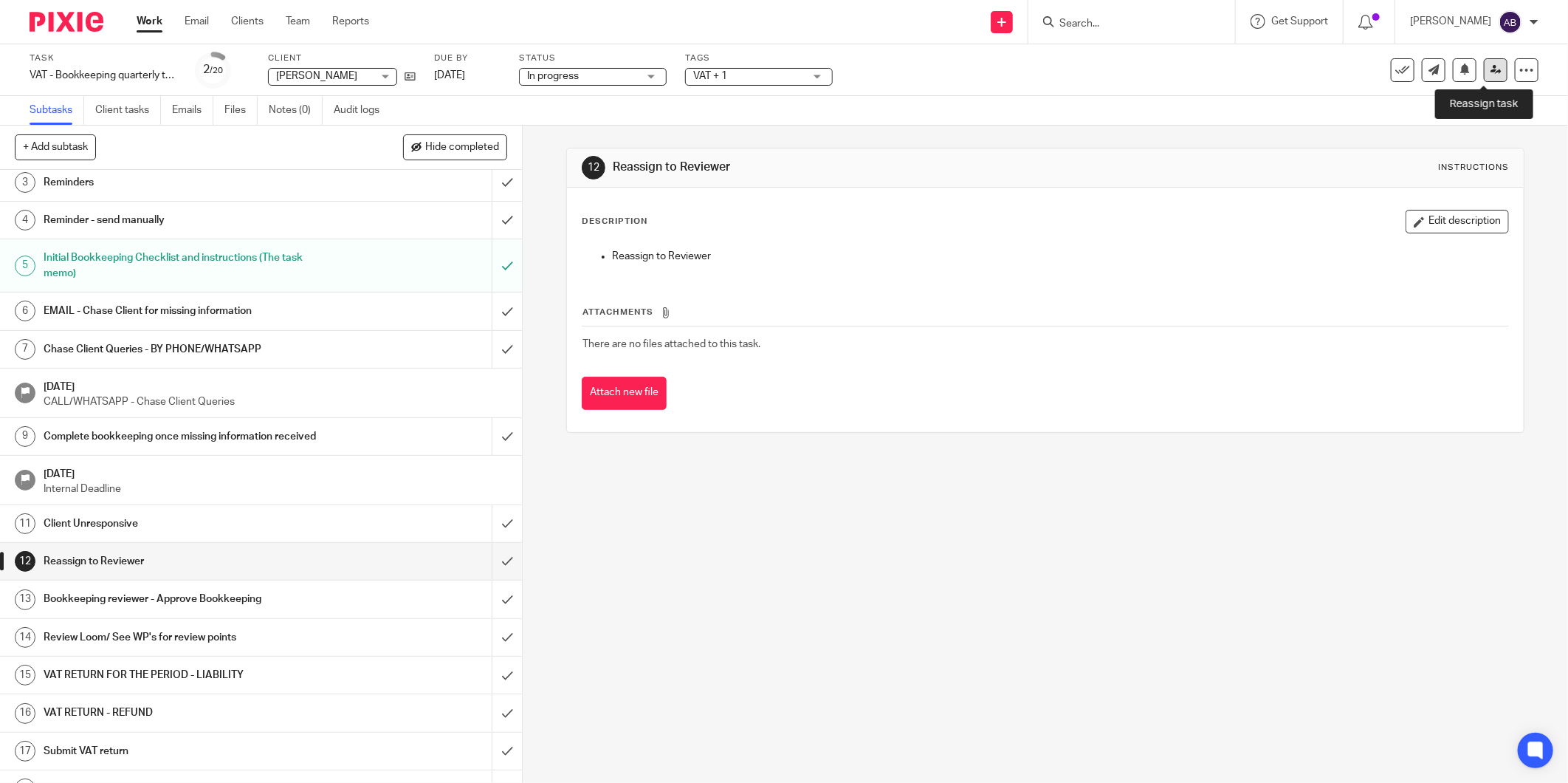
click at [1483, 67] on link at bounding box center [1495, 70] width 23 height 23
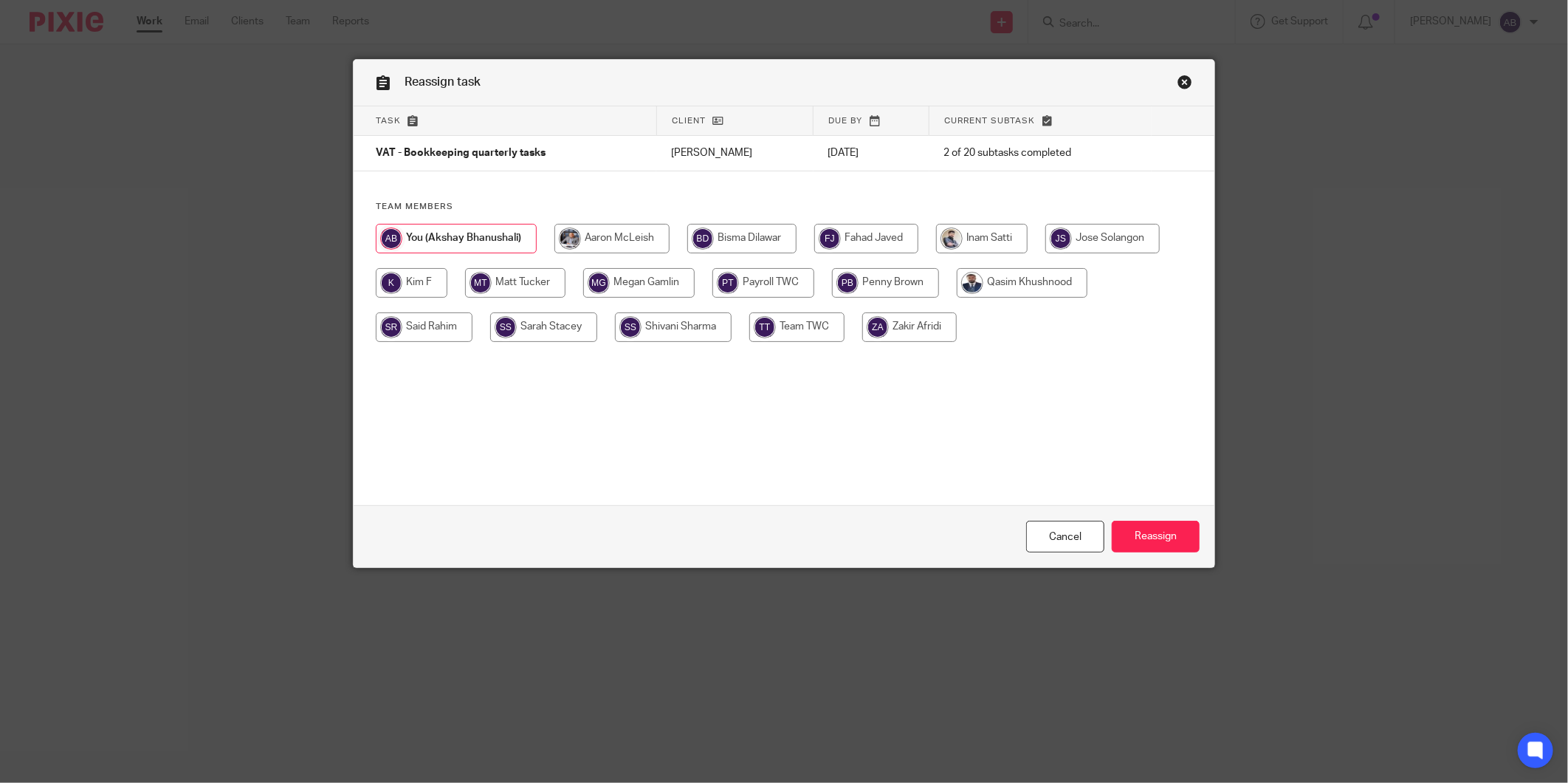
click at [422, 290] on input "radio" at bounding box center [411, 282] width 71 height 29
radio input "true"
click at [1147, 532] on input "Reassign" at bounding box center [1155, 537] width 87 height 32
